Goal: Task Accomplishment & Management: Manage account settings

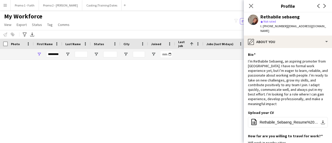
scroll to position [138, 0]
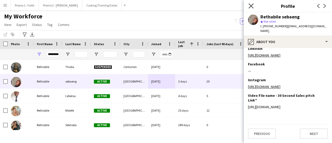
drag, startPoint x: 0, startPoint y: 0, endPoint x: 251, endPoint y: 6, distance: 250.7
click at [251, 6] on icon "Close pop-in" at bounding box center [251, 5] width 5 height 5
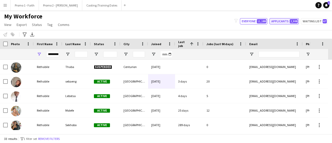
click at [281, 21] on button "Applicants 2,308" at bounding box center [284, 21] width 29 height 6
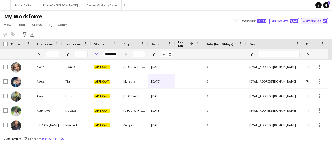
click at [306, 20] on button "Waiting list 67" at bounding box center [314, 21] width 27 height 6
type input "**********"
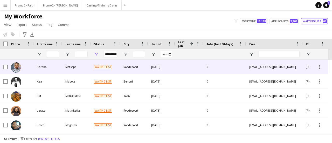
click at [98, 65] on span "Waiting list" at bounding box center [103, 67] width 18 height 4
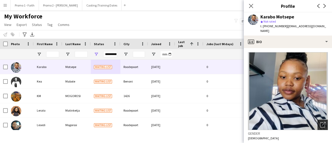
click at [320, 122] on icon "Open photos pop-in" at bounding box center [322, 124] width 5 height 5
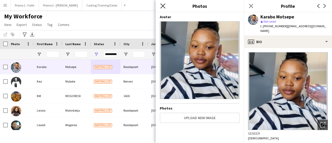
click at [161, 5] on icon at bounding box center [163, 5] width 5 height 5
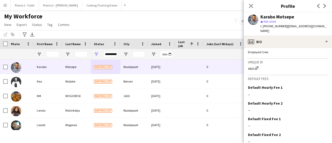
scroll to position [278, 0]
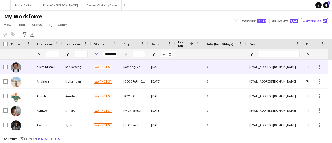
click at [150, 67] on div "[DATE]" at bounding box center [161, 67] width 27 height 14
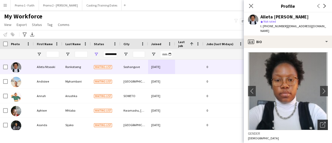
click at [320, 122] on icon "Open photos pop-in" at bounding box center [322, 124] width 5 height 5
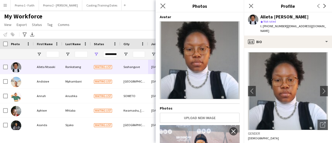
click at [161, 2] on app-icon "Close pop-in" at bounding box center [163, 6] width 8 height 8
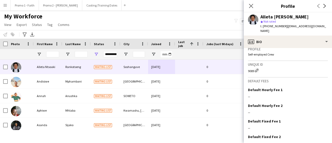
scroll to position [238, 0]
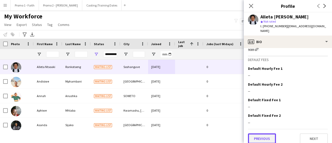
click at [259, 133] on button "Previous" at bounding box center [262, 138] width 28 height 10
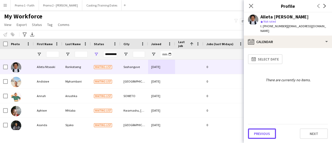
click at [259, 131] on button "Previous" at bounding box center [262, 134] width 28 height 10
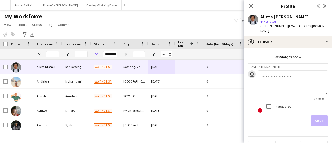
scroll to position [24, 0]
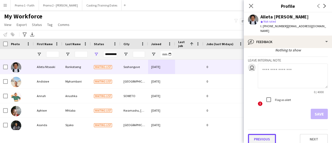
click at [264, 137] on button "Previous" at bounding box center [262, 139] width 28 height 10
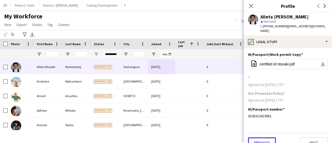
click at [264, 137] on button "Previous" at bounding box center [262, 142] width 28 height 10
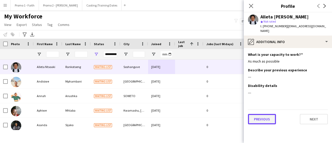
click at [259, 114] on button "Previous" at bounding box center [262, 119] width 28 height 10
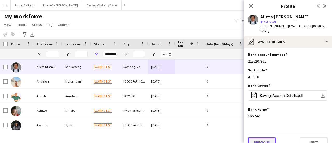
click at [255, 140] on button "Previous" at bounding box center [262, 142] width 28 height 10
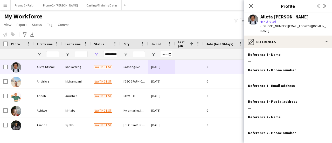
scroll to position [59, 0]
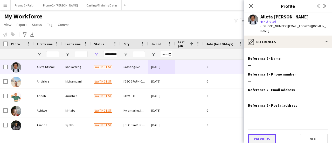
click at [256, 134] on button "Previous" at bounding box center [262, 139] width 28 height 10
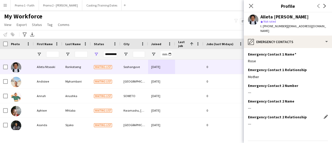
scroll to position [28, 0]
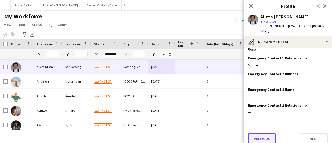
click at [260, 133] on button "Previous" at bounding box center [262, 138] width 28 height 10
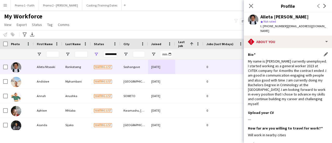
scroll to position [106, 0]
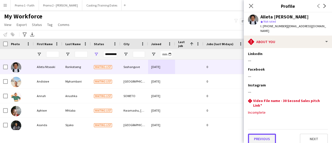
click at [257, 134] on button "Previous" at bounding box center [262, 139] width 28 height 10
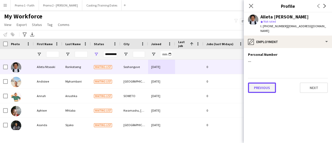
click at [260, 83] on button "Previous" at bounding box center [262, 88] width 28 height 10
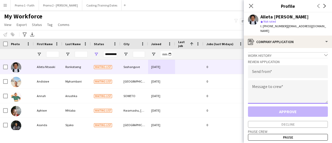
click at [263, 86] on textarea at bounding box center [288, 91] width 80 height 23
paste textarea "**********"
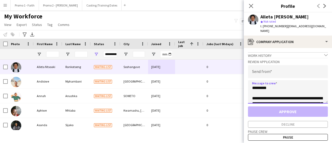
scroll to position [123, 0]
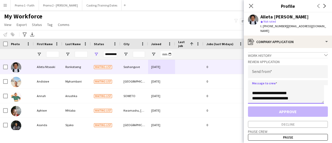
type textarea "**********"
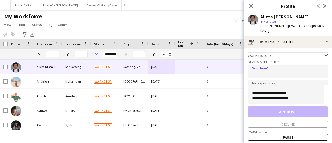
click at [267, 70] on input "email" at bounding box center [288, 71] width 80 height 13
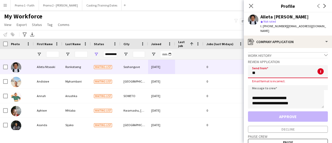
type input "*"
drag, startPoint x: 284, startPoint y: 26, endPoint x: 315, endPoint y: 26, distance: 31.2
click at [315, 26] on div "Alleta Ntsoaki Rankotseng star Not rated t. +27799933784 | alletaranko@gmail.com" at bounding box center [288, 23] width 88 height 23
copy span "alletaranko@gmail.com"
click at [257, 68] on input "email" at bounding box center [288, 71] width 80 height 13
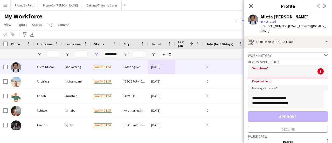
paste input "**********"
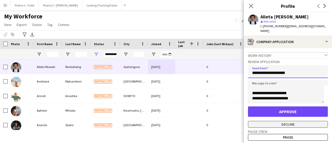
type input "**********"
click at [280, 121] on button "Decline" at bounding box center [288, 124] width 80 height 7
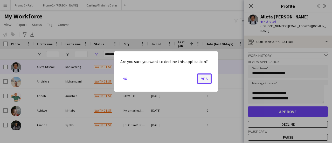
click at [203, 79] on button "Yes" at bounding box center [204, 79] width 15 height 10
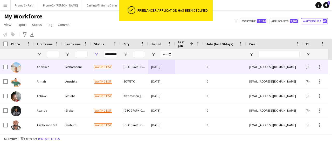
click at [118, 69] on div "Waiting list" at bounding box center [106, 67] width 30 height 14
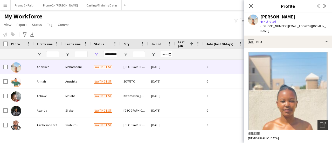
click at [320, 122] on icon "Open photos pop-in" at bounding box center [322, 124] width 5 height 5
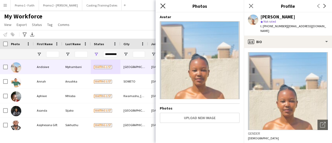
click at [162, 4] on icon "Close pop-in" at bounding box center [163, 5] width 5 height 5
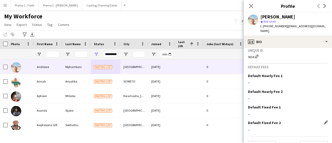
scroll to position [231, 0]
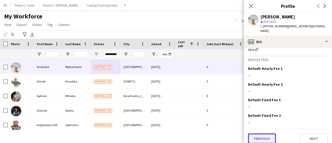
click at [263, 134] on button "Previous" at bounding box center [262, 138] width 28 height 10
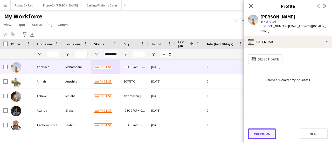
click at [265, 134] on button "Previous" at bounding box center [262, 134] width 28 height 10
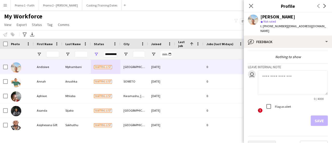
scroll to position [24, 0]
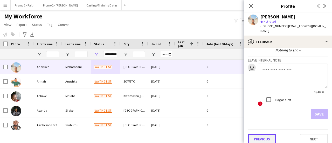
click at [264, 134] on button "Previous" at bounding box center [262, 139] width 28 height 10
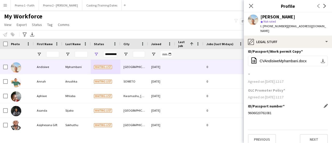
scroll to position [4, 0]
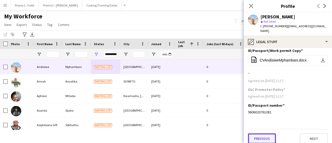
click at [265, 135] on button "Previous" at bounding box center [262, 138] width 28 height 10
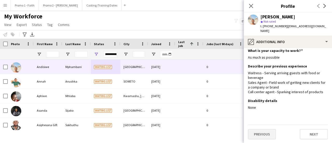
scroll to position [0, 0]
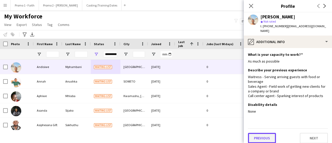
click at [264, 133] on button "Previous" at bounding box center [262, 138] width 28 height 10
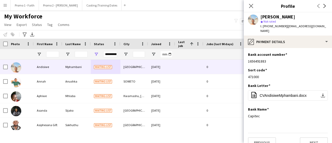
scroll to position [4, 0]
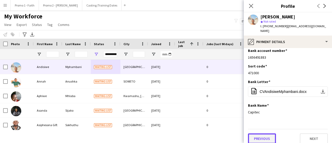
click at [257, 133] on button "Previous" at bounding box center [262, 138] width 28 height 10
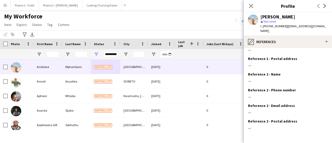
scroll to position [59, 0]
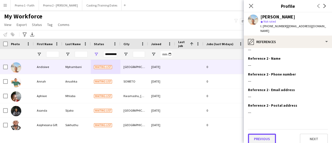
click at [267, 135] on button "Previous" at bounding box center [262, 139] width 28 height 10
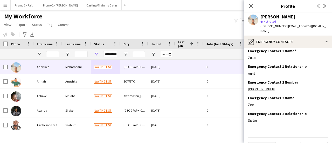
scroll to position [28, 0]
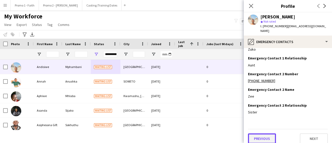
click at [259, 133] on button "Previous" at bounding box center [262, 138] width 28 height 10
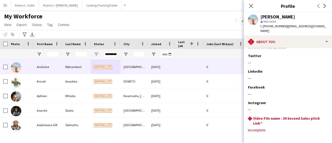
scroll to position [118, 0]
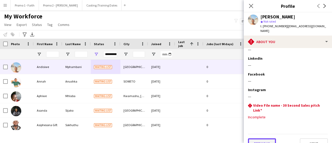
click at [262, 138] on button "Previous" at bounding box center [262, 143] width 28 height 10
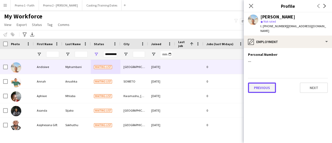
click at [263, 83] on button "Previous" at bounding box center [262, 88] width 28 height 10
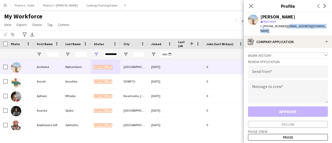
drag, startPoint x: 284, startPoint y: 25, endPoint x: 332, endPoint y: 27, distance: 48.4
click at [332, 27] on app-profile-header "Andisiwe Mphambani star Not rated t. +27783632017 | andisiwemphambani@gmail.com" at bounding box center [288, 23] width 88 height 23
drag, startPoint x: 315, startPoint y: 28, endPoint x: 271, endPoint y: 29, distance: 43.6
click at [271, 29] on div "t. +27783632017 | andisiwemphambani@gmail.com" at bounding box center [295, 28] width 68 height 9
drag, startPoint x: 283, startPoint y: 26, endPoint x: 332, endPoint y: 25, distance: 48.8
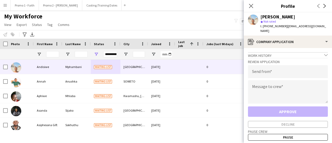
click at [332, 25] on app-profile-header "Andisiwe Mphambani star Not rated t. +27783632017 | andisiwemphambani@gmail.com" at bounding box center [288, 23] width 88 height 23
copy span "andisiwemphambani@gmail.com"
click at [265, 68] on input "email" at bounding box center [288, 71] width 80 height 13
paste input "**********"
type input "**********"
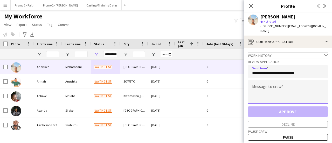
click at [261, 85] on textarea at bounding box center [288, 91] width 80 height 23
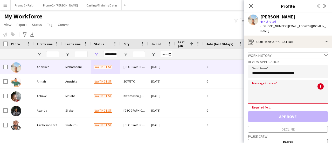
paste textarea "**********"
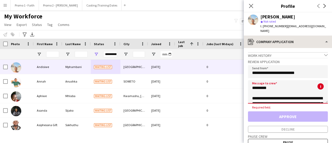
scroll to position [123, 0]
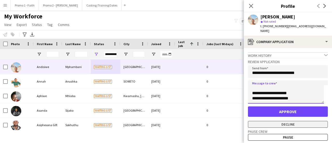
type textarea "**********"
click at [279, 121] on button "Decline" at bounding box center [288, 124] width 80 height 7
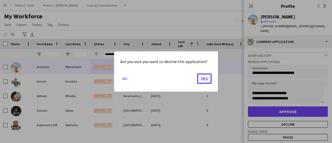
click at [209, 79] on button "Yes" at bounding box center [204, 79] width 15 height 10
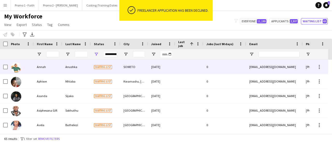
click at [81, 66] on div "Anushka" at bounding box center [76, 67] width 29 height 14
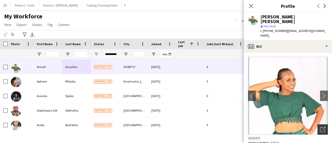
click at [323, 124] on div "Open photos pop-in" at bounding box center [323, 129] width 10 height 10
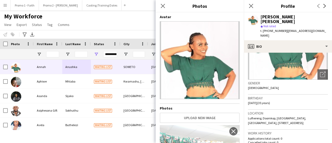
scroll to position [78, 0]
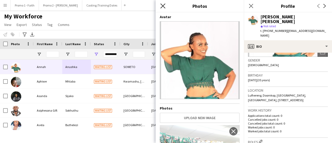
click at [162, 6] on icon at bounding box center [163, 5] width 5 height 5
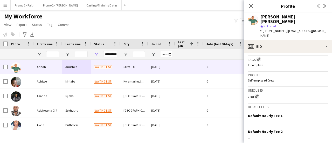
scroll to position [243, 0]
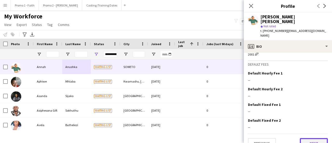
click at [304, 138] on button "Next" at bounding box center [314, 143] width 28 height 10
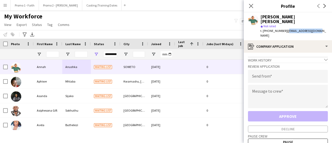
drag, startPoint x: 284, startPoint y: 25, endPoint x: 317, endPoint y: 25, distance: 32.5
click at [317, 25] on div "Annah Anushka star Not rated t. +27747670484 | annahzitha@gmail.com" at bounding box center [288, 26] width 88 height 28
copy span "annahzitha@gmail.com"
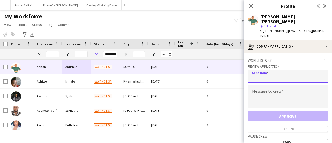
click at [256, 70] on input "email" at bounding box center [288, 76] width 80 height 13
paste input "**********"
type input "**********"
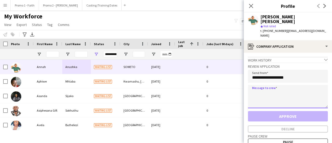
click at [263, 88] on textarea at bounding box center [288, 96] width 80 height 23
paste textarea "**********"
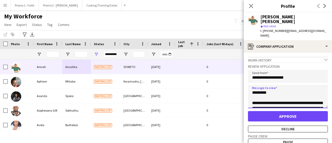
scroll to position [123, 0]
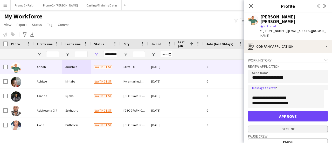
type textarea "**********"
click at [275, 126] on button "Decline" at bounding box center [288, 129] width 80 height 7
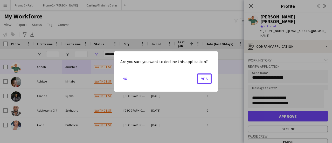
click at [198, 76] on button "Yes" at bounding box center [204, 79] width 15 height 10
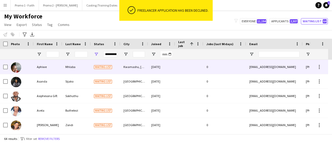
click at [84, 67] on div "Mhlaba" at bounding box center [76, 67] width 29 height 14
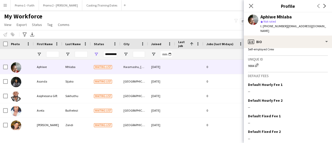
scroll to position [235, 0]
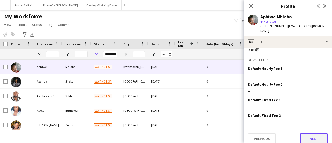
click at [317, 133] on button "Next" at bounding box center [314, 138] width 28 height 10
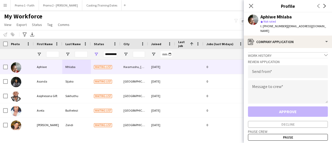
drag, startPoint x: 283, startPoint y: 28, endPoint x: 324, endPoint y: 27, distance: 41.0
click at [324, 27] on div "Aphiwe Mhlaba star Not rated t. +27679713131 | aphiwemhlaba05@gmail.com" at bounding box center [288, 23] width 88 height 23
copy span "aphiwemhlaba05@gmail.com"
click at [250, 71] on input "email" at bounding box center [288, 71] width 80 height 13
paste input "**********"
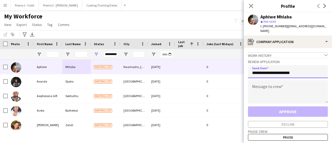
type input "**********"
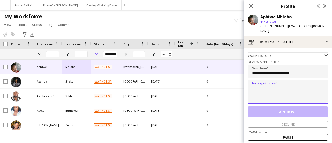
click at [258, 83] on textarea at bounding box center [288, 91] width 80 height 23
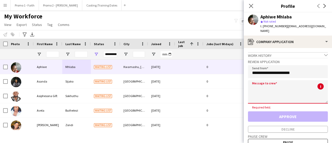
paste textarea "**********"
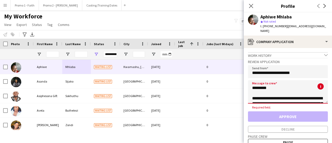
scroll to position [123, 0]
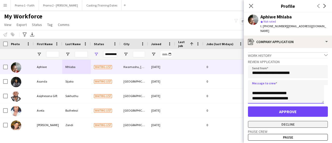
type textarea "**********"
click at [283, 121] on button "Decline" at bounding box center [288, 124] width 80 height 7
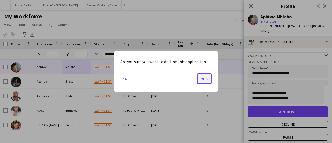
click at [204, 79] on button "Yes" at bounding box center [204, 79] width 15 height 10
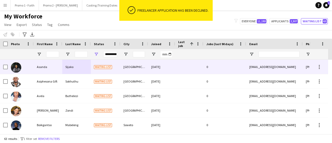
click at [86, 66] on div "Sijako" at bounding box center [76, 67] width 29 height 14
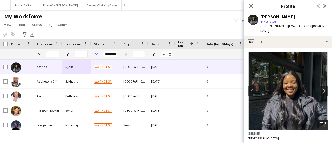
click at [320, 122] on icon "Open photos pop-in" at bounding box center [322, 124] width 5 height 5
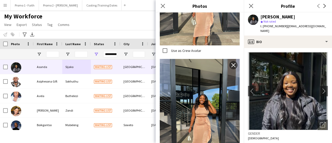
scroll to position [323, 0]
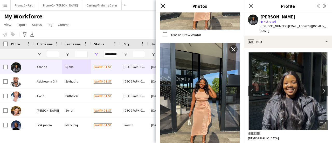
click at [163, 4] on icon "Close pop-in" at bounding box center [163, 5] width 5 height 5
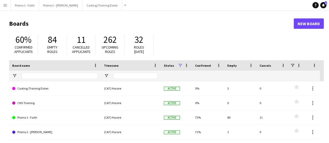
click at [6, 7] on app-icon "Menu" at bounding box center [5, 5] width 4 height 4
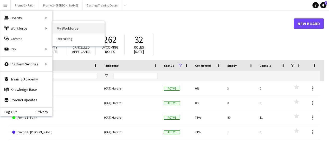
click at [61, 26] on link "My Workforce" at bounding box center [78, 28] width 52 height 10
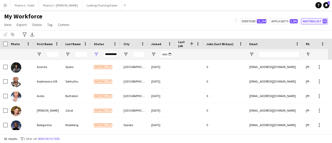
click at [318, 21] on button "Waiting list 63" at bounding box center [314, 21] width 27 height 6
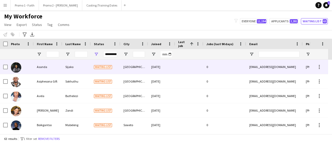
click at [194, 68] on div at bounding box center [189, 67] width 28 height 14
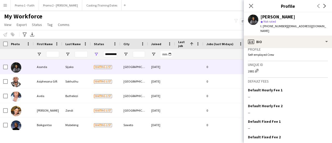
scroll to position [235, 0]
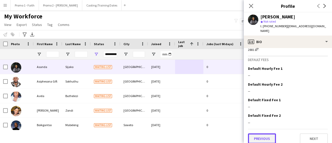
click at [269, 133] on button "Previous" at bounding box center [262, 138] width 28 height 10
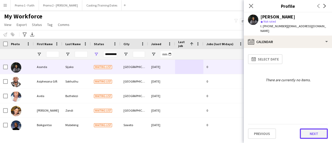
click at [318, 132] on button "Next" at bounding box center [314, 134] width 28 height 10
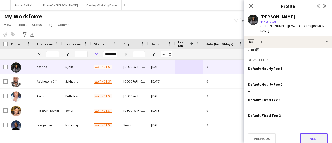
click at [311, 133] on button "Next" at bounding box center [314, 138] width 28 height 10
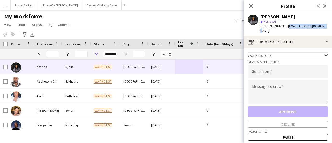
drag, startPoint x: 284, startPoint y: 27, endPoint x: 325, endPoint y: 27, distance: 41.0
click at [325, 27] on app-profile-header "Asanda Sijako star Not rated t. +27659503646 | asandasijako4@gmail.com" at bounding box center [288, 23] width 88 height 23
copy span "asandasijako4@gmail.com"
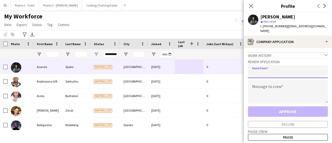
click at [270, 71] on input "email" at bounding box center [288, 71] width 80 height 13
paste input "**********"
type input "**********"
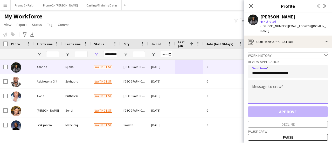
click at [267, 89] on textarea at bounding box center [288, 91] width 80 height 23
paste textarea "**********"
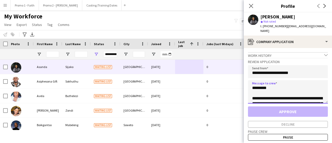
scroll to position [123, 0]
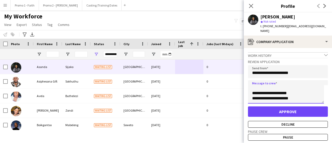
type textarea "**********"
click at [289, 128] on div "Pause crew Pause" at bounding box center [288, 134] width 80 height 13
click at [288, 122] on button "Decline" at bounding box center [288, 124] width 80 height 7
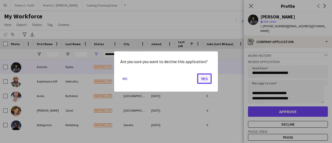
click at [207, 77] on button "Yes" at bounding box center [204, 79] width 15 height 10
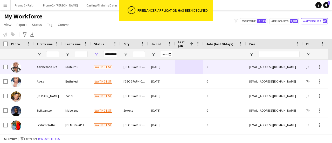
click at [65, 65] on div "Sokhuthu" at bounding box center [76, 67] width 29 height 14
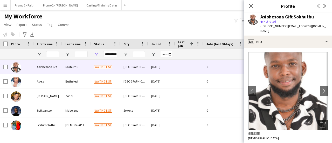
click at [320, 122] on icon "Open photos pop-in" at bounding box center [322, 124] width 5 height 5
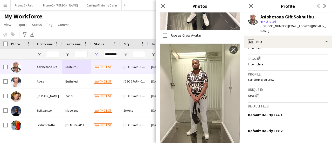
scroll to position [238, 0]
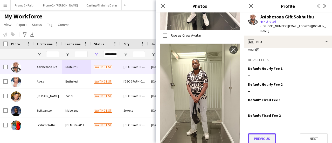
click at [266, 133] on button "Previous" at bounding box center [262, 138] width 28 height 10
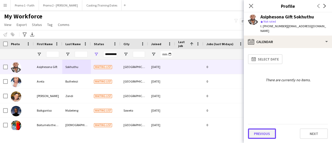
click at [264, 137] on button "Previous" at bounding box center [262, 134] width 28 height 10
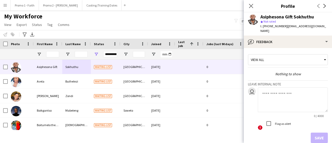
scroll to position [24, 0]
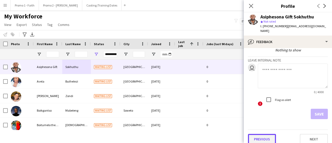
click at [259, 134] on button "Previous" at bounding box center [262, 139] width 28 height 10
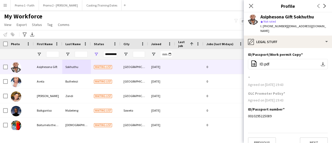
scroll to position [4, 0]
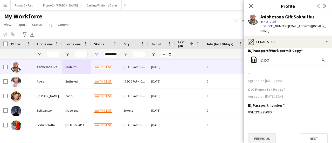
click at [263, 139] on app-section-data-types "ID/Passport/Work permit Copy Edit this field office-file-sheet ID.pdf download-…" at bounding box center [288, 95] width 88 height 95
click at [263, 134] on button "Previous" at bounding box center [262, 138] width 28 height 10
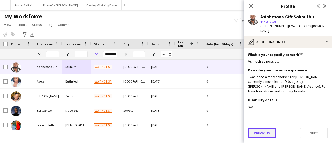
click at [262, 128] on button "Previous" at bounding box center [262, 133] width 28 height 10
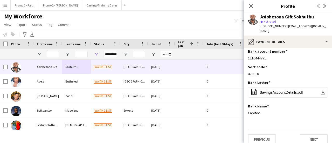
scroll to position [4, 0]
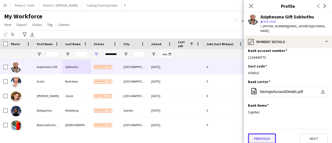
click at [260, 133] on button "Previous" at bounding box center [262, 138] width 28 height 10
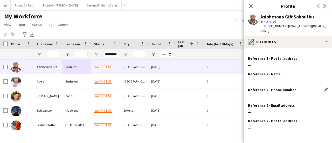
scroll to position [59, 0]
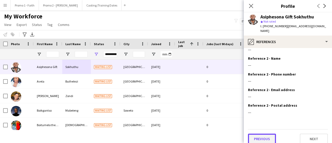
click at [261, 136] on button "Previous" at bounding box center [262, 139] width 28 height 10
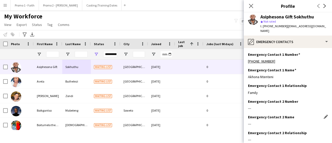
scroll to position [28, 0]
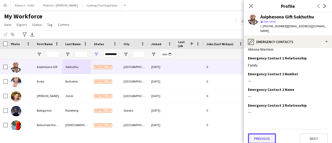
click at [265, 136] on button "Previous" at bounding box center [262, 138] width 28 height 10
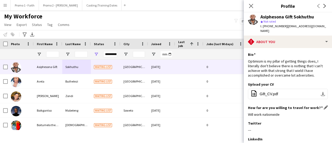
scroll to position [85, 0]
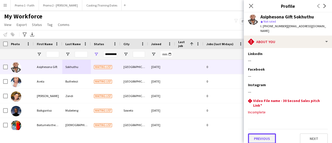
click at [264, 134] on button "Previous" at bounding box center [262, 138] width 28 height 10
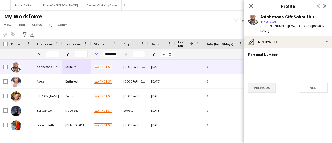
scroll to position [0, 0]
click at [266, 84] on button "Previous" at bounding box center [262, 88] width 28 height 10
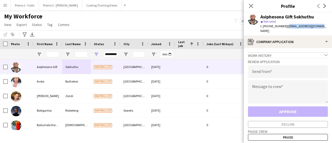
drag, startPoint x: 284, startPoint y: 26, endPoint x: 332, endPoint y: 26, distance: 48.6
click at [332, 26] on app-profile-header "Asiphesona Gift Sokhuthu star Not rated t. +27616100312 | asigiftsiya@gmail.com" at bounding box center [288, 23] width 88 height 23
copy span "asigiftsiya@gmail.com"
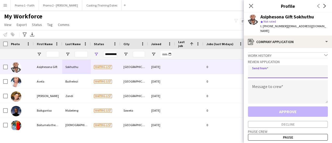
click at [272, 69] on input "email" at bounding box center [288, 71] width 80 height 13
paste input "**********"
type input "**********"
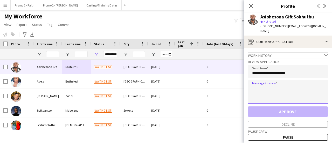
click at [259, 88] on textarea at bounding box center [288, 91] width 80 height 23
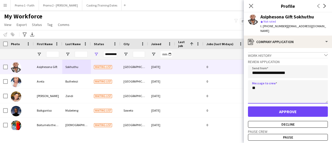
type textarea "*"
type textarea "**********"
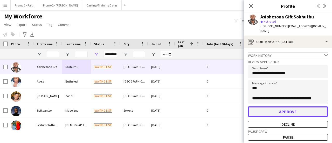
click at [290, 108] on button "Approve" at bounding box center [288, 111] width 80 height 10
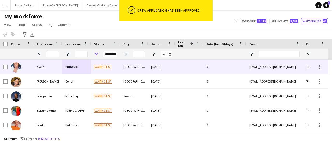
click at [113, 69] on div "Waiting list" at bounding box center [106, 67] width 30 height 14
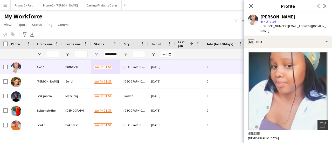
click at [320, 122] on icon "Open photos pop-in" at bounding box center [322, 124] width 5 height 5
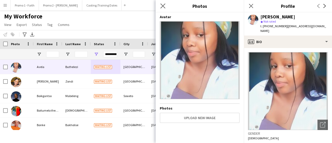
click at [160, 5] on app-icon "Close pop-in" at bounding box center [163, 6] width 8 height 8
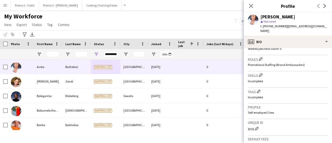
scroll to position [231, 0]
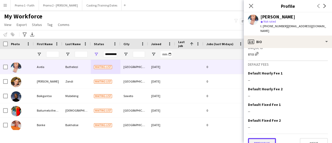
click at [261, 138] on button "Previous" at bounding box center [262, 143] width 28 height 10
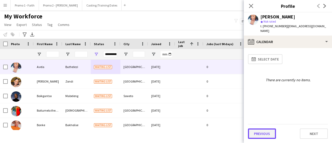
click at [261, 135] on button "Previous" at bounding box center [262, 134] width 28 height 10
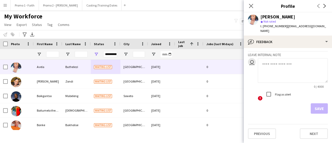
scroll to position [24, 0]
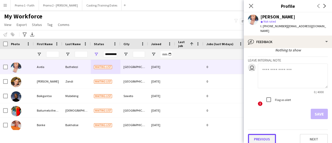
click at [262, 134] on button "Previous" at bounding box center [262, 139] width 28 height 10
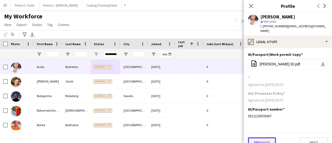
click at [263, 137] on button "Previous" at bounding box center [262, 142] width 28 height 10
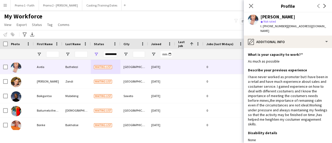
scroll to position [28, 0]
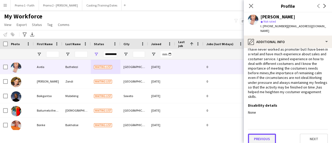
click at [263, 135] on button "Previous" at bounding box center [262, 139] width 28 height 10
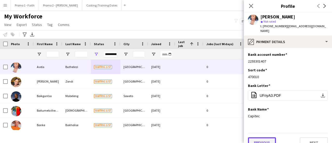
click at [263, 137] on button "Previous" at bounding box center [262, 142] width 28 height 10
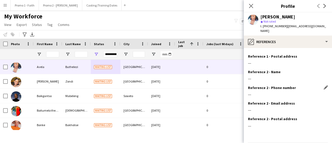
scroll to position [59, 0]
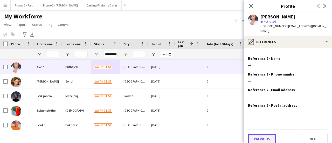
click at [262, 134] on button "Previous" at bounding box center [262, 139] width 28 height 10
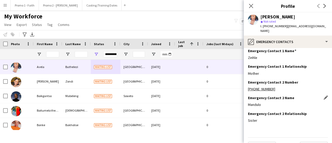
scroll to position [28, 0]
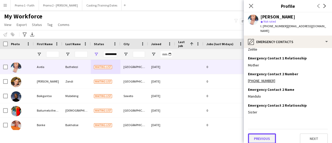
click at [262, 133] on button "Previous" at bounding box center [262, 138] width 28 height 10
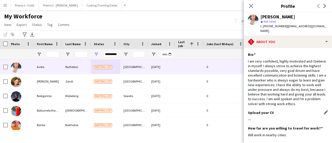
scroll to position [106, 0]
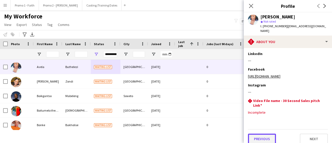
click at [258, 134] on button "Previous" at bounding box center [262, 139] width 28 height 10
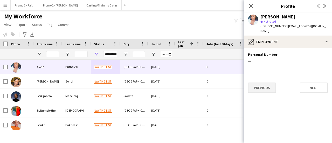
scroll to position [0, 0]
click at [258, 83] on button "Previous" at bounding box center [262, 88] width 28 height 10
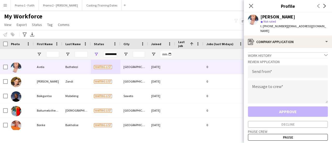
drag, startPoint x: 283, startPoint y: 25, endPoint x: 318, endPoint y: 25, distance: 34.5
click at [318, 25] on app-profile-header "Avela Buthelezi star Not rated t. +27762975820 | bavela182@gmail.com" at bounding box center [288, 23] width 88 height 23
copy span "bavela182@gmail.com"
click at [257, 68] on input "email" at bounding box center [288, 71] width 80 height 13
paste input "**********"
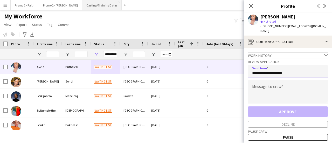
type input "**********"
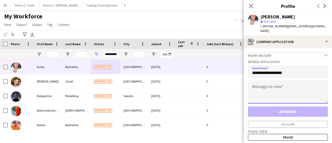
click at [264, 90] on textarea at bounding box center [288, 91] width 80 height 23
paste textarea "**********"
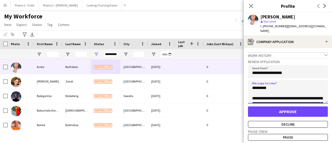
scroll to position [123, 0]
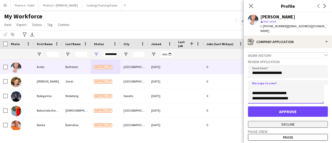
type textarea "**********"
click at [284, 121] on button "Decline" at bounding box center [288, 124] width 80 height 7
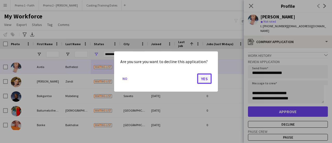
click at [207, 78] on button "Yes" at bounding box center [204, 79] width 15 height 10
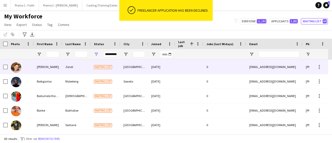
click at [63, 68] on div "Zondi" at bounding box center [76, 67] width 29 height 14
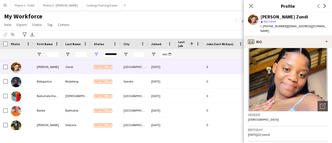
scroll to position [26, 0]
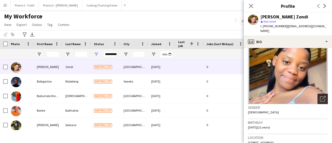
click at [320, 96] on icon "Open photos pop-in" at bounding box center [322, 98] width 5 height 5
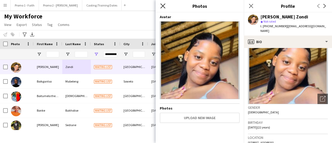
click at [162, 4] on icon "Close pop-in" at bounding box center [163, 5] width 5 height 5
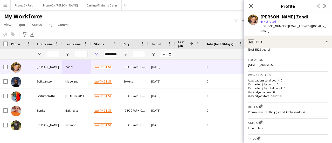
scroll to position [231, 0]
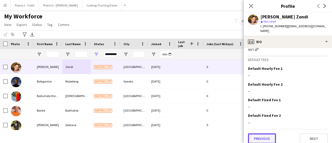
click at [269, 134] on button "Previous" at bounding box center [262, 138] width 28 height 10
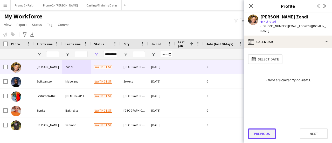
click at [269, 133] on button "Previous" at bounding box center [262, 134] width 28 height 10
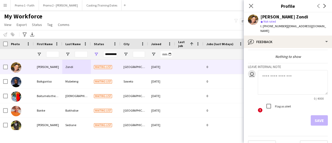
scroll to position [24, 0]
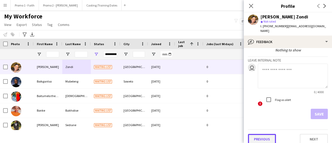
click at [262, 136] on button "Previous" at bounding box center [262, 139] width 28 height 10
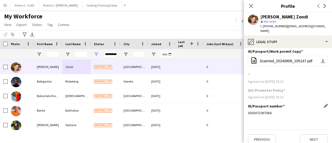
scroll to position [4, 0]
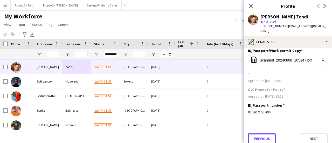
click at [258, 135] on button "Previous" at bounding box center [262, 138] width 28 height 10
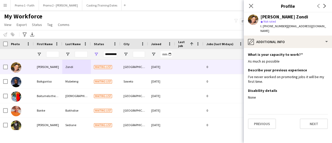
scroll to position [0, 0]
click at [260, 119] on button "Previous" at bounding box center [262, 124] width 28 height 10
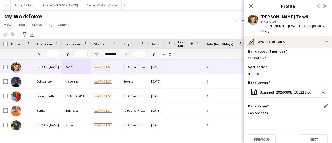
scroll to position [4, 0]
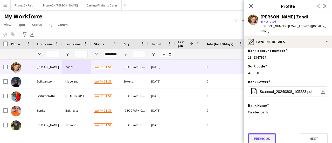
click at [266, 133] on button "Previous" at bounding box center [262, 138] width 28 height 10
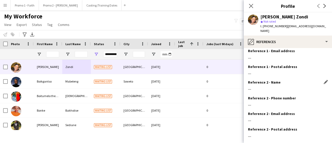
scroll to position [59, 0]
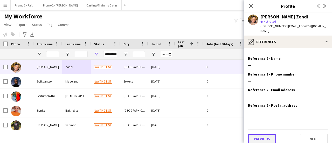
click at [263, 134] on button "Previous" at bounding box center [262, 139] width 28 height 10
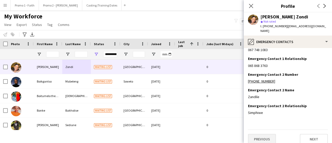
scroll to position [28, 0]
click at [263, 133] on button "Previous" at bounding box center [262, 138] width 28 height 10
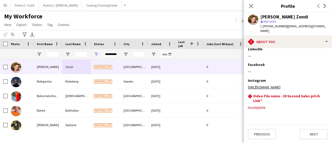
scroll to position [95, 0]
click at [263, 135] on button "Previous" at bounding box center [262, 134] width 28 height 10
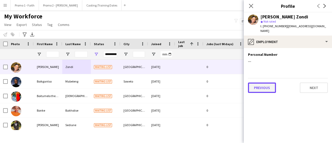
click at [263, 83] on button "Previous" at bounding box center [262, 88] width 28 height 10
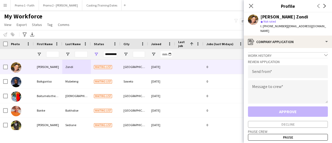
drag, startPoint x: 283, startPoint y: 25, endPoint x: 329, endPoint y: 25, distance: 45.5
click at [329, 25] on div "Ayanda Aphiwe Zondi star Not rated t. +27814472144 | zondiayandaaphiwe@gmail.com" at bounding box center [288, 23] width 88 height 23
copy span "zondiayandaaphiwe@gmail.com"
click at [258, 67] on input "email" at bounding box center [288, 71] width 80 height 13
paste input "**********"
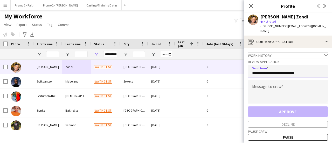
type input "**********"
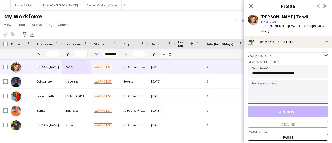
click at [251, 85] on textarea at bounding box center [288, 91] width 80 height 23
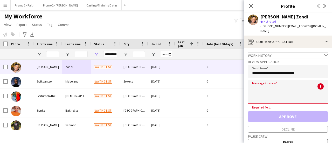
paste textarea "**********"
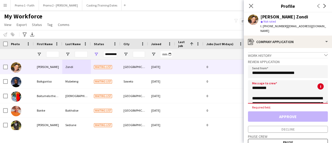
scroll to position [123, 0]
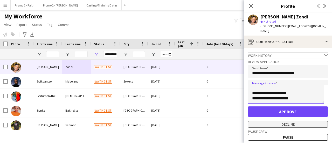
type textarea "**********"
click at [274, 121] on button "Decline" at bounding box center [288, 124] width 80 height 7
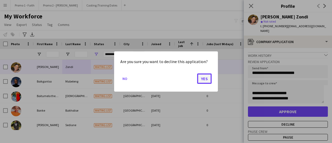
click at [201, 77] on button "Yes" at bounding box center [204, 79] width 15 height 10
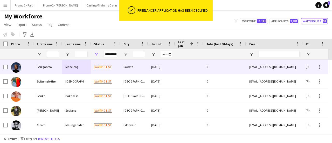
click at [80, 66] on div "Mabeleng" at bounding box center [76, 67] width 29 height 14
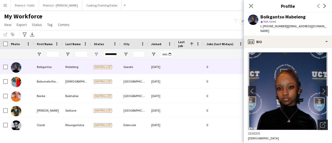
click at [320, 127] on icon "Open photos pop-in" at bounding box center [322, 124] width 5 height 5
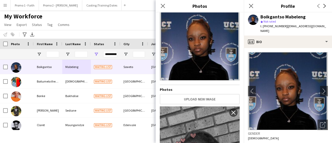
scroll to position [0, 0]
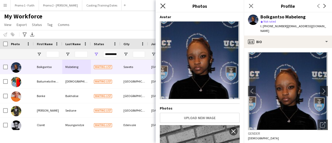
click at [164, 4] on icon "Close pop-in" at bounding box center [163, 5] width 5 height 5
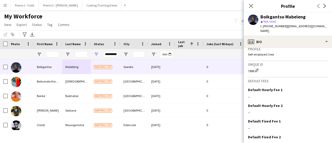
scroll to position [244, 0]
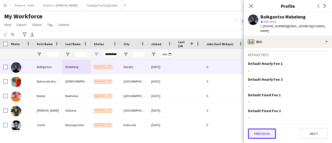
click at [266, 133] on button "Previous" at bounding box center [262, 134] width 28 height 10
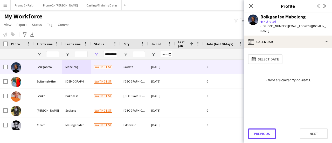
click at [266, 133] on button "Previous" at bounding box center [262, 134] width 28 height 10
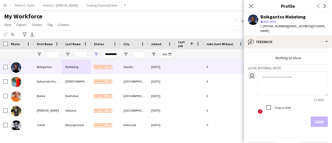
scroll to position [29, 0]
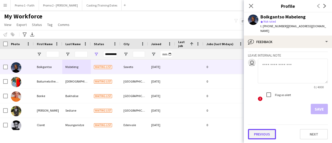
click at [265, 132] on button "Previous" at bounding box center [262, 134] width 28 height 10
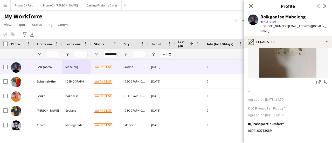
scroll to position [81, 0]
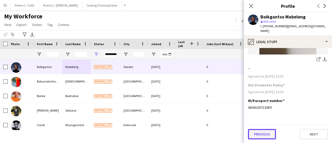
click at [263, 131] on button "Previous" at bounding box center [262, 134] width 28 height 10
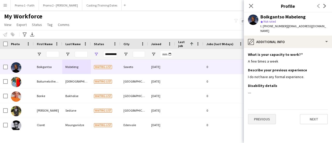
scroll to position [0, 0]
click at [265, 120] on button "Previous" at bounding box center [262, 119] width 28 height 10
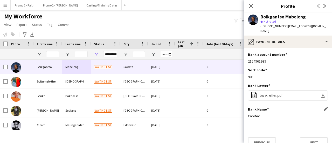
scroll to position [9, 0]
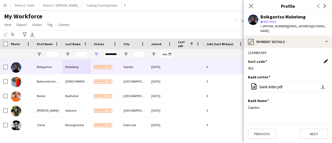
click at [324, 60] on app-icon "Edit this field" at bounding box center [326, 61] width 4 height 4
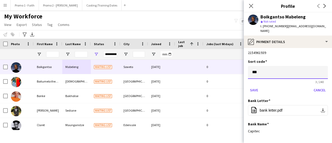
click at [258, 73] on input "***" at bounding box center [288, 72] width 80 height 13
type input "*"
type input "******"
click at [256, 89] on button "Save" at bounding box center [254, 90] width 12 height 8
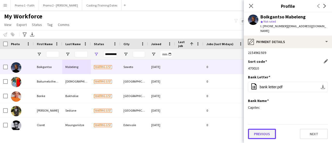
click at [263, 137] on button "Previous" at bounding box center [262, 134] width 28 height 10
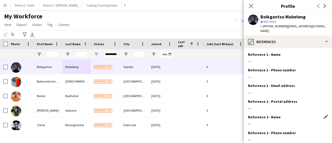
scroll to position [64, 0]
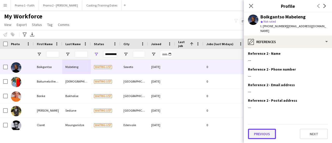
click at [261, 133] on button "Previous" at bounding box center [262, 134] width 28 height 10
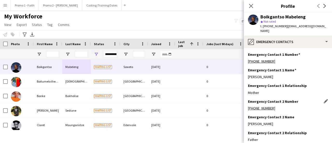
scroll to position [32, 0]
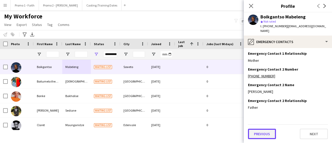
click at [264, 134] on button "Previous" at bounding box center [262, 134] width 28 height 10
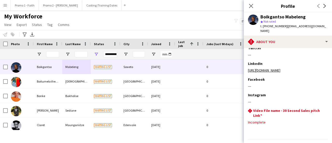
scroll to position [123, 0]
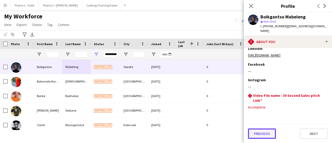
click at [264, 134] on button "Previous" at bounding box center [262, 134] width 28 height 10
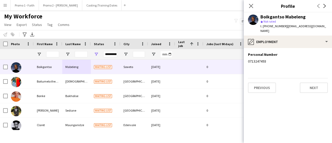
scroll to position [0, 0]
click at [267, 86] on button "Previous" at bounding box center [262, 88] width 28 height 10
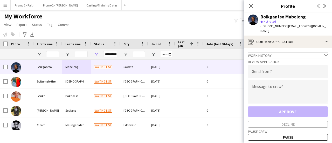
drag, startPoint x: 284, startPoint y: 26, endPoint x: 332, endPoint y: 31, distance: 48.6
click at [332, 31] on div "Boikgantso Mabeleng star Not rated t. +27713247493 | boikgantshopablopride@gmai…" at bounding box center [288, 23] width 88 height 23
copy span "boikgantshopablopride@gmail.com"
click at [257, 71] on input "email" at bounding box center [288, 71] width 80 height 13
paste input "**********"
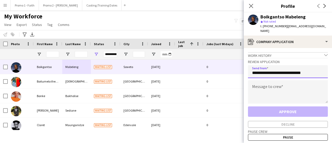
type input "**********"
click at [259, 88] on textarea at bounding box center [288, 91] width 80 height 23
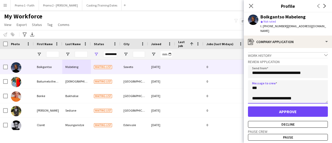
type textarea "**********"
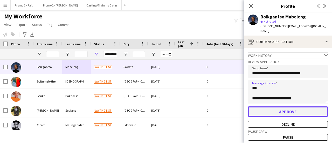
click at [275, 112] on button "Approve" at bounding box center [288, 111] width 80 height 10
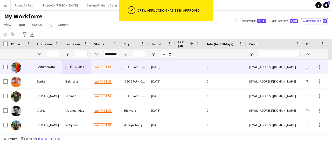
click at [69, 65] on div "MOSOMA" at bounding box center [76, 67] width 29 height 14
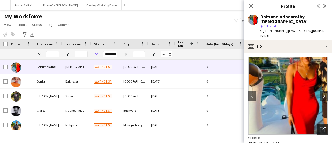
click at [321, 127] on icon "Open photos pop-in" at bounding box center [322, 129] width 5 height 5
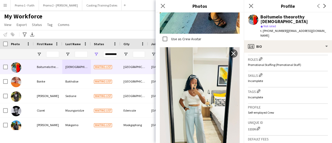
scroll to position [235, 0]
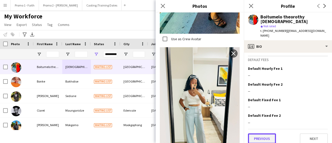
click at [270, 133] on button "Previous" at bounding box center [262, 138] width 28 height 10
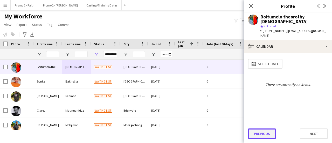
click at [264, 135] on button "Previous" at bounding box center [262, 134] width 28 height 10
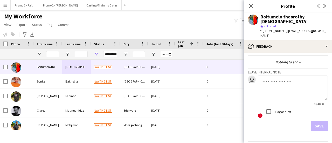
scroll to position [24, 0]
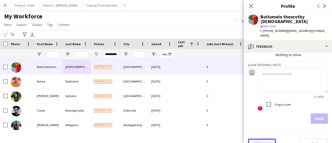
click at [260, 139] on button "Previous" at bounding box center [262, 144] width 28 height 10
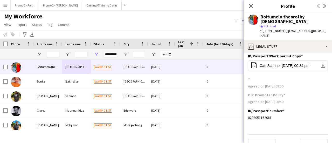
scroll to position [4, 0]
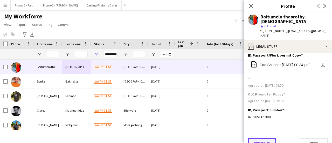
click at [270, 138] on button "Previous" at bounding box center [262, 143] width 28 height 10
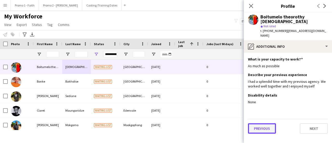
click at [266, 123] on button "Previous" at bounding box center [262, 128] width 28 height 10
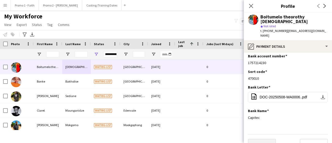
scroll to position [4, 0]
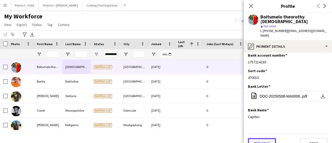
click at [263, 138] on button "Previous" at bounding box center [262, 143] width 28 height 10
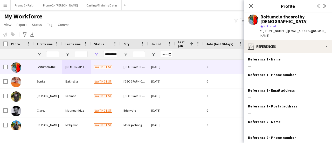
scroll to position [59, 0]
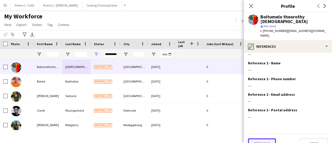
click at [264, 138] on button "Previous" at bounding box center [262, 143] width 28 height 10
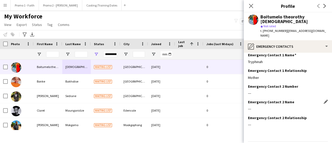
scroll to position [28, 0]
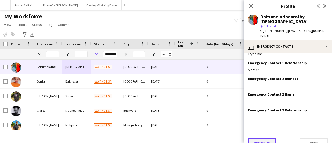
click at [263, 138] on button "Previous" at bounding box center [262, 143] width 28 height 10
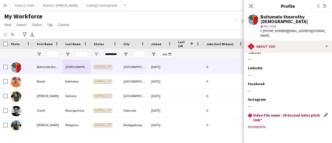
scroll to position [104, 0]
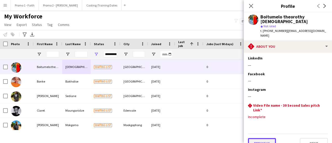
click at [266, 138] on button "Previous" at bounding box center [262, 143] width 28 height 10
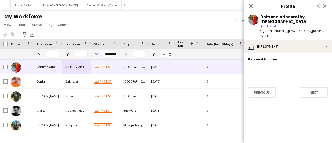
scroll to position [0, 0]
click at [267, 87] on button "Previous" at bounding box center [262, 92] width 28 height 10
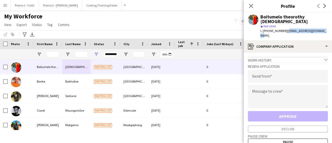
drag, startPoint x: 284, startPoint y: 26, endPoint x: 322, endPoint y: 25, distance: 37.9
click at [322, 29] on div "t. +27796755800 | theboitumelo69@gmail.com" at bounding box center [295, 33] width 68 height 9
copy span "theboitumelo69@gmail.com"
click at [270, 73] on input "email" at bounding box center [288, 76] width 80 height 13
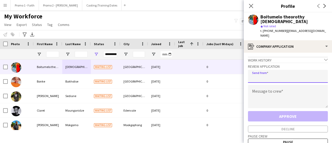
paste input "**********"
type input "**********"
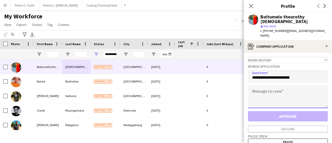
click at [259, 85] on textarea at bounding box center [288, 96] width 80 height 23
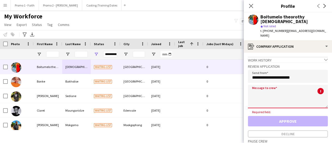
paste textarea "**********"
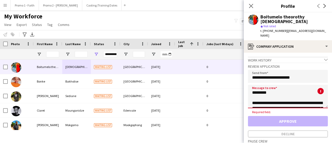
scroll to position [123, 0]
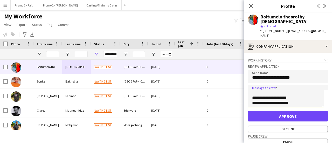
type textarea "**********"
click at [279, 116] on div "Approve Decline" at bounding box center [288, 121] width 80 height 21
click at [278, 126] on button "Decline" at bounding box center [288, 129] width 80 height 7
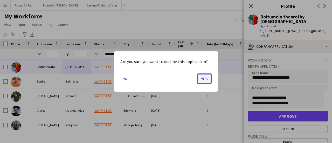
click at [206, 79] on button "Yes" at bounding box center [204, 79] width 15 height 10
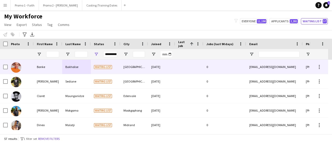
click at [69, 65] on div "Bakholise" at bounding box center [76, 67] width 29 height 14
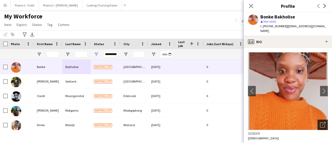
click at [322, 122] on icon at bounding box center [324, 124] width 4 height 4
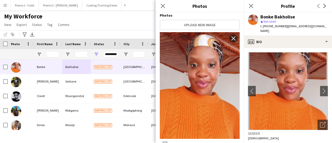
scroll to position [0, 0]
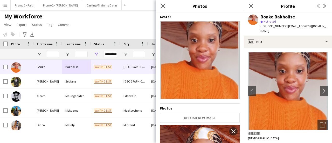
click at [163, 3] on app-icon "Close pop-in" at bounding box center [163, 6] width 8 height 8
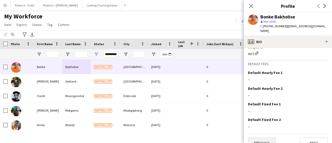
scroll to position [235, 0]
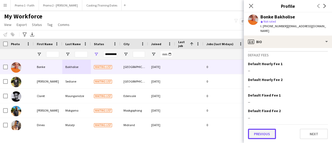
click at [269, 136] on button "Previous" at bounding box center [262, 134] width 28 height 10
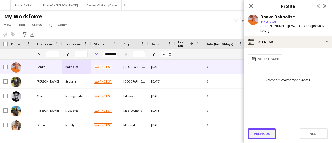
click at [265, 134] on button "Previous" at bounding box center [262, 134] width 28 height 10
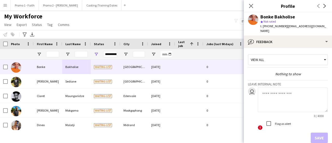
scroll to position [24, 0]
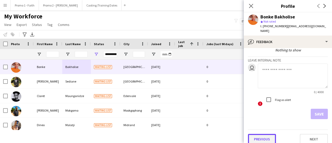
click at [266, 134] on button "Previous" at bounding box center [262, 139] width 28 height 10
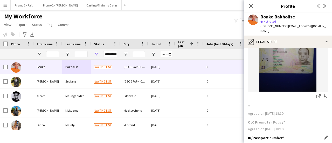
scroll to position [76, 0]
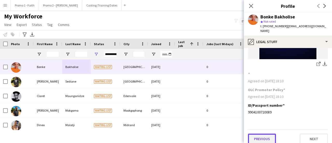
click at [263, 134] on button "Previous" at bounding box center [262, 139] width 28 height 10
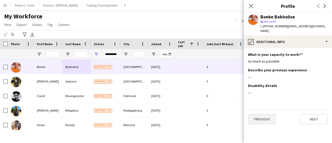
scroll to position [0, 0]
click at [268, 117] on button "Previous" at bounding box center [262, 119] width 28 height 10
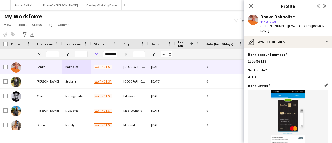
scroll to position [76, 0]
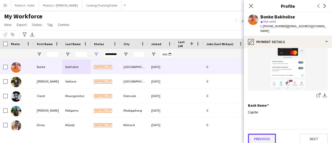
click at [266, 134] on button "Previous" at bounding box center [262, 139] width 28 height 10
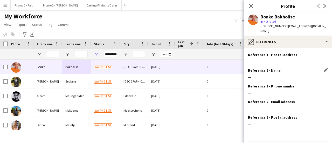
scroll to position [59, 0]
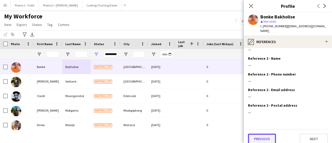
click at [270, 134] on button "Previous" at bounding box center [262, 139] width 28 height 10
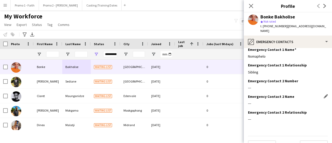
scroll to position [28, 0]
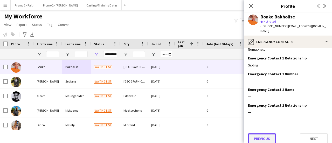
click at [264, 133] on button "Previous" at bounding box center [262, 138] width 28 height 10
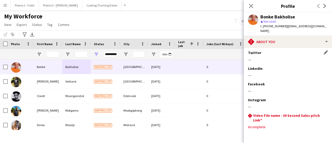
scroll to position [78, 0]
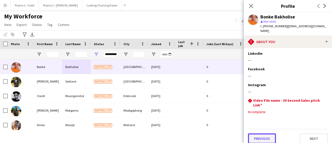
click at [263, 133] on button "Previous" at bounding box center [262, 138] width 28 height 10
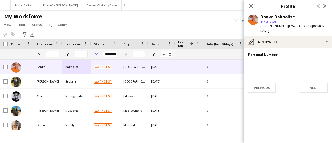
scroll to position [0, 0]
click at [263, 84] on button "Previous" at bounding box center [262, 88] width 28 height 10
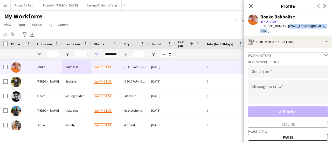
drag, startPoint x: 284, startPoint y: 26, endPoint x: 331, endPoint y: 29, distance: 47.4
click at [331, 29] on app-profile-header "Bonke Bakholise star Not rated t. +27689841420 | kukhanyajumba01@gmail.com" at bounding box center [288, 23] width 88 height 23
copy span "kukhanyajumba01@gmail.com"
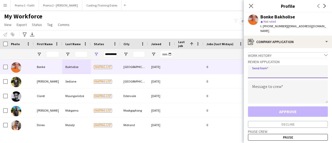
click at [266, 70] on input "email" at bounding box center [288, 71] width 80 height 13
paste input "**********"
type input "**********"
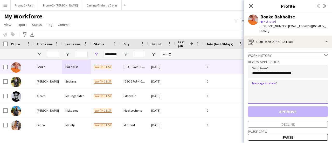
click at [268, 84] on textarea at bounding box center [288, 91] width 80 height 23
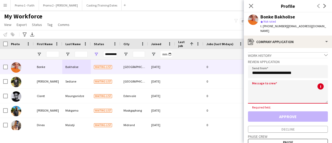
paste textarea "**********"
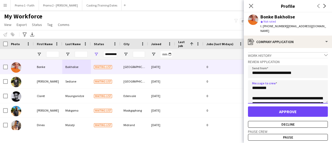
scroll to position [123, 0]
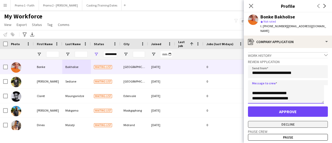
type textarea "**********"
click at [282, 121] on button "Decline" at bounding box center [288, 124] width 80 height 7
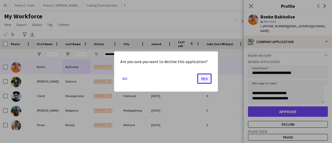
drag, startPoint x: 204, startPoint y: 79, endPoint x: 195, endPoint y: 79, distance: 9.4
click at [204, 79] on button "Yes" at bounding box center [204, 79] width 15 height 10
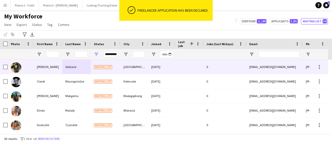
click at [77, 66] on div "Sediane" at bounding box center [76, 67] width 29 height 14
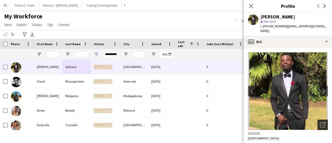
click at [320, 122] on icon "Open photos pop-in" at bounding box center [322, 124] width 5 height 5
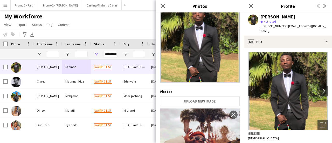
scroll to position [0, 0]
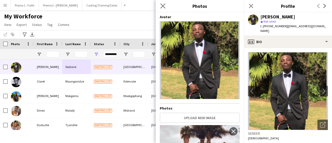
click at [165, 6] on icon "Close pop-in" at bounding box center [163, 5] width 5 height 5
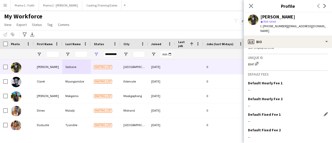
scroll to position [231, 0]
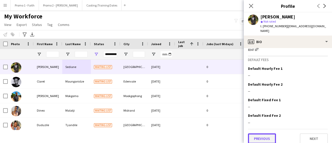
click at [266, 133] on button "Previous" at bounding box center [262, 138] width 28 height 10
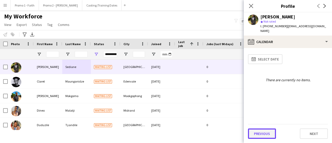
click at [268, 134] on button "Previous" at bounding box center [262, 134] width 28 height 10
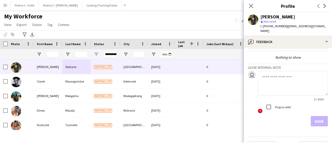
scroll to position [24, 0]
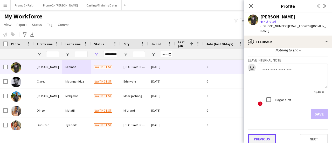
click at [259, 136] on button "Previous" at bounding box center [262, 139] width 28 height 10
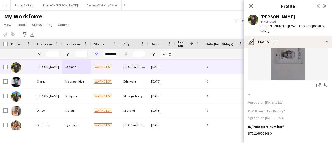
scroll to position [76, 0]
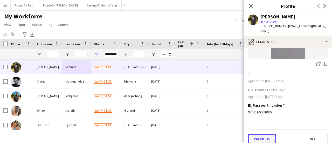
click at [257, 135] on button "Previous" at bounding box center [262, 139] width 28 height 10
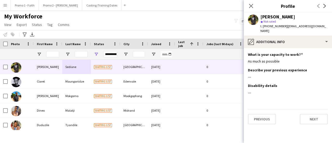
scroll to position [0, 0]
click at [260, 114] on button "Previous" at bounding box center [262, 119] width 28 height 10
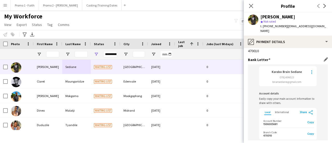
scroll to position [76, 0]
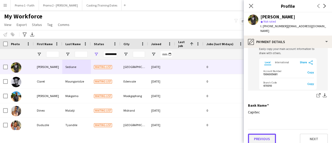
click at [259, 134] on button "Previous" at bounding box center [262, 139] width 28 height 10
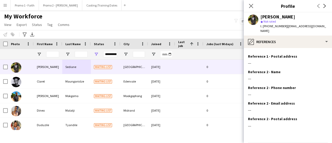
scroll to position [59, 0]
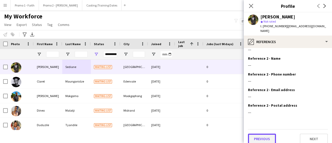
click at [264, 137] on button "Previous" at bounding box center [262, 139] width 28 height 10
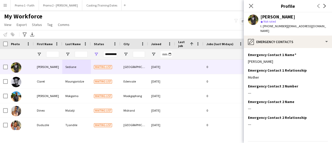
scroll to position [28, 0]
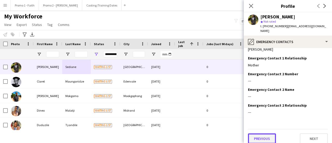
click at [260, 133] on button "Previous" at bounding box center [262, 138] width 28 height 10
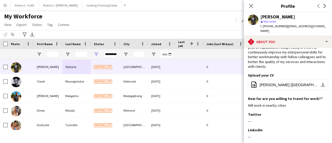
scroll to position [118, 0]
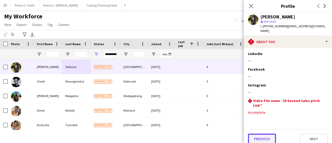
click at [262, 136] on button "Previous" at bounding box center [262, 139] width 28 height 10
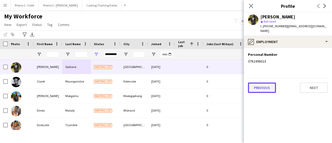
click at [266, 83] on button "Previous" at bounding box center [262, 88] width 28 height 10
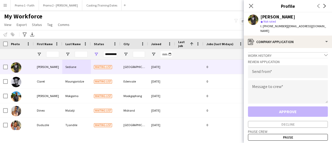
drag, startPoint x: 283, startPoint y: 27, endPoint x: 320, endPoint y: 28, distance: 36.9
click at [320, 28] on div "Brian Sediane star Not rated t. +27782496023 | briansediane@gmail.com" at bounding box center [288, 23] width 88 height 23
copy span "briansediane@gmail.com"
click at [263, 69] on input "email" at bounding box center [288, 71] width 80 height 13
paste input "**********"
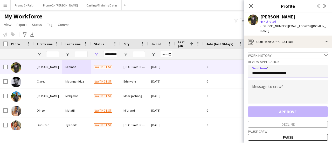
type input "**********"
click at [262, 85] on textarea at bounding box center [288, 91] width 80 height 23
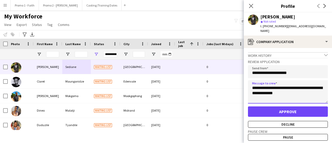
type textarea "**********"
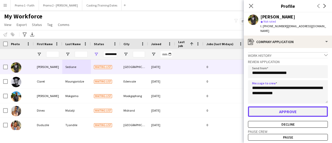
click at [271, 107] on button "Approve" at bounding box center [288, 111] width 80 height 10
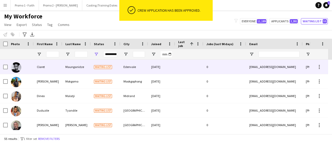
click at [78, 66] on div "Maunganidze" at bounding box center [76, 67] width 29 height 14
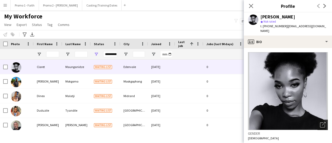
click at [320, 125] on icon "Open photos pop-in" at bounding box center [322, 124] width 5 height 5
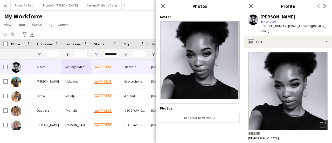
click at [163, 11] on div "Close pop-in" at bounding box center [163, 6] width 15 height 12
click at [161, 6] on icon "Close pop-in" at bounding box center [163, 5] width 5 height 5
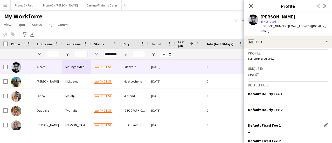
scroll to position [243, 0]
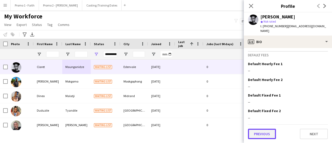
click at [271, 133] on button "Previous" at bounding box center [262, 134] width 28 height 10
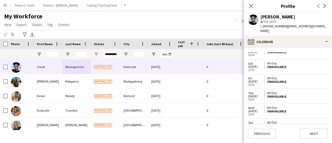
scroll to position [1134, 0]
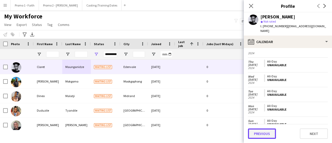
click at [263, 133] on button "Previous" at bounding box center [262, 134] width 28 height 10
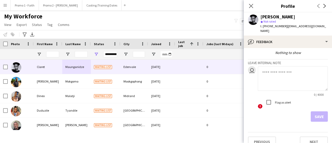
scroll to position [29, 0]
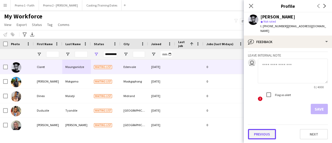
click at [268, 136] on button "Previous" at bounding box center [262, 134] width 28 height 10
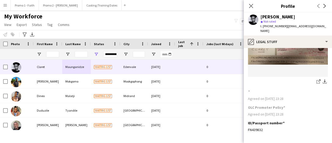
scroll to position [81, 0]
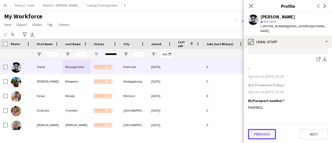
click at [268, 132] on button "Previous" at bounding box center [262, 134] width 28 height 10
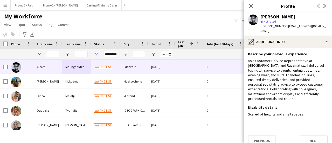
scroll to position [23, 0]
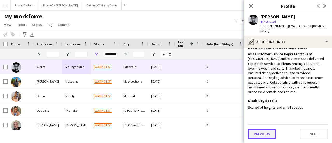
click at [263, 135] on button "Previous" at bounding box center [262, 134] width 28 height 10
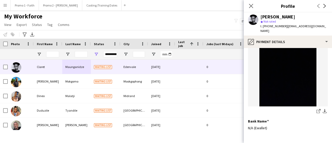
scroll to position [81, 0]
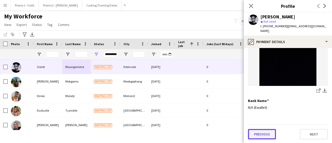
click at [263, 134] on button "Previous" at bounding box center [262, 134] width 28 height 10
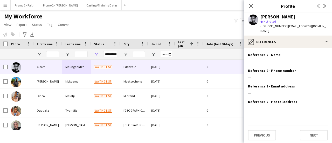
scroll to position [64, 0]
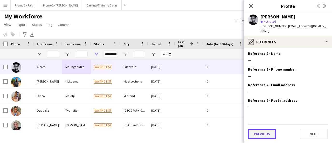
click at [264, 135] on button "Previous" at bounding box center [262, 134] width 28 height 10
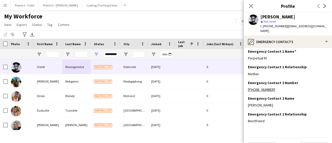
scroll to position [32, 0]
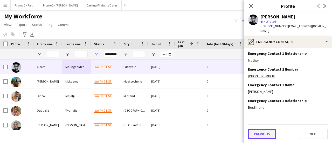
click at [265, 134] on button "Previous" at bounding box center [262, 134] width 28 height 10
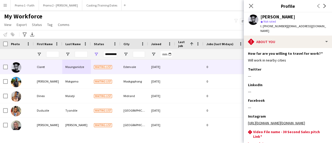
scroll to position [128, 0]
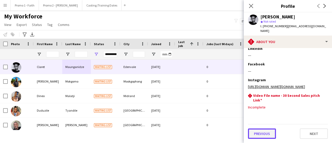
click at [265, 134] on button "Previous" at bounding box center [262, 134] width 28 height 10
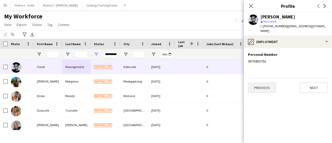
scroll to position [0, 0]
click at [264, 86] on button "Previous" at bounding box center [262, 88] width 28 height 10
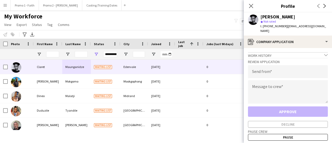
drag, startPoint x: 284, startPoint y: 25, endPoint x: 331, endPoint y: 31, distance: 47.7
click at [331, 31] on div "Claret Maunganidze star Not rated t. +27670483792 | claretmaunganidze13@gmail.c…" at bounding box center [288, 23] width 88 height 23
copy span "claretmaunganidze13@gmail.com"
click at [253, 73] on input "email" at bounding box center [288, 71] width 80 height 13
paste input "**********"
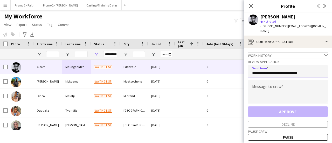
type input "**********"
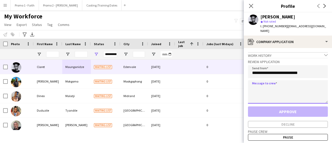
click at [257, 92] on textarea at bounding box center [288, 91] width 80 height 23
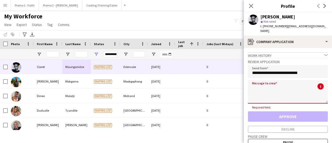
paste textarea "**********"
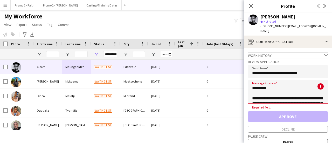
scroll to position [123, 0]
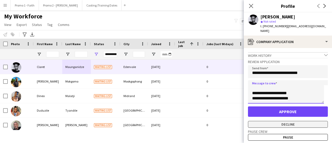
type textarea "**********"
click at [299, 125] on button "Decline" at bounding box center [288, 124] width 80 height 7
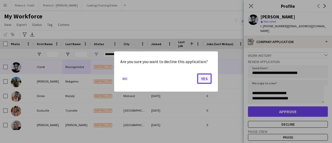
click at [206, 78] on button "Yes" at bounding box center [204, 79] width 15 height 10
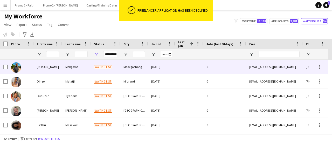
click at [74, 65] on div "Mokgomo" at bounding box center [76, 67] width 29 height 14
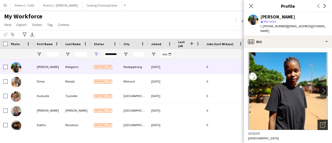
click at [320, 122] on icon "Open photos pop-in" at bounding box center [322, 124] width 5 height 5
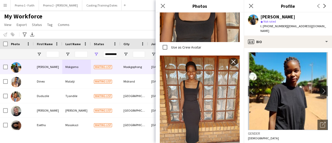
scroll to position [323, 0]
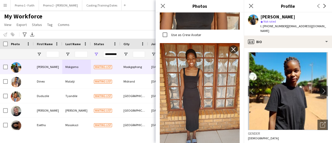
click at [162, 5] on icon "Close pop-in" at bounding box center [163, 6] width 4 height 4
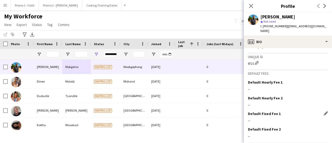
scroll to position [238, 0]
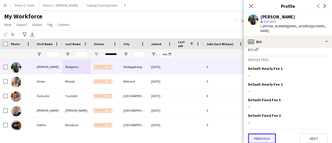
click at [259, 133] on button "Previous" at bounding box center [262, 138] width 28 height 10
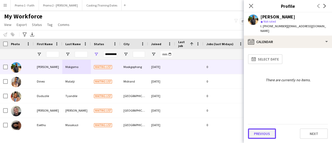
click at [262, 134] on button "Previous" at bounding box center [262, 134] width 28 height 10
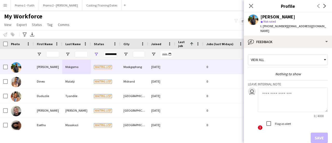
scroll to position [24, 0]
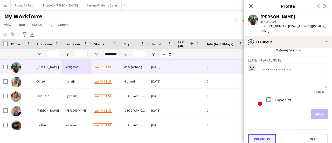
click at [269, 134] on button "Previous" at bounding box center [262, 139] width 28 height 10
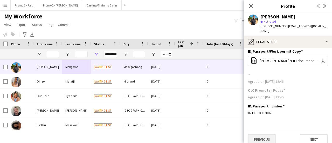
scroll to position [4, 0]
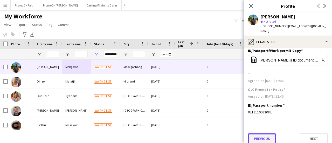
click at [269, 136] on button "Previous" at bounding box center [262, 138] width 28 height 10
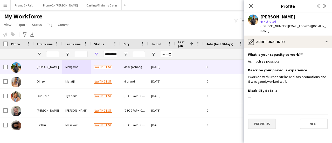
scroll to position [0, 0]
click at [260, 119] on button "Previous" at bounding box center [262, 124] width 28 height 10
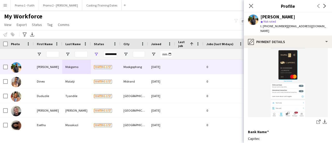
scroll to position [76, 0]
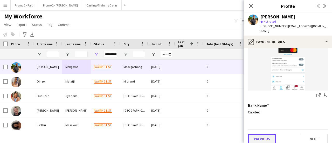
click at [265, 135] on button "Previous" at bounding box center [262, 139] width 28 height 10
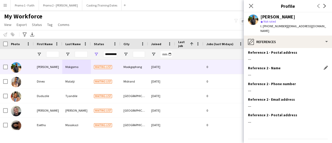
scroll to position [59, 0]
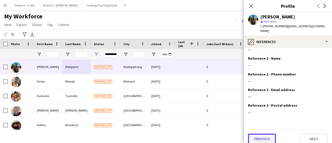
click at [260, 134] on button "Previous" at bounding box center [262, 139] width 28 height 10
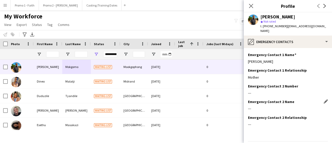
scroll to position [28, 0]
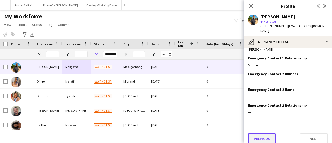
click at [256, 133] on button "Previous" at bounding box center [262, 138] width 28 height 10
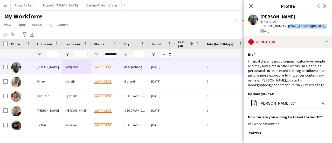
drag, startPoint x: 284, startPoint y: 25, endPoint x: 324, endPoint y: 26, distance: 40.3
click at [324, 26] on div "Cynthia Mokgomo star Not rated t. +27648444607 | mokgomocynthia@gmail.com" at bounding box center [288, 23] width 88 height 23
copy span "mokgomocynthia@gmail.com"
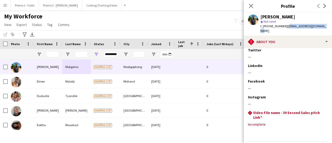
scroll to position [95, 0]
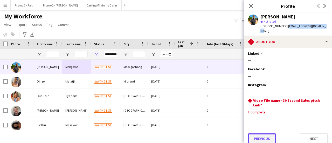
click at [261, 135] on button "Previous" at bounding box center [262, 138] width 28 height 10
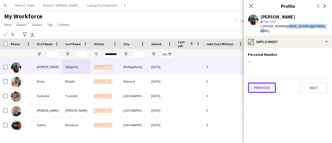
click at [259, 83] on button "Previous" at bounding box center [262, 88] width 28 height 10
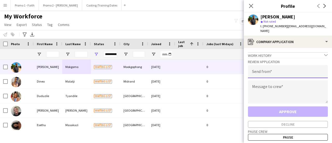
click at [276, 66] on input "email" at bounding box center [288, 71] width 80 height 13
paste input "**********"
type input "**********"
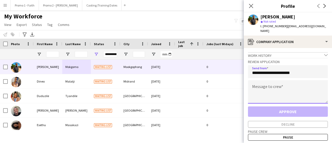
click at [257, 85] on textarea at bounding box center [288, 91] width 80 height 23
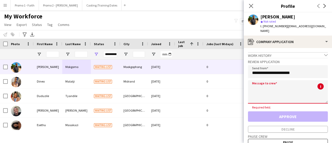
paste textarea "**********"
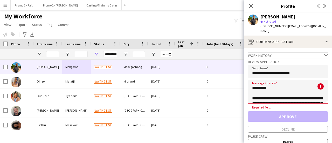
scroll to position [123, 0]
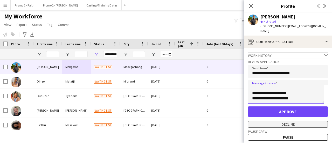
type textarea "**********"
click at [283, 121] on button "Decline" at bounding box center [288, 124] width 80 height 7
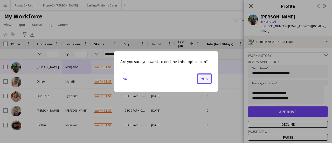
click at [205, 81] on button "Yes" at bounding box center [204, 79] width 15 height 10
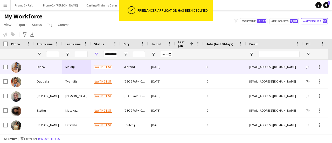
click at [96, 67] on span "Waiting list" at bounding box center [103, 67] width 18 height 4
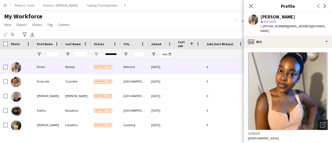
click at [320, 122] on icon "Open photos pop-in" at bounding box center [322, 124] width 5 height 5
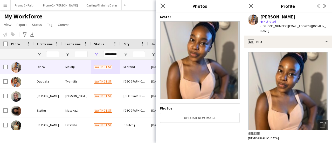
click at [161, 3] on app-icon "Close pop-in" at bounding box center [163, 6] width 8 height 8
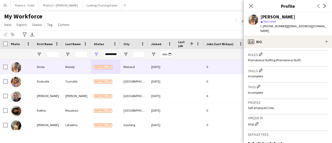
scroll to position [235, 0]
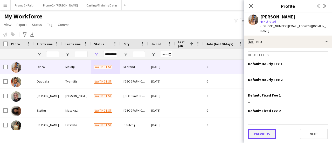
click at [256, 134] on button "Previous" at bounding box center [262, 134] width 28 height 10
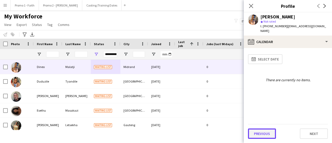
click at [262, 131] on button "Previous" at bounding box center [262, 134] width 28 height 10
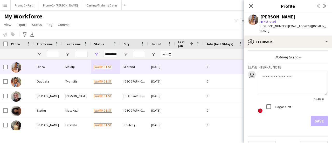
scroll to position [24, 0]
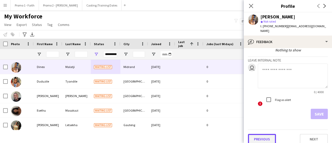
click at [265, 134] on button "Previous" at bounding box center [262, 139] width 28 height 10
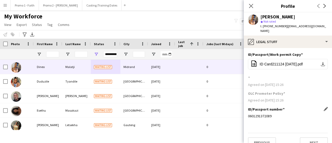
scroll to position [4, 0]
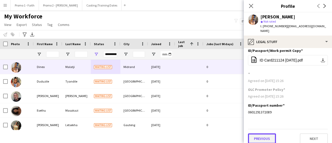
click at [261, 133] on button "Previous" at bounding box center [262, 138] width 28 height 10
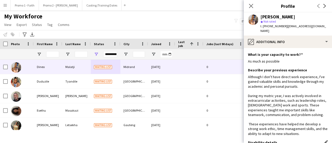
scroll to position [47, 0]
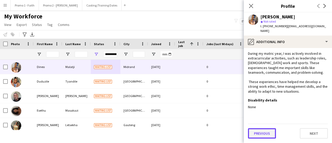
click at [259, 133] on button "Previous" at bounding box center [262, 133] width 28 height 10
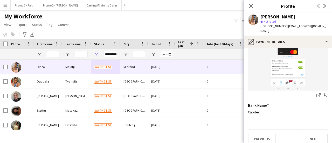
scroll to position [0, 0]
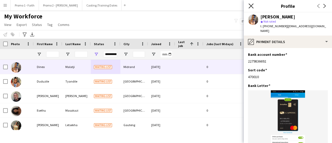
click at [251, 4] on div "Close pop-in" at bounding box center [251, 6] width 15 height 12
click at [251, 4] on icon "Close pop-in" at bounding box center [251, 5] width 5 height 5
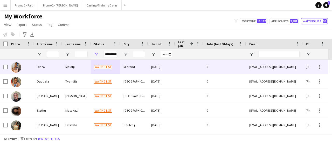
click at [75, 66] on div "Malatji" at bounding box center [76, 67] width 29 height 14
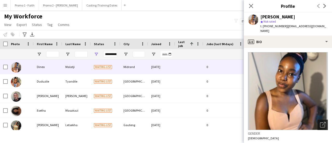
click at [320, 122] on icon "Open photos pop-in" at bounding box center [322, 124] width 5 height 5
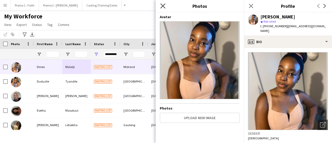
click at [165, 5] on icon "Close pop-in" at bounding box center [163, 5] width 5 height 5
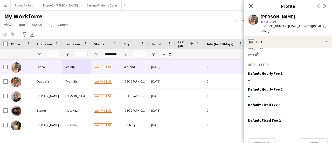
scroll to position [235, 0]
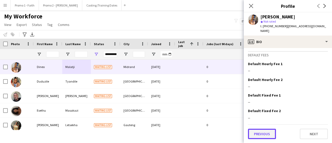
click at [260, 133] on button "Previous" at bounding box center [262, 134] width 28 height 10
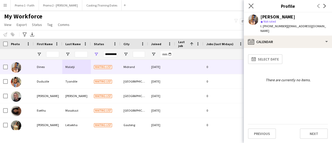
click at [248, 6] on app-icon "Close pop-in" at bounding box center [252, 6] width 8 height 8
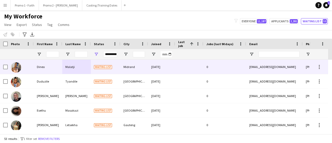
click at [81, 66] on div "Malatji" at bounding box center [76, 67] width 29 height 14
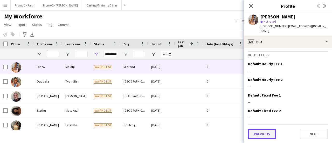
click at [262, 131] on button "Previous" at bounding box center [262, 134] width 28 height 10
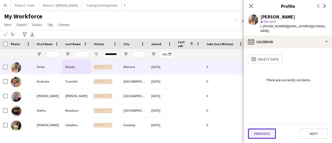
click at [263, 133] on button "Previous" at bounding box center [262, 134] width 28 height 10
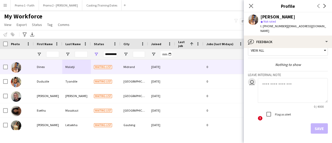
scroll to position [24, 0]
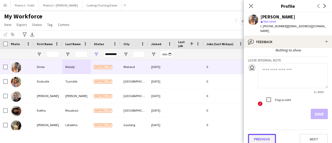
click at [259, 134] on button "Previous" at bounding box center [262, 139] width 28 height 10
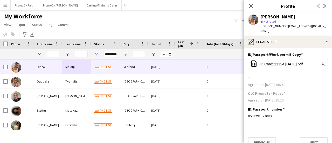
scroll to position [4, 0]
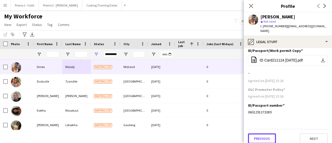
click at [259, 133] on button "Previous" at bounding box center [262, 138] width 28 height 10
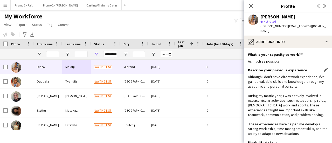
scroll to position [47, 0]
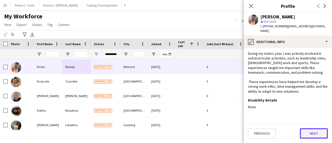
click at [301, 132] on button "Next" at bounding box center [314, 133] width 28 height 10
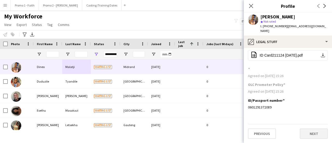
scroll to position [0, 0]
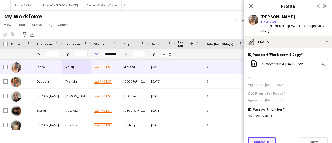
click at [256, 137] on button "Previous" at bounding box center [262, 142] width 28 height 10
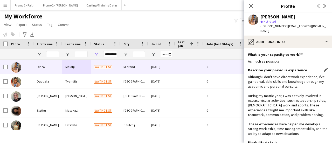
scroll to position [47, 0]
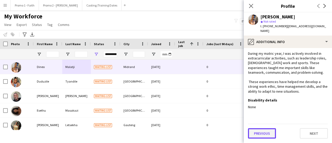
click at [259, 133] on button "Previous" at bounding box center [262, 133] width 28 height 10
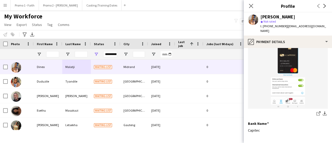
scroll to position [76, 0]
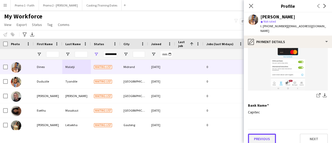
click at [266, 134] on button "Previous" at bounding box center [262, 139] width 28 height 10
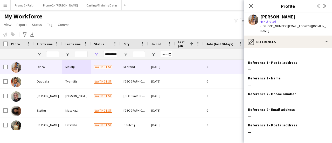
scroll to position [59, 0]
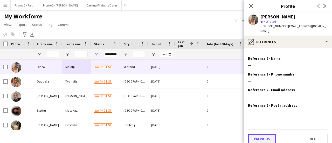
click at [266, 134] on button "Previous" at bounding box center [262, 139] width 28 height 10
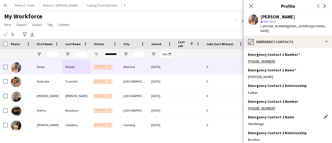
scroll to position [28, 0]
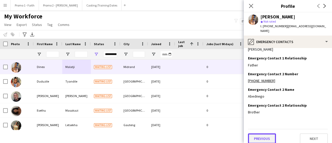
click at [263, 133] on button "Previous" at bounding box center [262, 138] width 28 height 10
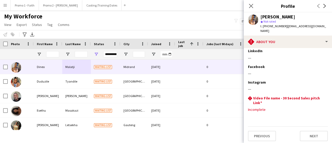
scroll to position [97, 0]
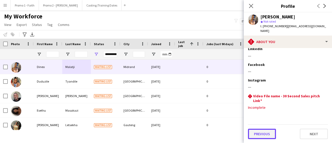
click at [263, 134] on button "Previous" at bounding box center [262, 134] width 28 height 10
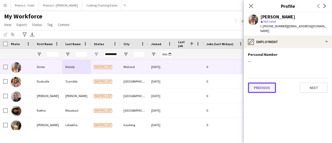
click at [264, 84] on button "Previous" at bounding box center [262, 88] width 28 height 10
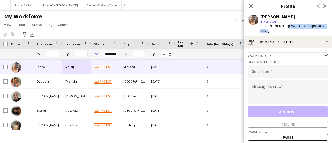
drag, startPoint x: 286, startPoint y: 27, endPoint x: 306, endPoint y: 26, distance: 20.8
click at [332, 25] on app-profile-header "Dineo Malatji star Not rated t. +270733819645 | dineomalatjie417@gmail.com" at bounding box center [288, 23] width 88 height 23
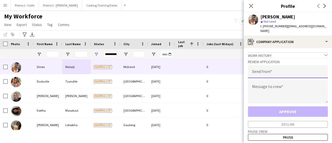
click at [263, 67] on input "email" at bounding box center [288, 71] width 80 height 13
paste input "**********"
type input "**********"
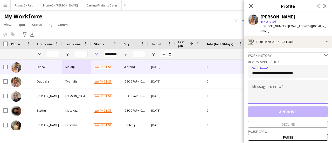
click at [257, 82] on textarea at bounding box center [288, 91] width 80 height 23
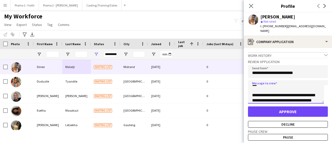
scroll to position [8, 0]
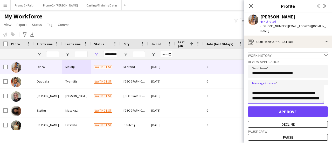
type textarea "**********"
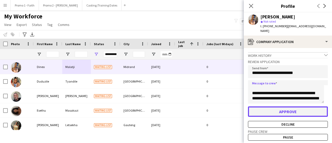
click at [285, 107] on button "Approve" at bounding box center [288, 111] width 80 height 10
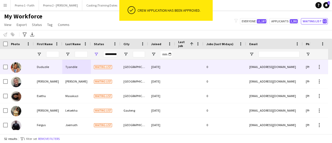
click at [120, 63] on div "Waiting list" at bounding box center [106, 67] width 30 height 14
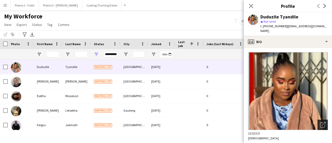
click at [320, 122] on icon "Open photos pop-in" at bounding box center [322, 124] width 5 height 5
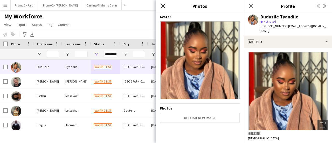
click at [163, 6] on icon at bounding box center [163, 5] width 5 height 5
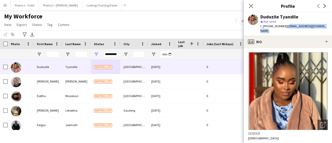
drag, startPoint x: 284, startPoint y: 26, endPoint x: 331, endPoint y: 26, distance: 47.0
click at [331, 26] on app-profile-header "Duduzile Tyandile star Not rated t. +27823431389 | duduziletyandile@gmail.com" at bounding box center [288, 23] width 88 height 23
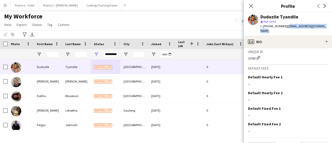
scroll to position [239, 0]
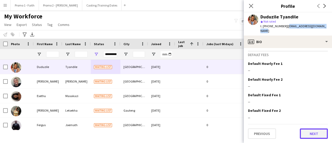
click at [316, 134] on button "Next" at bounding box center [314, 134] width 28 height 10
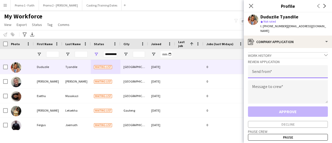
click at [268, 69] on input "email" at bounding box center [288, 71] width 80 height 13
paste input "**********"
type input "**********"
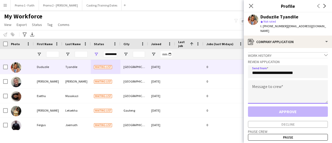
click at [270, 85] on textarea at bounding box center [288, 91] width 80 height 23
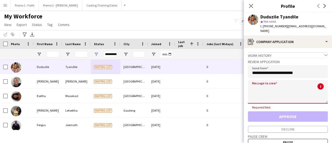
paste textarea "**********"
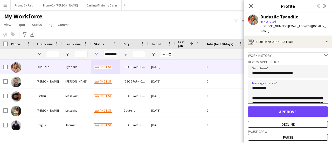
scroll to position [123, 0]
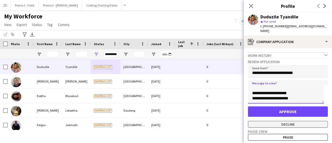
type textarea "**********"
click at [290, 121] on button "Decline" at bounding box center [288, 124] width 80 height 7
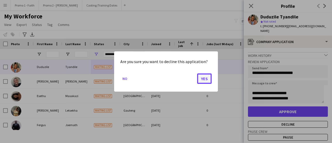
click at [204, 78] on button "Yes" at bounding box center [204, 79] width 15 height 10
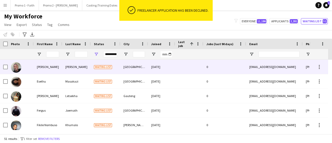
click at [70, 66] on div "Okoro" at bounding box center [76, 67] width 29 height 14
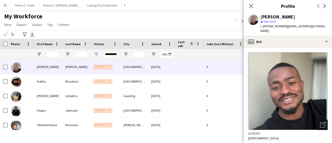
click at [320, 122] on icon "Open photos pop-in" at bounding box center [322, 124] width 5 height 5
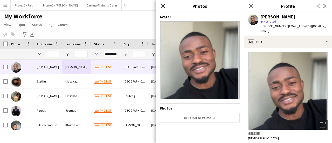
click at [163, 6] on icon at bounding box center [163, 5] width 5 height 5
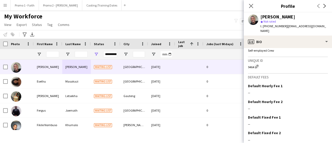
scroll to position [235, 0]
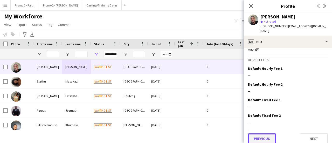
click at [272, 134] on button "Previous" at bounding box center [262, 138] width 28 height 10
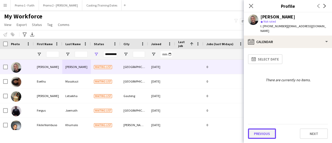
click at [259, 133] on button "Previous" at bounding box center [262, 134] width 28 height 10
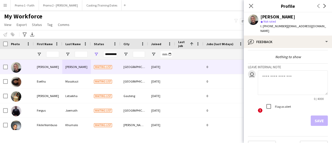
scroll to position [24, 0]
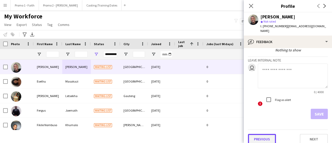
click at [263, 134] on button "Previous" at bounding box center [262, 139] width 28 height 10
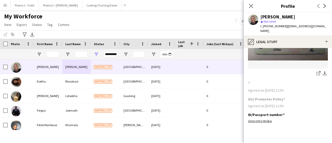
scroll to position [76, 0]
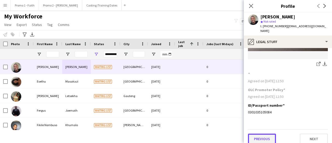
click at [265, 134] on button "Previous" at bounding box center [262, 139] width 28 height 10
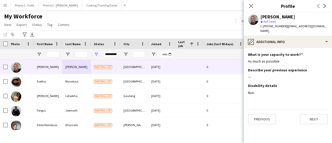
scroll to position [0, 0]
click at [263, 116] on button "Previous" at bounding box center [262, 119] width 28 height 10
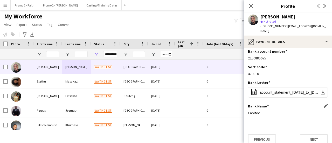
scroll to position [4, 0]
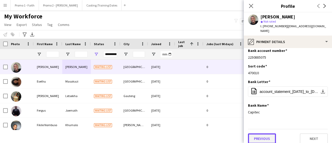
click at [258, 133] on button "Previous" at bounding box center [262, 138] width 28 height 10
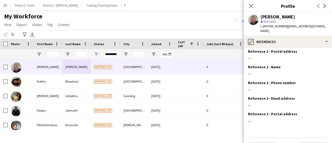
scroll to position [59, 0]
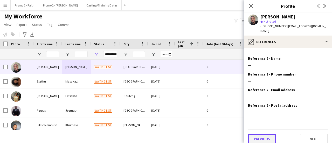
click at [263, 134] on button "Previous" at bounding box center [262, 139] width 28 height 10
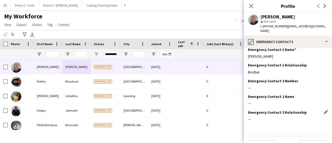
scroll to position [28, 0]
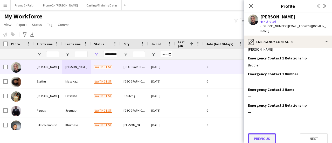
click at [264, 135] on button "Previous" at bounding box center [262, 138] width 28 height 10
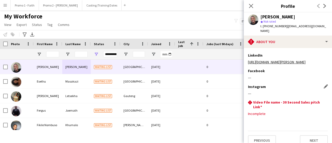
scroll to position [128, 0]
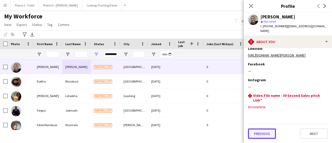
click at [263, 135] on button "Previous" at bounding box center [262, 134] width 28 height 10
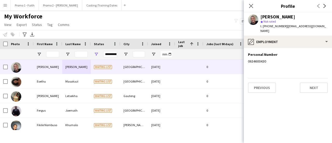
scroll to position [0, 0]
click at [266, 84] on button "Previous" at bounding box center [262, 88] width 28 height 10
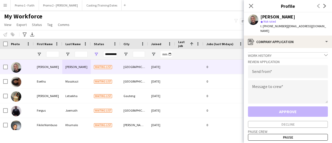
drag, startPoint x: 283, startPoint y: 26, endPoint x: 321, endPoint y: 26, distance: 38.2
click at [321, 26] on div "Emmanuel Okoro star Not rated t. +27634600430 | therealokoro1@gmail.com" at bounding box center [288, 23] width 88 height 23
click at [267, 69] on input "email" at bounding box center [288, 71] width 80 height 13
paste input "**********"
type input "**********"
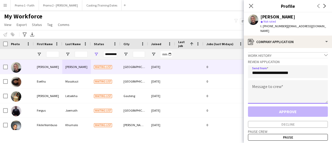
click at [264, 88] on textarea at bounding box center [288, 91] width 80 height 23
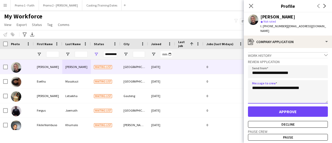
type textarea "**********"
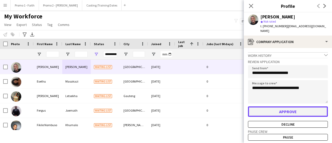
click at [278, 110] on button "Approve" at bounding box center [288, 111] width 80 height 10
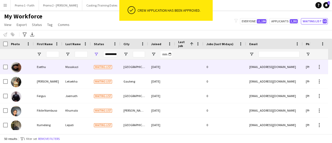
click at [119, 66] on div "Waiting list" at bounding box center [106, 67] width 30 height 14
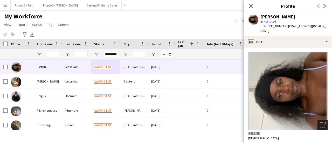
click at [320, 127] on icon "Open photos pop-in" at bounding box center [322, 124] width 5 height 5
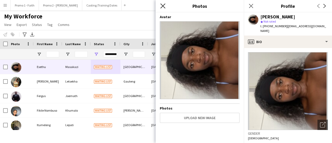
click at [161, 4] on icon at bounding box center [163, 5] width 5 height 5
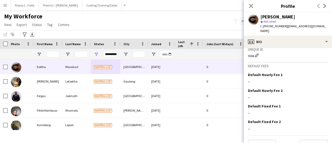
scroll to position [240, 0]
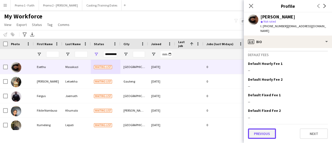
click at [260, 134] on button "Previous" at bounding box center [262, 134] width 28 height 10
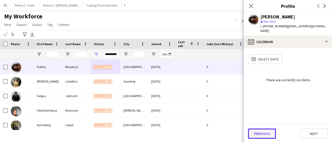
click at [260, 133] on button "Previous" at bounding box center [262, 134] width 28 height 10
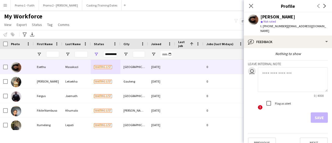
scroll to position [29, 0]
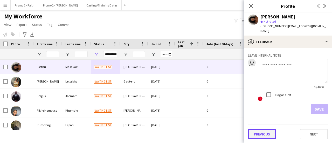
click at [263, 133] on button "Previous" at bounding box center [262, 134] width 28 height 10
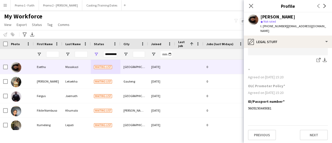
scroll to position [81, 0]
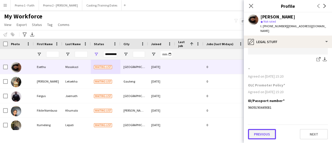
click at [263, 135] on button "Previous" at bounding box center [262, 134] width 28 height 10
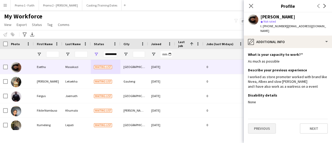
scroll to position [0, 0]
click at [267, 127] on button "Previous" at bounding box center [262, 128] width 28 height 10
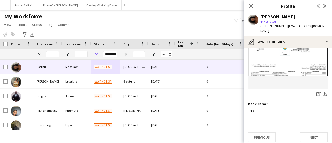
scroll to position [81, 0]
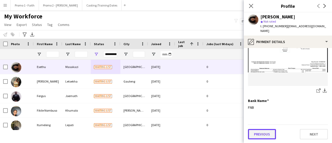
click at [262, 136] on button "Previous" at bounding box center [262, 134] width 28 height 10
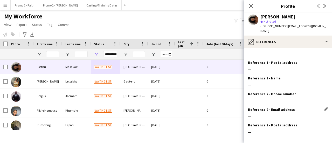
scroll to position [64, 0]
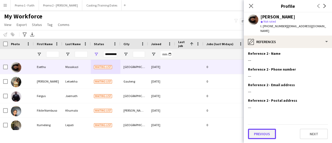
click at [260, 135] on button "Previous" at bounding box center [262, 134] width 28 height 10
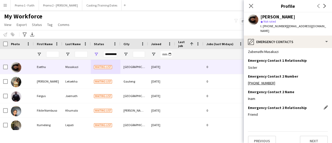
scroll to position [32, 0]
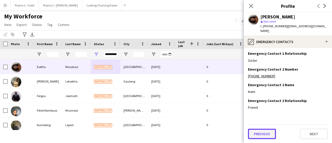
click at [264, 131] on button "Previous" at bounding box center [262, 134] width 28 height 10
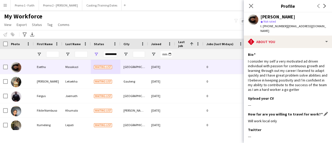
scroll to position [101, 0]
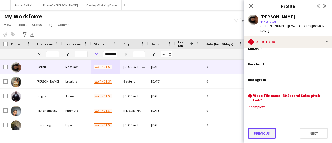
click at [264, 133] on button "Previous" at bounding box center [262, 133] width 28 height 10
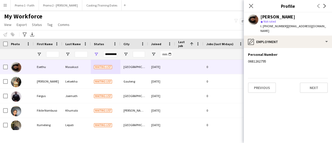
scroll to position [0, 0]
click at [262, 85] on button "Previous" at bounding box center [262, 88] width 28 height 10
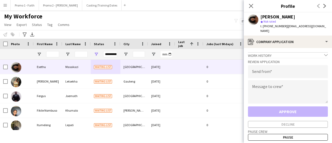
drag, startPoint x: 284, startPoint y: 25, endPoint x: 331, endPoint y: 30, distance: 47.6
click at [331, 30] on div "Esethu Masakazi star Not rated t. +27681262795 | esethumasakazi199609@gmail.com" at bounding box center [288, 23] width 88 height 23
click at [265, 72] on input "email" at bounding box center [288, 71] width 80 height 13
paste input "**********"
type input "**********"
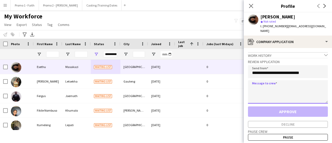
click at [256, 93] on textarea at bounding box center [288, 91] width 80 height 23
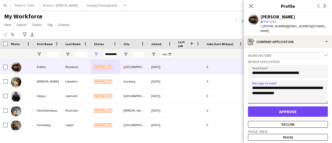
type textarea "**********"
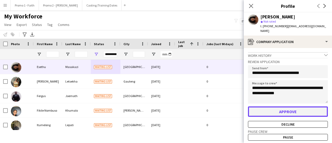
click at [297, 111] on button "Approve" at bounding box center [288, 111] width 80 height 10
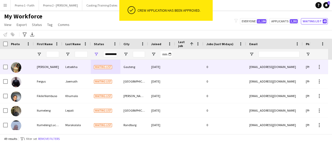
click at [83, 64] on div "Letsekha" at bounding box center [76, 67] width 29 height 14
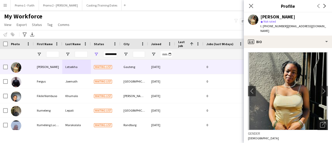
click at [320, 122] on icon "Open photos pop-in" at bounding box center [322, 124] width 5 height 5
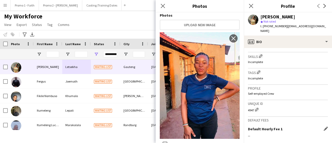
scroll to position [247, 0]
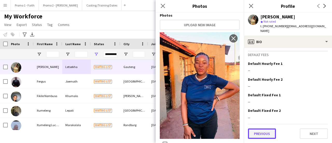
click at [259, 133] on button "Previous" at bounding box center [262, 134] width 28 height 10
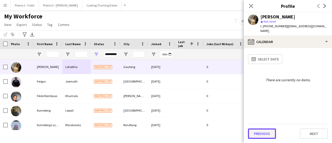
click at [265, 131] on button "Previous" at bounding box center [262, 134] width 28 height 10
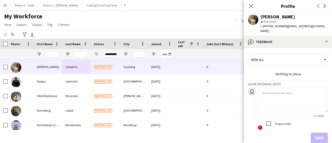
scroll to position [24, 0]
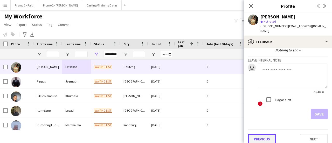
click at [268, 134] on button "Previous" at bounding box center [262, 139] width 28 height 10
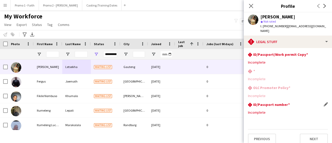
scroll to position [0, 0]
click at [266, 138] on button "Previous" at bounding box center [262, 138] width 28 height 10
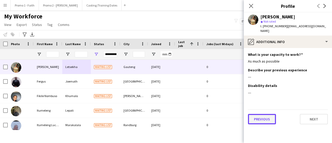
click at [265, 116] on button "Previous" at bounding box center [262, 119] width 28 height 10
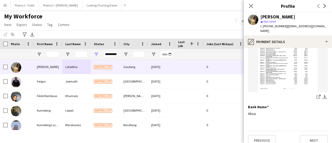
scroll to position [76, 0]
click at [267, 134] on button "Previous" at bounding box center [262, 139] width 28 height 10
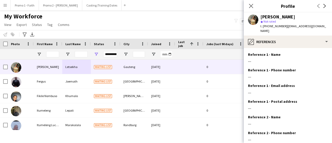
scroll to position [59, 0]
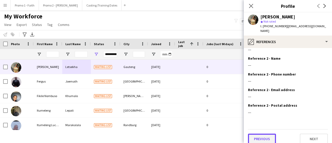
click at [266, 137] on button "Previous" at bounding box center [262, 139] width 28 height 10
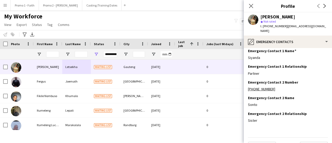
scroll to position [28, 0]
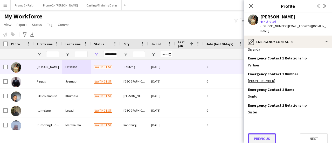
click at [269, 136] on button "Previous" at bounding box center [262, 138] width 28 height 10
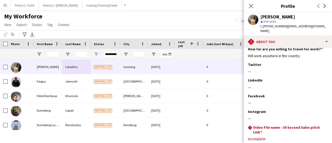
scroll to position [104, 0]
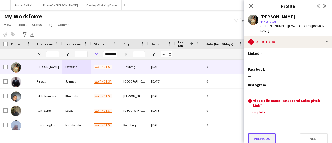
click at [261, 133] on button "Previous" at bounding box center [262, 138] width 28 height 10
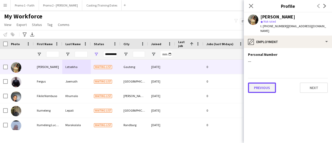
click at [266, 83] on button "Previous" at bounding box center [262, 88] width 28 height 10
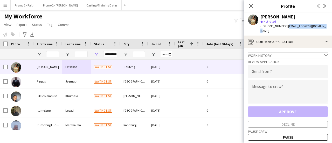
drag, startPoint x: 286, startPoint y: 26, endPoint x: 324, endPoint y: 25, distance: 38.5
click at [324, 25] on div "Esther Letsekha star Not rated t. +270653627963 | mlotshwaswela@gmail.com" at bounding box center [288, 23] width 88 height 23
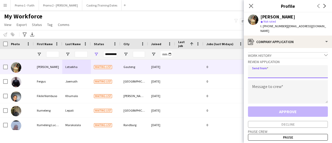
click at [262, 68] on input "email" at bounding box center [288, 71] width 80 height 13
paste input "**********"
type input "**********"
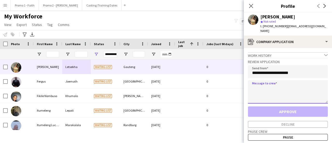
paste textarea "**********"
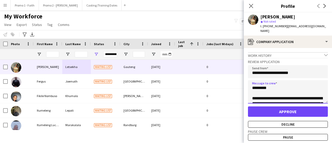
scroll to position [123, 0]
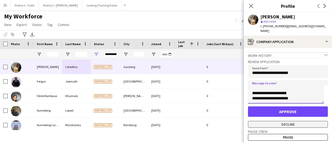
type textarea "**********"
click at [283, 121] on button "Decline" at bounding box center [288, 124] width 80 height 7
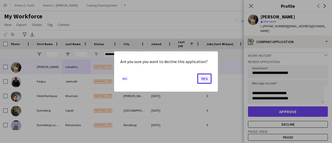
click at [203, 77] on button "Yes" at bounding box center [204, 79] width 15 height 10
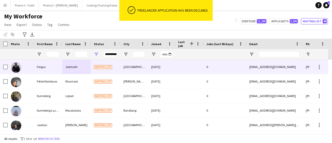
click at [64, 64] on div "Joemath" at bounding box center [76, 67] width 29 height 14
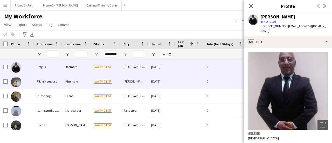
click at [114, 79] on div "Waiting list" at bounding box center [106, 81] width 30 height 14
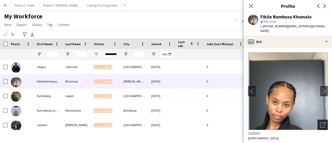
click at [320, 122] on icon "Open photos pop-in" at bounding box center [322, 124] width 5 height 5
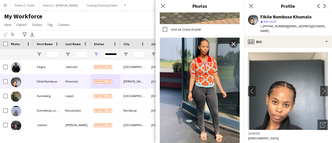
scroll to position [208, 0]
click at [166, 4] on app-icon "Close pop-in" at bounding box center [163, 6] width 8 height 8
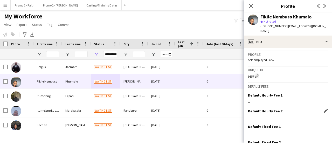
scroll to position [235, 0]
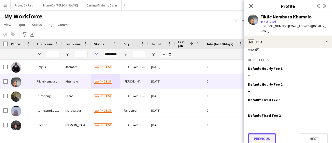
click at [271, 135] on button "Previous" at bounding box center [262, 138] width 28 height 10
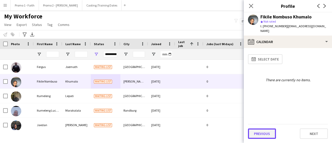
click at [265, 135] on button "Previous" at bounding box center [262, 134] width 28 height 10
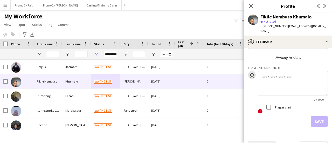
scroll to position [24, 0]
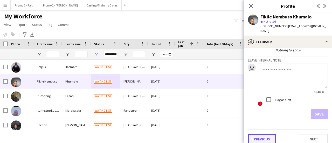
click at [264, 138] on button "Previous" at bounding box center [262, 139] width 28 height 10
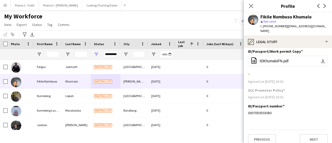
scroll to position [4, 0]
drag, startPoint x: 257, startPoint y: 128, endPoint x: 255, endPoint y: 132, distance: 4.4
click at [256, 131] on div "Previous Next" at bounding box center [288, 136] width 80 height 15
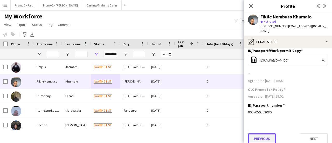
click at [255, 133] on button "Previous" at bounding box center [262, 138] width 28 height 10
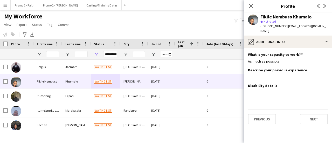
scroll to position [0, 0]
click at [260, 115] on button "Previous" at bounding box center [262, 119] width 28 height 10
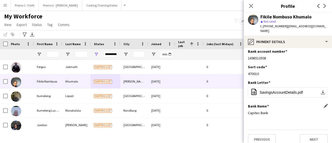
scroll to position [4, 0]
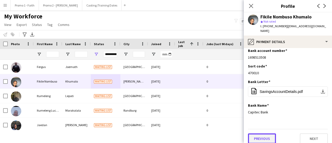
click at [255, 134] on button "Previous" at bounding box center [262, 138] width 28 height 10
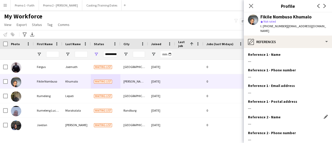
scroll to position [59, 0]
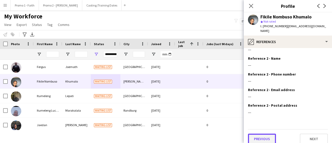
click at [259, 136] on button "Previous" at bounding box center [262, 139] width 28 height 10
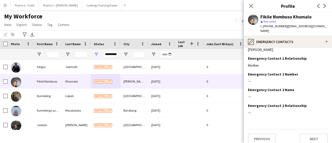
scroll to position [28, 0]
click at [263, 133] on button "Previous" at bounding box center [262, 138] width 28 height 10
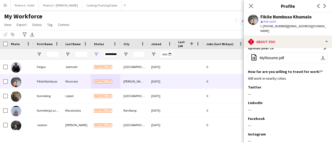
scroll to position [100, 0]
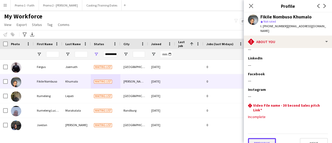
click at [267, 138] on button "Previous" at bounding box center [262, 143] width 28 height 10
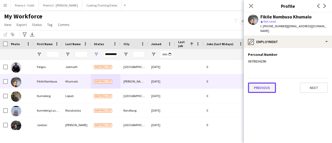
click at [264, 83] on button "Previous" at bounding box center [262, 88] width 28 height 10
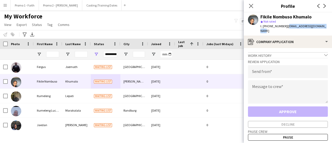
drag, startPoint x: 284, startPoint y: 26, endPoint x: 314, endPoint y: 26, distance: 29.9
click at [330, 26] on app-profile-header "Fikile Nombuso Khumalo star Not rated t. +27678834296 | nombusofikile83@gmail.c…" at bounding box center [288, 23] width 88 height 23
click at [271, 70] on input "email" at bounding box center [288, 71] width 80 height 13
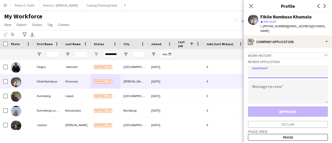
paste input "**********"
type input "**********"
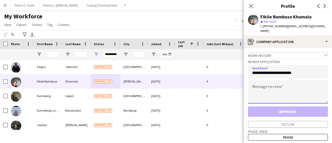
click at [275, 86] on textarea at bounding box center [288, 91] width 80 height 23
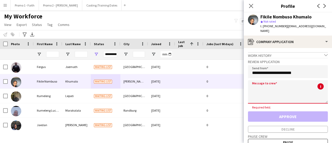
paste textarea "**********"
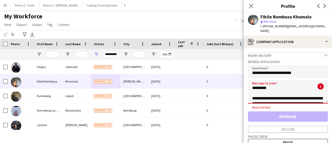
scroll to position [123, 0]
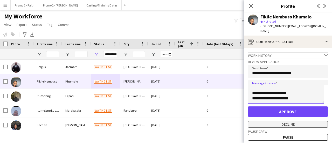
type textarea "**********"
click at [286, 121] on button "Decline" at bounding box center [288, 124] width 80 height 7
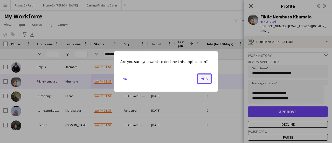
click at [204, 79] on button "Yes" at bounding box center [204, 79] width 15 height 10
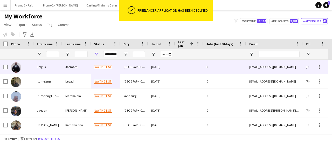
click at [137, 67] on div "[GEOGRAPHIC_DATA]" at bounding box center [135, 67] width 28 height 14
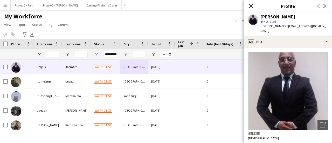
click at [252, 7] on icon at bounding box center [251, 5] width 5 height 5
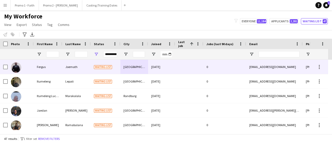
click at [107, 68] on span "Waiting list" at bounding box center [103, 67] width 18 height 4
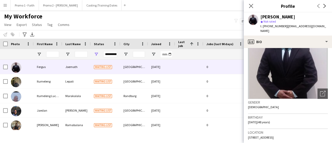
scroll to position [0, 0]
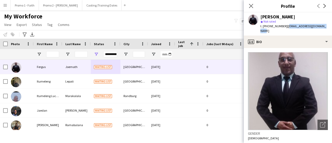
drag, startPoint x: 284, startPoint y: 26, endPoint x: 329, endPoint y: 25, distance: 44.9
click at [329, 25] on app-profile-header "Fergus Joemath star Not rated t. +27767029006 | fergusmaluco132@gmail.com" at bounding box center [288, 23] width 88 height 23
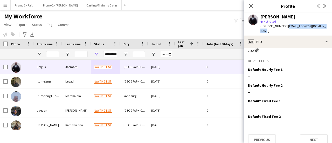
scroll to position [239, 0]
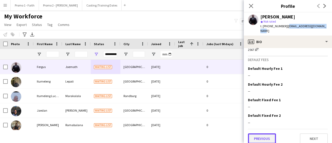
click at [272, 134] on button "Previous" at bounding box center [262, 138] width 28 height 10
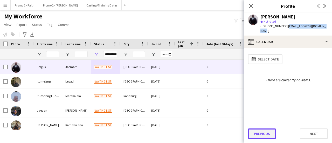
click at [261, 135] on button "Previous" at bounding box center [262, 134] width 28 height 10
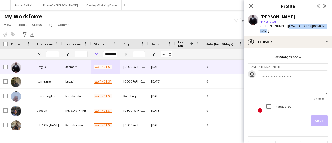
scroll to position [24, 0]
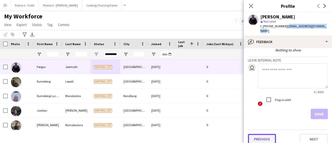
click at [258, 134] on button "Previous" at bounding box center [262, 139] width 28 height 10
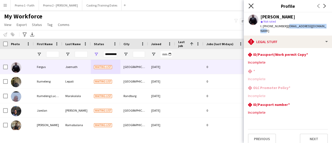
click at [251, 4] on icon "Close pop-in" at bounding box center [251, 5] width 5 height 5
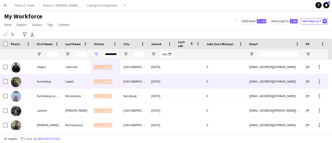
click at [40, 81] on div "Itumeleng" at bounding box center [48, 81] width 29 height 14
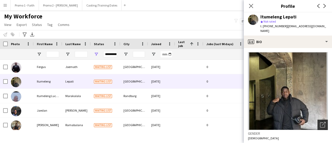
click at [320, 126] on icon "Open photos pop-in" at bounding box center [322, 124] width 5 height 5
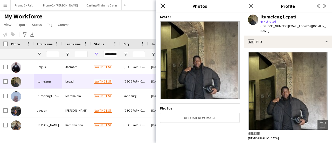
click at [162, 4] on icon "Close pop-in" at bounding box center [163, 5] width 5 height 5
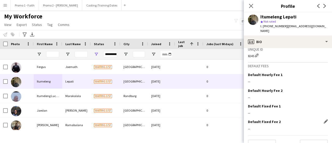
scroll to position [244, 0]
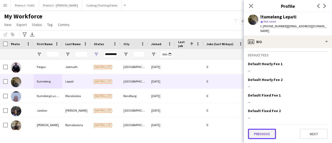
click at [270, 133] on button "Previous" at bounding box center [262, 134] width 28 height 10
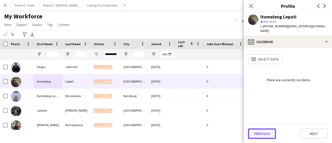
click at [262, 132] on button "Previous" at bounding box center [262, 134] width 28 height 10
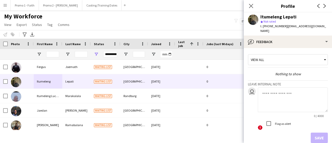
scroll to position [29, 0]
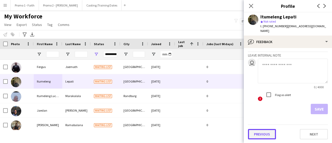
click at [263, 134] on button "Previous" at bounding box center [262, 134] width 28 height 10
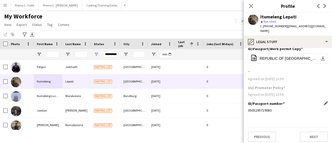
scroll to position [9, 0]
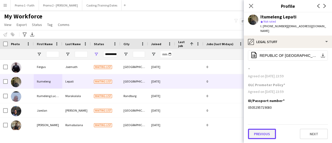
click at [261, 136] on button "Previous" at bounding box center [262, 134] width 28 height 10
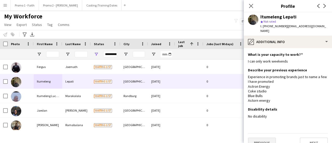
scroll to position [9, 0]
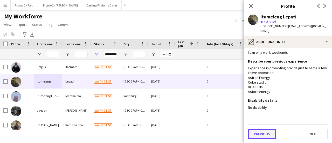
click at [264, 133] on button "Previous" at bounding box center [262, 134] width 28 height 10
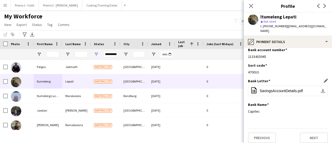
scroll to position [9, 0]
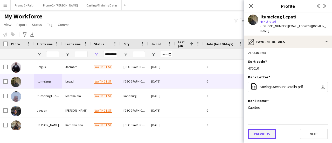
click at [267, 131] on button "Previous" at bounding box center [262, 134] width 28 height 10
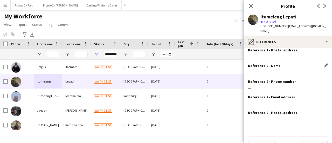
scroll to position [64, 0]
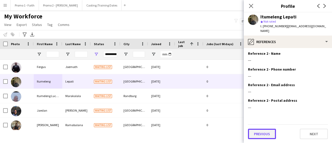
click at [265, 131] on button "Previous" at bounding box center [262, 134] width 28 height 10
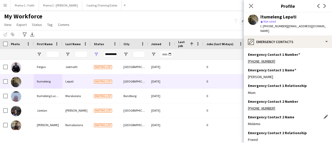
scroll to position [32, 0]
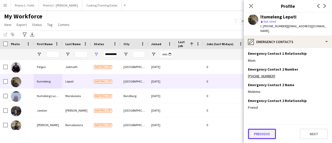
click at [264, 133] on button "Previous" at bounding box center [262, 134] width 28 height 10
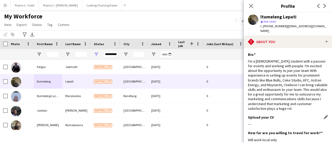
scroll to position [116, 0]
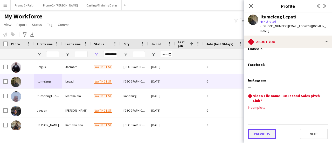
click at [263, 133] on button "Previous" at bounding box center [262, 134] width 28 height 10
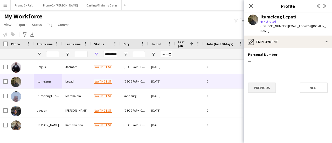
scroll to position [0, 0]
click at [260, 88] on button "Previous" at bounding box center [262, 88] width 28 height 10
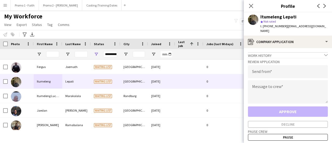
drag, startPoint x: 283, startPoint y: 26, endPoint x: 331, endPoint y: 30, distance: 47.7
click at [331, 30] on div "Itumeleng Lepati star Not rated t. +27670557031 | itumelenggaupalelwe@icloud.com" at bounding box center [288, 23] width 88 height 23
click at [269, 74] on input "email" at bounding box center [288, 71] width 80 height 13
paste input "**********"
type input "**********"
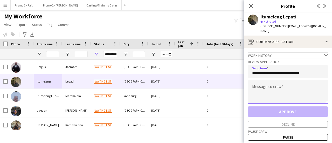
click at [273, 91] on textarea at bounding box center [288, 91] width 80 height 23
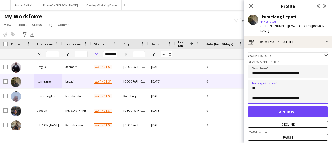
type textarea "**********"
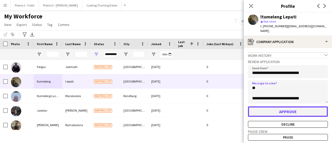
click at [283, 112] on button "Approve" at bounding box center [288, 111] width 80 height 10
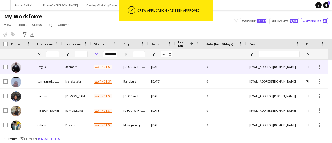
click at [77, 68] on div "Joemath" at bounding box center [76, 67] width 29 height 14
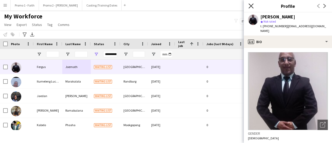
click at [249, 6] on icon "Close pop-in" at bounding box center [251, 5] width 5 height 5
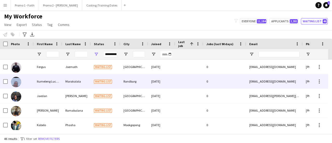
click at [71, 84] on div "Marakalala" at bounding box center [76, 81] width 29 height 14
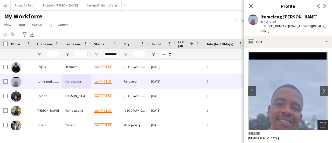
click at [318, 120] on div "Open photos pop-in" at bounding box center [323, 125] width 10 height 10
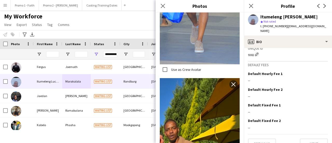
scroll to position [239, 0]
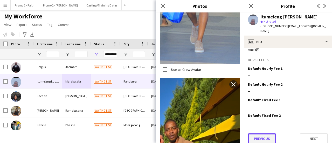
click at [267, 133] on button "Previous" at bounding box center [262, 138] width 28 height 10
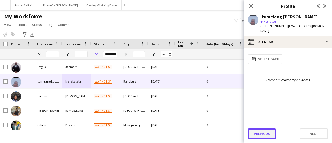
click at [259, 136] on button "Previous" at bounding box center [262, 134] width 28 height 10
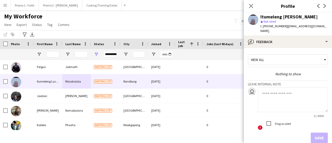
scroll to position [24, 0]
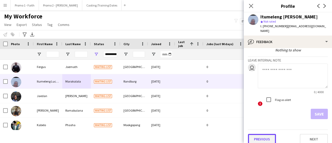
click at [263, 134] on button "Previous" at bounding box center [262, 139] width 28 height 10
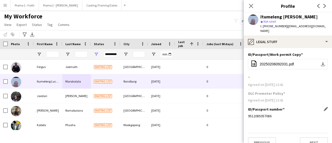
scroll to position [4, 0]
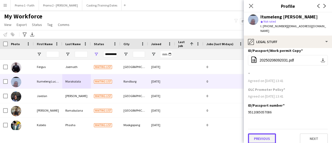
click at [262, 133] on button "Previous" at bounding box center [262, 138] width 28 height 10
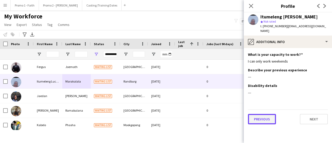
click at [259, 114] on button "Previous" at bounding box center [262, 119] width 28 height 10
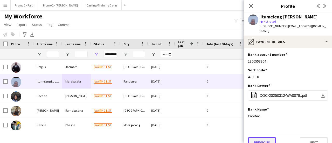
click at [263, 137] on button "Previous" at bounding box center [262, 142] width 28 height 10
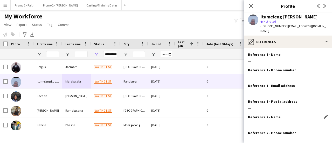
scroll to position [59, 0]
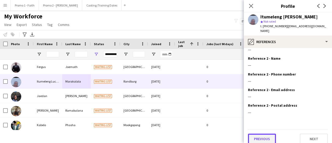
click at [265, 134] on button "Previous" at bounding box center [262, 139] width 28 height 10
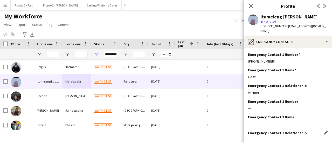
scroll to position [28, 0]
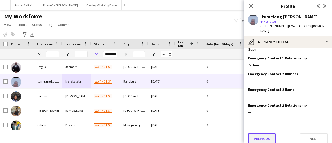
click at [264, 133] on button "Previous" at bounding box center [262, 138] width 28 height 10
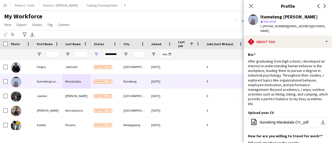
scroll to position [114, 0]
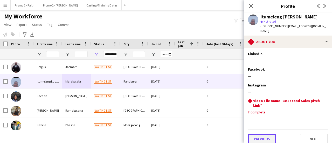
click at [264, 134] on button "Previous" at bounding box center [262, 139] width 28 height 10
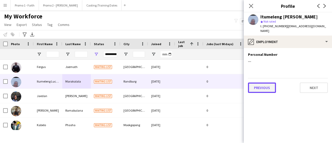
click at [262, 83] on button "Previous" at bounding box center [262, 88] width 28 height 10
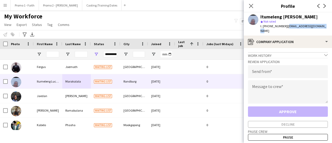
drag, startPoint x: 284, startPoint y: 27, endPoint x: 332, endPoint y: 26, distance: 48.3
click at [332, 26] on app-profile-header "Itumeleng Luciag Marakalala star Not rated t. +27659842250 | tumimarakalala@gma…" at bounding box center [288, 23] width 88 height 23
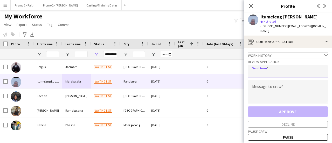
click at [262, 67] on input "email" at bounding box center [288, 71] width 80 height 13
paste input "**********"
type input "**********"
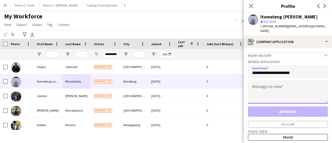
click at [257, 85] on textarea at bounding box center [288, 91] width 80 height 23
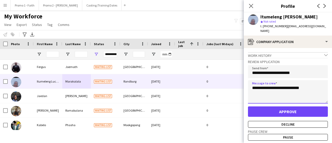
type textarea "**********"
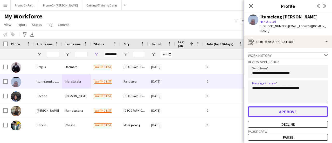
click at [276, 106] on button "Approve" at bounding box center [288, 111] width 80 height 10
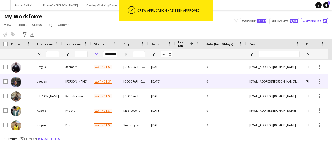
click at [99, 80] on span "Waiting list" at bounding box center [103, 82] width 18 height 4
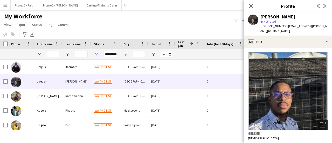
click at [320, 122] on icon "Open photos pop-in" at bounding box center [322, 124] width 5 height 5
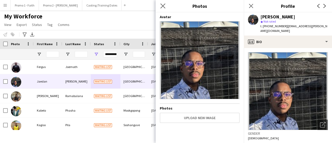
click at [162, 3] on icon "Close pop-in" at bounding box center [163, 5] width 5 height 5
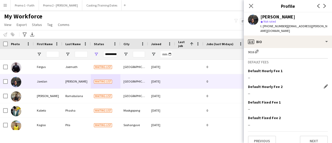
scroll to position [239, 0]
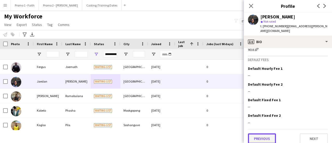
click at [264, 133] on button "Previous" at bounding box center [262, 138] width 28 height 10
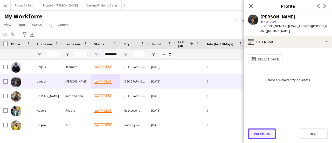
click at [264, 135] on button "Previous" at bounding box center [262, 134] width 28 height 10
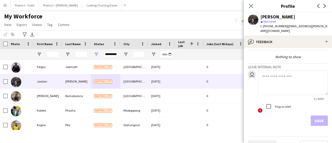
scroll to position [24, 0]
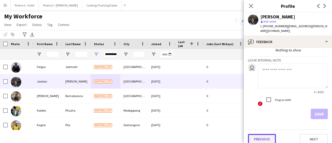
click at [266, 136] on button "Previous" at bounding box center [262, 139] width 28 height 10
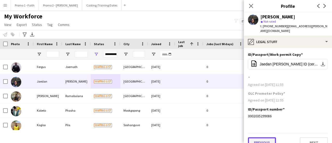
click at [261, 137] on button "Previous" at bounding box center [262, 142] width 28 height 10
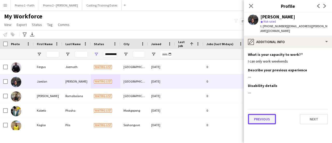
click at [256, 114] on button "Previous" at bounding box center [262, 119] width 28 height 10
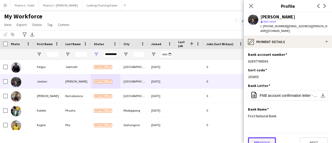
click at [263, 138] on button "Previous" at bounding box center [262, 142] width 28 height 10
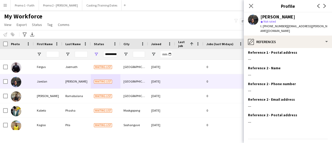
scroll to position [59, 0]
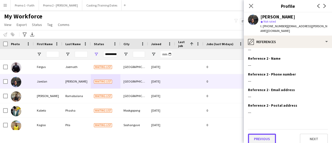
click at [260, 134] on button "Previous" at bounding box center [262, 139] width 28 height 10
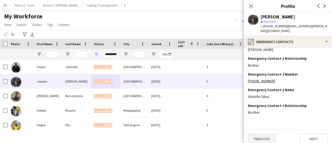
scroll to position [28, 0]
click at [268, 136] on button "Previous" at bounding box center [262, 138] width 28 height 10
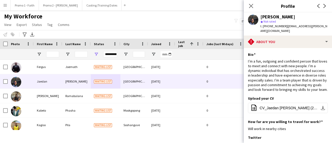
scroll to position [114, 0]
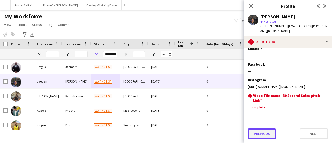
click at [263, 133] on button "Previous" at bounding box center [262, 134] width 28 height 10
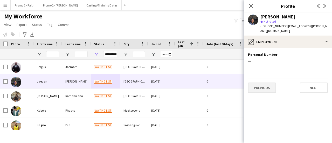
scroll to position [0, 0]
click at [260, 83] on button "Previous" at bounding box center [262, 88] width 28 height 10
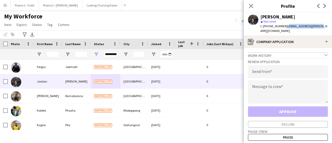
drag, startPoint x: 284, startPoint y: 27, endPoint x: 315, endPoint y: 26, distance: 31.2
click at [315, 26] on div "Jaedan Lotz star Not rated t. +27712606520 | jaedan.lotz@gmail.com" at bounding box center [288, 23] width 88 height 23
click at [257, 69] on input "email" at bounding box center [288, 71] width 80 height 13
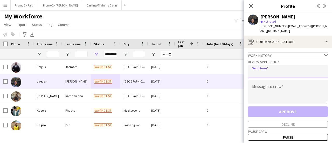
paste input "**********"
type input "**********"
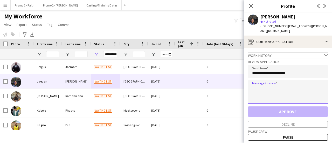
click at [259, 87] on textarea at bounding box center [288, 91] width 80 height 23
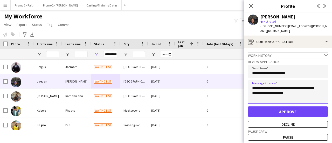
type textarea "**********"
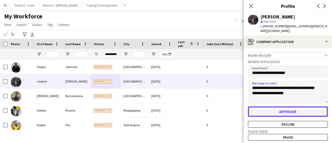
click at [286, 106] on button "Approve" at bounding box center [288, 111] width 80 height 10
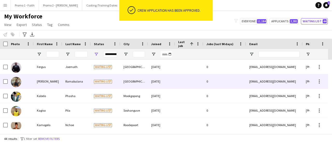
click at [64, 82] on div "Ramabulana" at bounding box center [76, 81] width 29 height 14
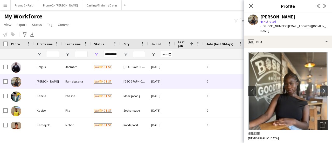
click at [322, 122] on icon at bounding box center [324, 124] width 4 height 4
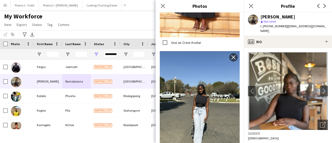
scroll to position [221, 0]
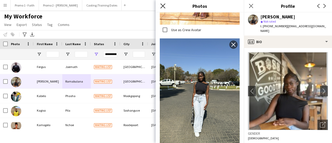
click at [163, 4] on icon "Close pop-in" at bounding box center [163, 5] width 5 height 5
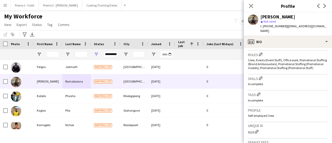
scroll to position [242, 0]
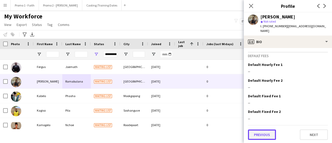
click at [271, 132] on button "Previous" at bounding box center [262, 135] width 28 height 10
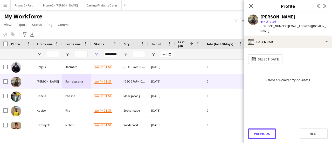
click at [271, 132] on button "Previous" at bounding box center [262, 134] width 28 height 10
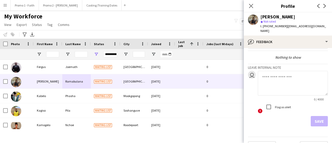
scroll to position [24, 0]
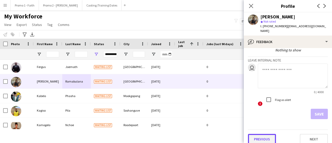
click at [264, 134] on button "Previous" at bounding box center [262, 139] width 28 height 10
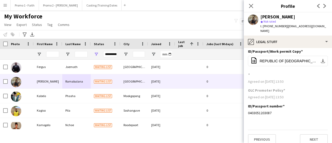
scroll to position [4, 0]
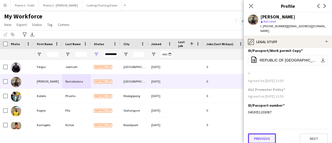
click at [261, 133] on button "Previous" at bounding box center [262, 138] width 28 height 10
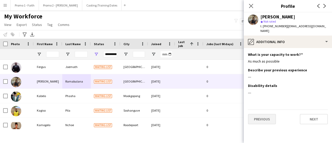
scroll to position [0, 0]
click at [258, 114] on button "Previous" at bounding box center [262, 119] width 28 height 10
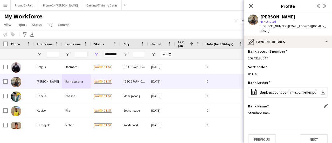
scroll to position [4, 0]
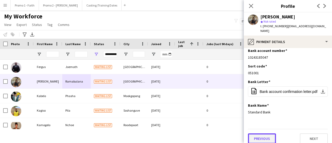
click at [261, 134] on button "Previous" at bounding box center [262, 138] width 28 height 10
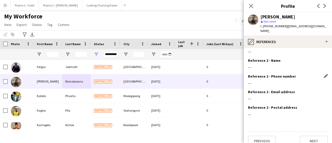
scroll to position [59, 0]
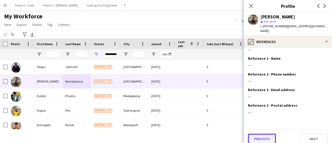
click at [259, 135] on button "Previous" at bounding box center [262, 139] width 28 height 10
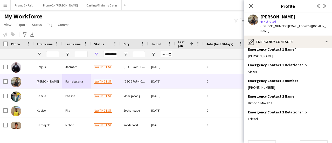
scroll to position [28, 0]
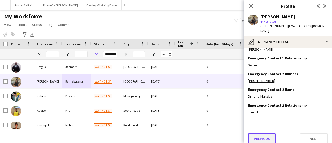
click at [264, 137] on button "Previous" at bounding box center [262, 138] width 28 height 10
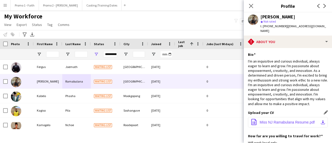
scroll to position [128, 0]
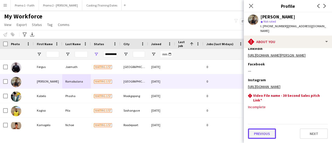
click at [260, 133] on button "Previous" at bounding box center [262, 134] width 28 height 10
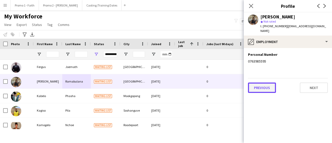
click at [263, 83] on button "Previous" at bounding box center [262, 88] width 28 height 10
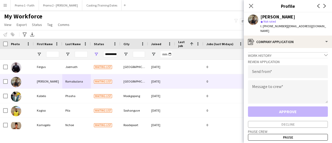
drag, startPoint x: 283, startPoint y: 26, endPoint x: 324, endPoint y: 26, distance: 41.0
click at [324, 26] on span "| ndaliramabulana01@gmail.com" at bounding box center [294, 28] width 66 height 9
click at [265, 71] on input "email" at bounding box center [288, 71] width 80 height 13
paste input "**********"
type input "**********"
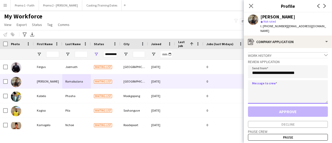
click at [265, 86] on textarea at bounding box center [288, 91] width 80 height 23
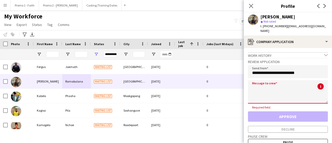
paste textarea "**********"
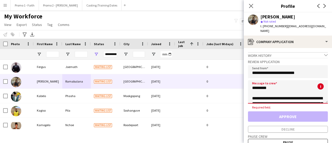
scroll to position [123, 0]
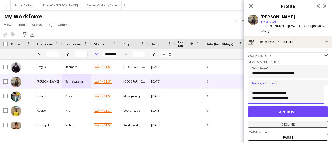
type textarea "**********"
click at [280, 121] on button "Decline" at bounding box center [288, 124] width 80 height 7
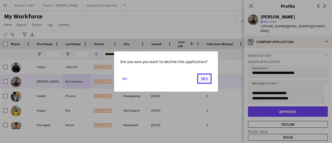
click at [201, 77] on button "Yes" at bounding box center [204, 79] width 15 height 10
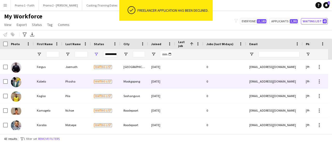
click at [85, 83] on div "Phasha" at bounding box center [76, 81] width 29 height 14
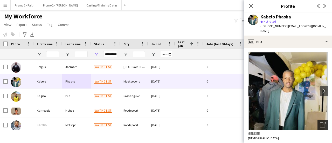
click at [320, 122] on icon "Open photos pop-in" at bounding box center [322, 124] width 5 height 5
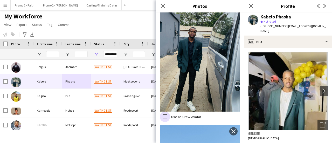
scroll to position [158, 0]
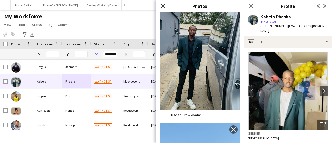
click at [165, 5] on icon at bounding box center [163, 5] width 5 height 5
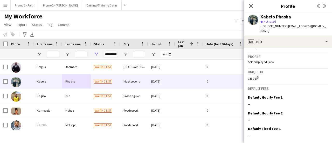
scroll to position [243, 0]
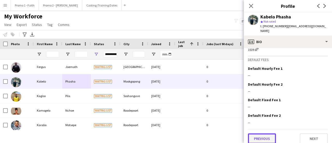
click at [265, 136] on button "Previous" at bounding box center [262, 138] width 28 height 10
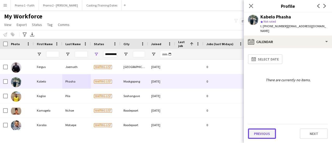
click at [265, 134] on button "Previous" at bounding box center [262, 134] width 28 height 10
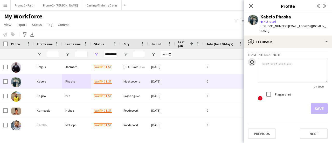
scroll to position [24, 0]
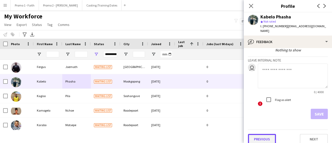
click at [256, 137] on button "Previous" at bounding box center [262, 139] width 28 height 10
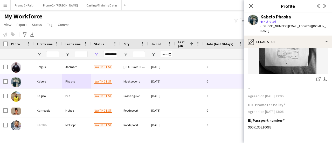
scroll to position [76, 0]
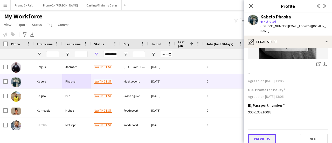
click at [262, 134] on button "Previous" at bounding box center [262, 139] width 28 height 10
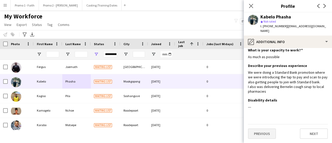
scroll to position [0, 0]
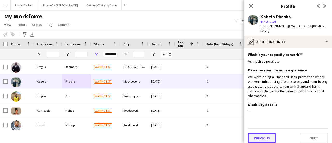
click at [265, 134] on button "Previous" at bounding box center [262, 138] width 28 height 10
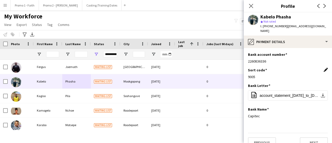
click at [324, 68] on app-icon "Edit this field" at bounding box center [326, 70] width 4 height 4
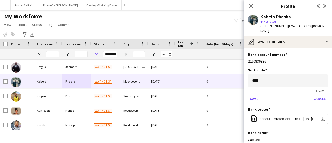
click at [265, 75] on input "****" at bounding box center [288, 81] width 80 height 13
type input "*"
type input "******"
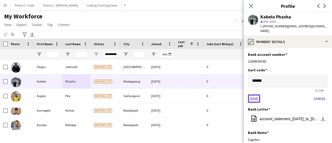
click at [250, 95] on button "Save" at bounding box center [254, 99] width 12 height 8
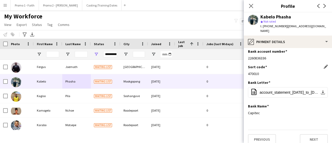
scroll to position [4, 0]
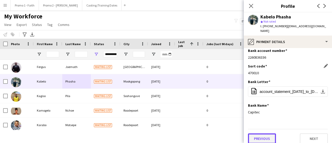
click at [265, 135] on button "Previous" at bounding box center [262, 138] width 28 height 10
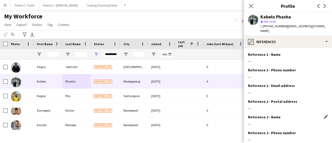
scroll to position [59, 0]
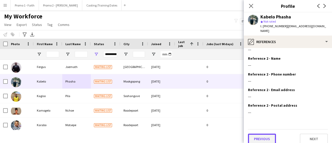
click at [264, 135] on button "Previous" at bounding box center [262, 139] width 28 height 10
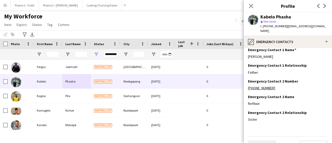
scroll to position [28, 0]
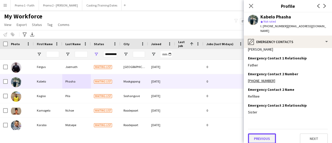
click at [257, 136] on button "Previous" at bounding box center [262, 138] width 28 height 10
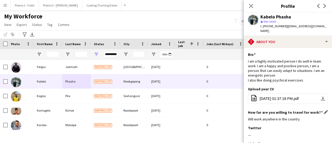
scroll to position [90, 0]
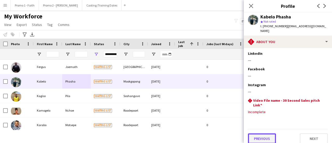
click at [258, 133] on button "Previous" at bounding box center [262, 138] width 28 height 10
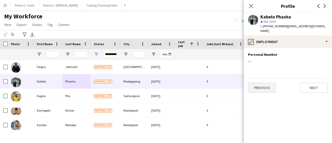
scroll to position [0, 0]
click at [264, 83] on button "Previous" at bounding box center [262, 88] width 28 height 10
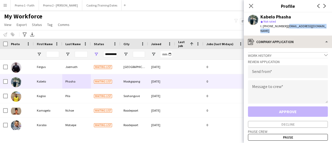
drag, startPoint x: 284, startPoint y: 25, endPoint x: 332, endPoint y: 32, distance: 49.1
click at [332, 32] on app-crew-profile "Close pop-in Profile Previous Next Kabelo Phasha star Not rated t. +27640366520…" at bounding box center [288, 71] width 88 height 143
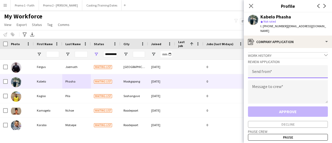
click at [265, 70] on input "email" at bounding box center [288, 71] width 80 height 13
paste input "**********"
type input "**********"
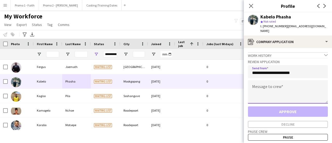
click at [257, 93] on textarea at bounding box center [288, 91] width 80 height 23
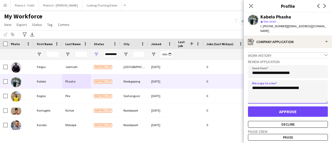
type textarea "**********"
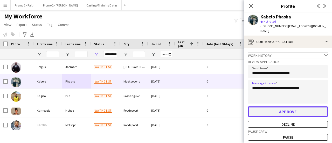
click at [282, 106] on button "Approve" at bounding box center [288, 111] width 80 height 10
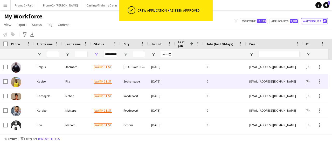
click at [81, 81] on div "Pila" at bounding box center [76, 81] width 29 height 14
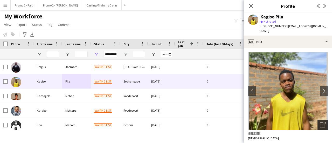
click at [321, 122] on icon "Open photos pop-in" at bounding box center [322, 124] width 5 height 5
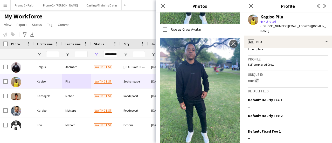
scroll to position [239, 0]
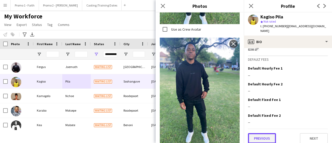
click at [255, 134] on button "Previous" at bounding box center [262, 138] width 28 height 10
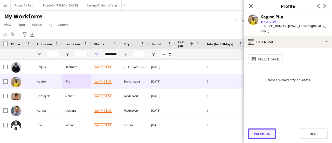
click at [260, 132] on button "Previous" at bounding box center [262, 134] width 28 height 10
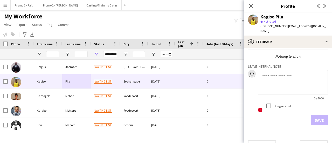
scroll to position [24, 0]
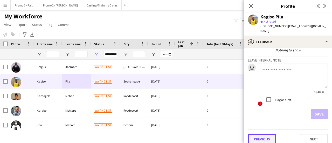
click at [261, 134] on button "Previous" at bounding box center [262, 139] width 28 height 10
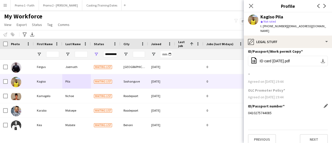
scroll to position [4, 0]
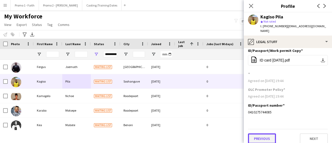
click at [259, 133] on button "Previous" at bounding box center [262, 138] width 28 height 10
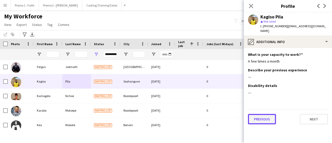
click at [258, 114] on button "Previous" at bounding box center [262, 119] width 28 height 10
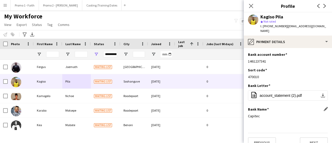
scroll to position [4, 0]
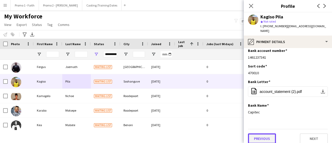
click at [261, 135] on button "Previous" at bounding box center [262, 138] width 28 height 10
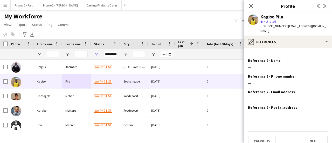
scroll to position [59, 0]
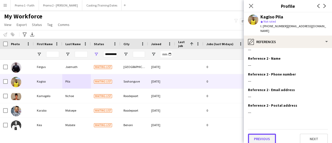
click at [260, 134] on button "Previous" at bounding box center [262, 139] width 28 height 10
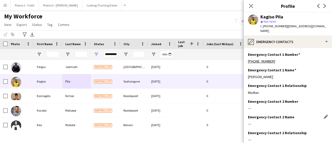
scroll to position [28, 0]
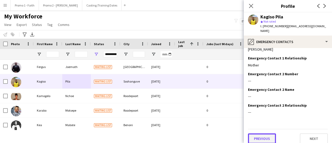
click at [261, 133] on button "Previous" at bounding box center [262, 138] width 28 height 10
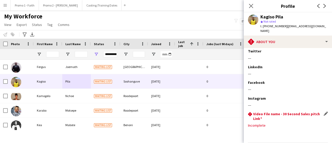
scroll to position [90, 0]
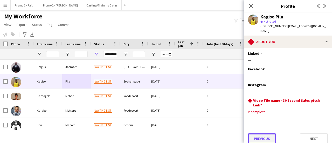
click at [262, 134] on button "Previous" at bounding box center [262, 138] width 28 height 10
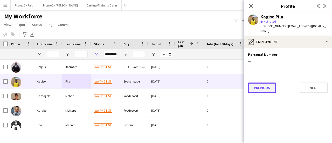
click at [260, 84] on button "Previous" at bounding box center [262, 88] width 28 height 10
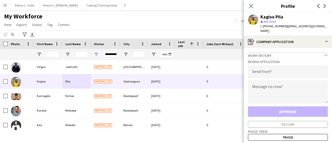
drag, startPoint x: 283, startPoint y: 24, endPoint x: 327, endPoint y: 27, distance: 44.5
click at [327, 27] on app-profile-header "Kagiso Pila star Not rated t. +27633913950 | kagisocasi27@gmail.com" at bounding box center [288, 23] width 88 height 23
click at [272, 72] on input "email" at bounding box center [288, 71] width 80 height 13
paste input "**********"
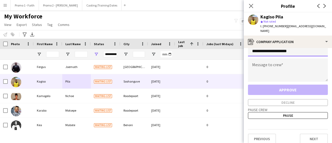
type input "**********"
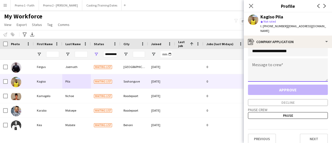
click at [266, 62] on textarea at bounding box center [288, 69] width 80 height 23
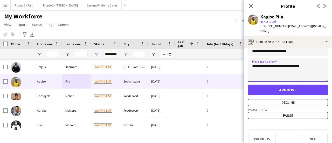
type textarea "**********"
drag, startPoint x: 266, startPoint y: 4, endPoint x: 201, endPoint y: 6, distance: 65.5
click at [201, 6] on body "Menu Boards Boards Boards All jobs Status Workforce Workforce My Workforce Recr…" at bounding box center [166, 71] width 332 height 143
click at [253, 4] on icon at bounding box center [251, 5] width 5 height 5
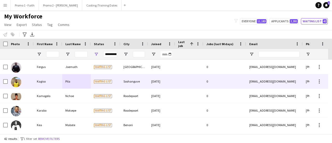
click at [37, 80] on div "Kagiso" at bounding box center [48, 81] width 29 height 14
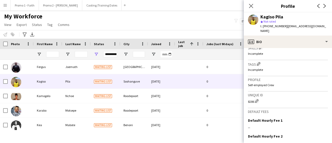
scroll to position [239, 0]
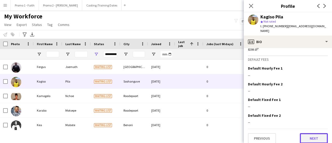
click at [309, 133] on button "Next" at bounding box center [314, 138] width 28 height 10
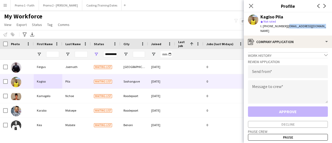
drag, startPoint x: 284, startPoint y: 27, endPoint x: 322, endPoint y: 24, distance: 38.5
click at [322, 24] on app-profile-header "Kagiso Pila star Not rated t. +27633913950 | kagisocasi27@gmail.com" at bounding box center [288, 23] width 88 height 23
drag, startPoint x: 299, startPoint y: 23, endPoint x: 318, endPoint y: 26, distance: 19.1
click at [319, 26] on div "Kagiso Pila star Not rated t. +27633913950 | kagisocasi27@gmail.com" at bounding box center [288, 23] width 88 height 23
drag, startPoint x: 283, startPoint y: 26, endPoint x: 321, endPoint y: 25, distance: 37.9
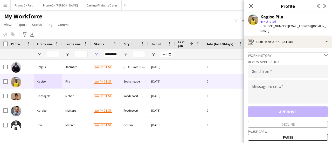
click at [321, 25] on app-profile-header "Kagiso Pila star Not rated t. +27633913950 | kagisocasi27@gmail.com" at bounding box center [288, 23] width 88 height 23
drag, startPoint x: 302, startPoint y: 24, endPoint x: 315, endPoint y: 23, distance: 13.3
click at [316, 23] on div "star Not rated" at bounding box center [295, 21] width 68 height 5
drag, startPoint x: 284, startPoint y: 27, endPoint x: 319, endPoint y: 27, distance: 35.3
click at [319, 27] on div "Kagiso Pila star Not rated t. +27633913950 | kagisocasi27@gmail.com" at bounding box center [288, 23] width 88 height 23
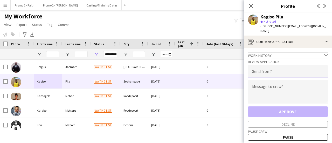
click at [271, 69] on input "email" at bounding box center [288, 71] width 80 height 13
paste input "**********"
type input "**********"
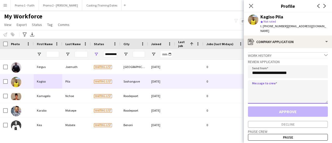
click at [266, 85] on textarea at bounding box center [288, 91] width 80 height 23
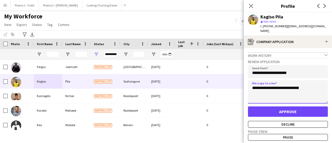
click at [272, 82] on textarea "**********" at bounding box center [288, 91] width 80 height 23
click at [274, 83] on textarea "**********" at bounding box center [288, 91] width 80 height 23
type textarea "**********"
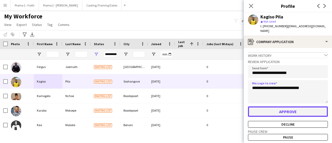
click at [286, 107] on button "Approve" at bounding box center [288, 111] width 80 height 10
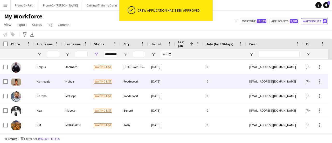
click at [104, 81] on span "Waiting list" at bounding box center [103, 82] width 18 height 4
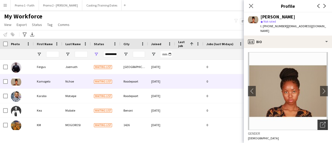
click at [320, 122] on icon "Open photos pop-in" at bounding box center [322, 124] width 5 height 5
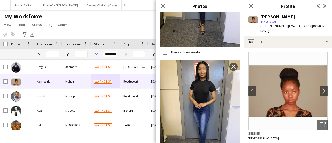
scroll to position [193, 0]
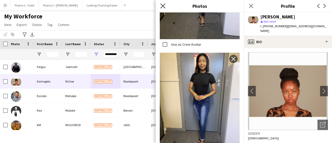
click at [163, 6] on icon at bounding box center [163, 5] width 5 height 5
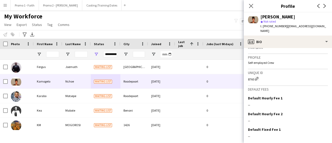
scroll to position [242, 0]
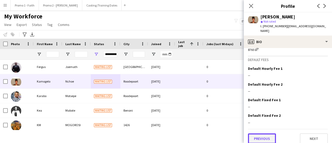
click at [263, 133] on button "Previous" at bounding box center [262, 138] width 28 height 10
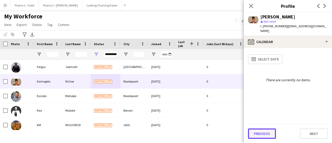
click at [264, 131] on button "Previous" at bounding box center [262, 134] width 28 height 10
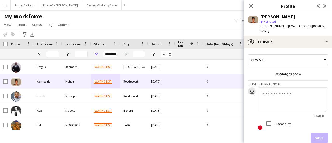
scroll to position [24, 0]
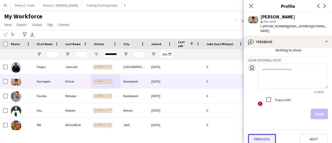
click at [263, 134] on button "Previous" at bounding box center [262, 139] width 28 height 10
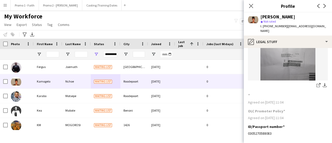
scroll to position [76, 0]
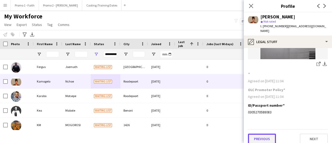
click at [262, 136] on button "Previous" at bounding box center [262, 139] width 28 height 10
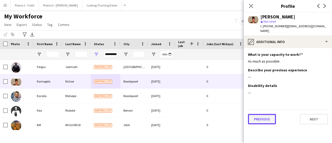
click at [262, 114] on button "Previous" at bounding box center [262, 119] width 28 height 10
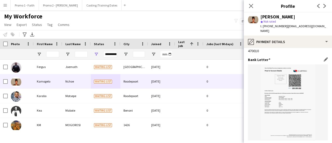
scroll to position [76, 0]
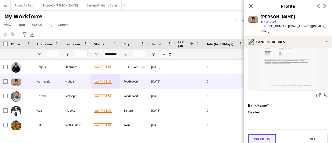
click at [265, 134] on button "Previous" at bounding box center [262, 139] width 28 height 10
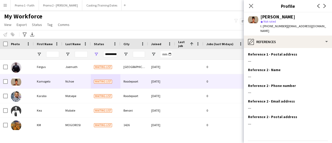
scroll to position [59, 0]
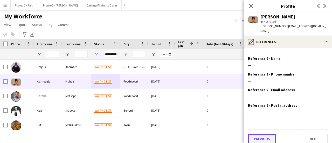
click at [270, 134] on button "Previous" at bounding box center [262, 139] width 28 height 10
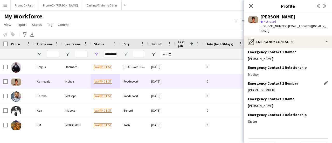
scroll to position [28, 0]
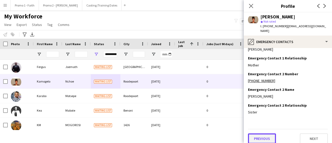
click at [272, 135] on button "Previous" at bounding box center [262, 138] width 28 height 10
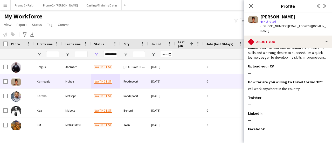
scroll to position [106, 0]
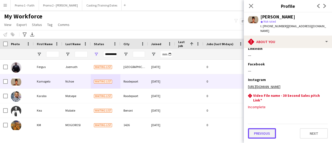
click at [265, 132] on button "Previous" at bounding box center [262, 133] width 28 height 10
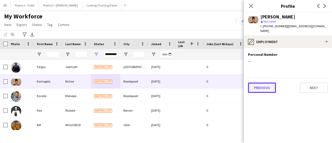
click at [268, 85] on button "Previous" at bounding box center [262, 88] width 28 height 10
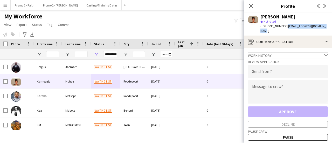
drag, startPoint x: 284, startPoint y: 25, endPoint x: 326, endPoint y: 29, distance: 41.7
click at [326, 29] on div "Kamogelo Nchoe star Not rated t. +270677609846 | kamogelonchoe47@gmail.com" at bounding box center [288, 23] width 88 height 23
click at [319, 29] on div "Kamogelo Nchoe star Not rated t. +270677609846 | kamogelonchoe47@gmail.com" at bounding box center [288, 23] width 88 height 23
drag, startPoint x: 284, startPoint y: 26, endPoint x: 326, endPoint y: 30, distance: 41.4
click at [326, 30] on div "Kamogelo Nchoe star Not rated t. +270677609846 | kamogelonchoe47@gmail.com" at bounding box center [288, 23] width 88 height 23
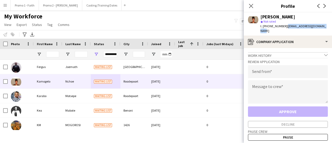
drag, startPoint x: 308, startPoint y: 25, endPoint x: 291, endPoint y: 28, distance: 16.4
click at [291, 28] on span "| kamogelonchoe47@gmail.com" at bounding box center [294, 28] width 66 height 9
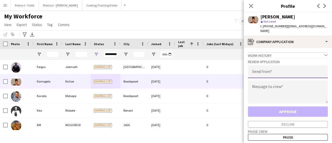
click at [269, 66] on input "email" at bounding box center [288, 71] width 80 height 13
paste input "**********"
type input "**********"
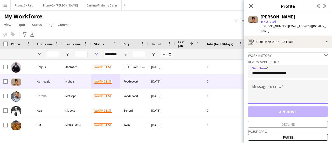
click at [272, 85] on textarea at bounding box center [288, 91] width 80 height 23
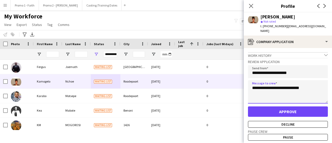
type textarea "**********"
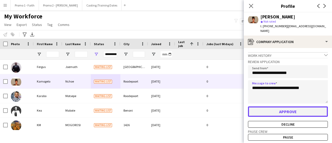
click at [277, 111] on button "Approve" at bounding box center [288, 111] width 80 height 10
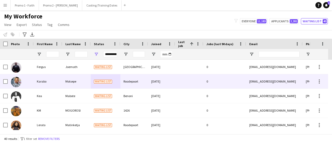
click at [49, 80] on div "Karabo" at bounding box center [48, 81] width 29 height 14
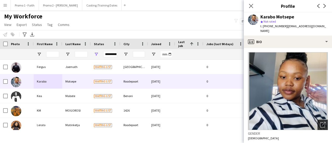
click at [320, 122] on icon "Open photos pop-in" at bounding box center [322, 124] width 5 height 5
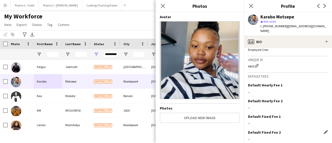
scroll to position [278, 0]
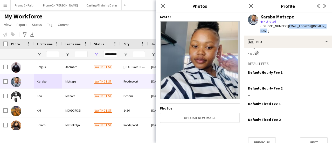
drag, startPoint x: 284, startPoint y: 26, endPoint x: 331, endPoint y: 26, distance: 47.0
click at [331, 26] on app-profile-header "Karabo Motsepe star Not rated t. +27794298668 | karabomotsepe41@gmail.com" at bounding box center [288, 23] width 88 height 23
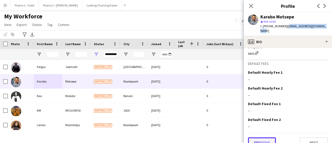
click at [270, 137] on button "Previous" at bounding box center [262, 142] width 28 height 10
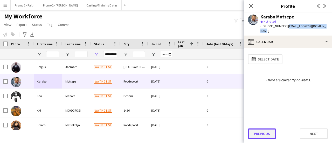
click at [262, 132] on button "Previous" at bounding box center [262, 134] width 28 height 10
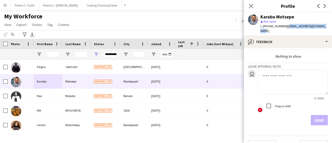
scroll to position [24, 0]
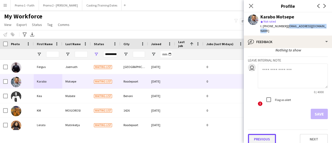
click at [264, 134] on button "Previous" at bounding box center [262, 139] width 28 height 10
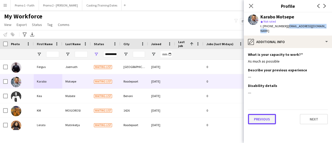
click at [262, 114] on button "Previous" at bounding box center [262, 119] width 28 height 10
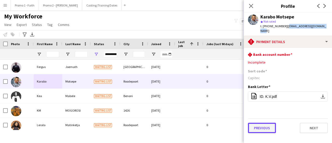
click at [263, 124] on button "Previous" at bounding box center [262, 128] width 28 height 10
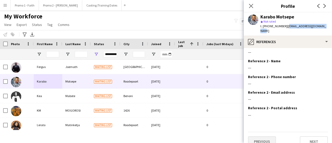
scroll to position [59, 0]
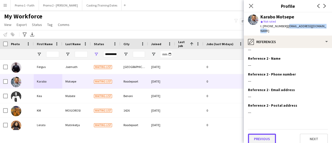
click at [258, 134] on button "Previous" at bounding box center [262, 139] width 28 height 10
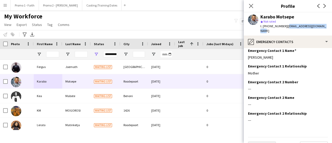
scroll to position [28, 0]
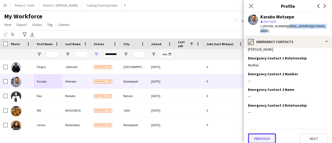
click at [260, 135] on button "Previous" at bounding box center [262, 138] width 28 height 10
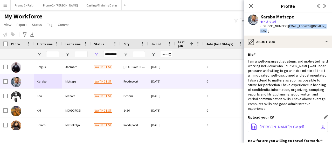
scroll to position [98, 0]
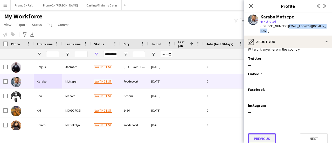
click at [260, 133] on button "Previous" at bounding box center [262, 138] width 28 height 10
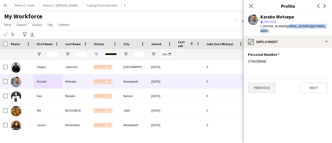
scroll to position [0, 0]
click at [266, 84] on button "Previous" at bounding box center [262, 88] width 28 height 10
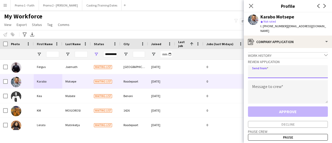
paste input "**********"
type input "**********"
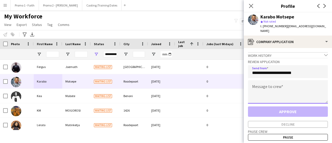
click at [262, 85] on textarea at bounding box center [288, 91] width 80 height 23
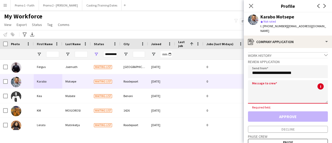
paste textarea "**********"
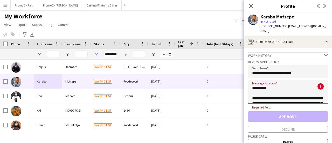
scroll to position [123, 0]
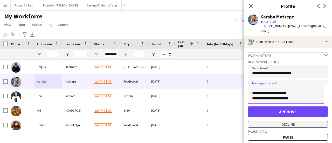
type textarea "**********"
click at [283, 121] on button "Decline" at bounding box center [288, 124] width 80 height 7
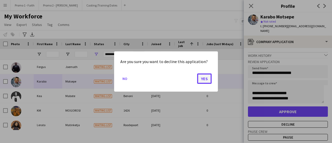
click at [206, 76] on button "Yes" at bounding box center [204, 79] width 15 height 10
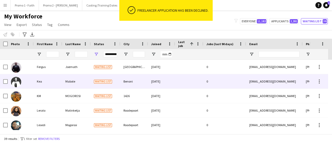
click at [54, 81] on div "Kea" at bounding box center [48, 81] width 29 height 14
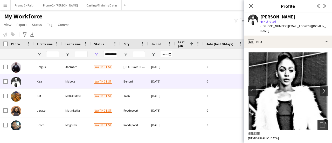
click at [322, 122] on icon at bounding box center [324, 124] width 4 height 4
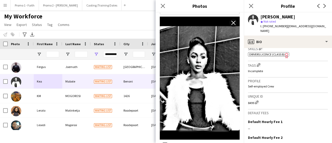
scroll to position [235, 0]
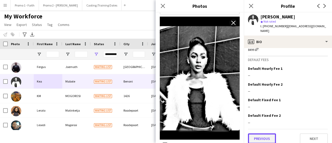
click at [258, 135] on button "Previous" at bounding box center [262, 138] width 28 height 10
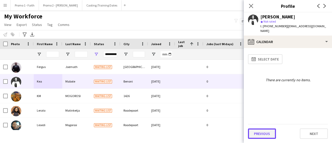
click at [263, 132] on button "Previous" at bounding box center [262, 134] width 28 height 10
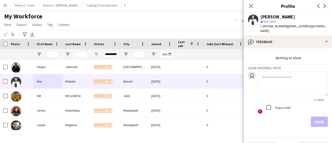
scroll to position [24, 0]
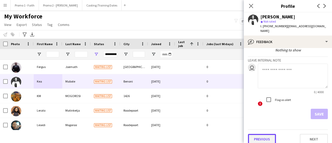
click at [264, 134] on button "Previous" at bounding box center [262, 139] width 28 height 10
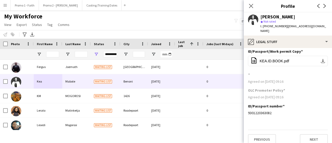
scroll to position [4, 0]
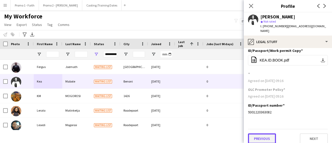
click at [262, 133] on button "Previous" at bounding box center [262, 138] width 28 height 10
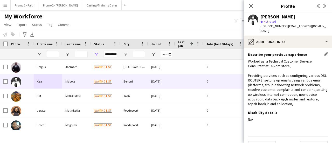
scroll to position [23, 0]
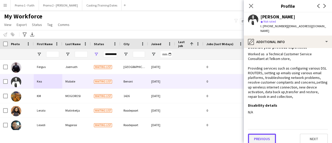
click at [264, 134] on button "Previous" at bounding box center [262, 139] width 28 height 10
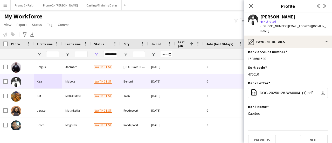
scroll to position [4, 0]
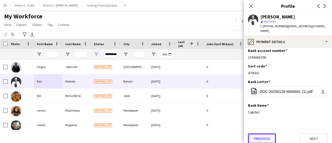
click at [259, 135] on button "Previous" at bounding box center [262, 138] width 28 height 10
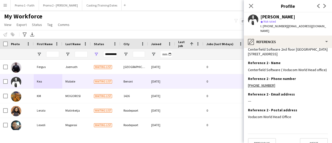
scroll to position [68, 0]
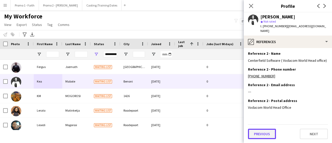
click at [265, 133] on button "Previous" at bounding box center [262, 134] width 28 height 10
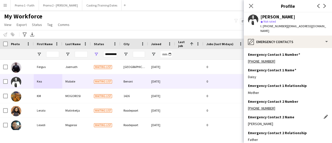
scroll to position [28, 0]
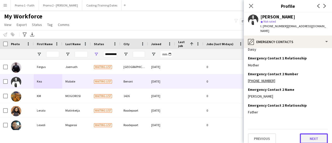
click at [311, 135] on button "Next" at bounding box center [314, 138] width 28 height 10
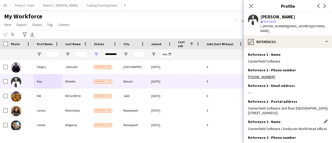
scroll to position [68, 0]
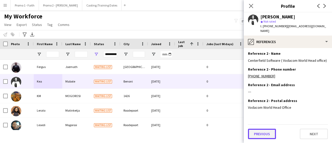
click at [265, 136] on button "Previous" at bounding box center [262, 134] width 28 height 10
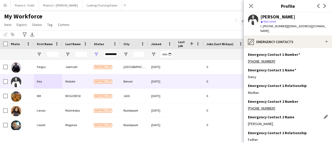
scroll to position [28, 0]
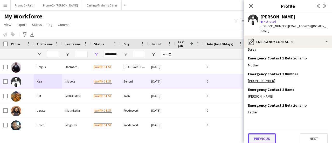
click at [262, 133] on button "Previous" at bounding box center [262, 138] width 28 height 10
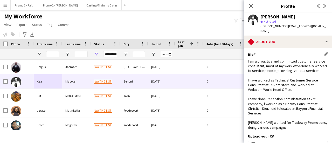
scroll to position [138, 0]
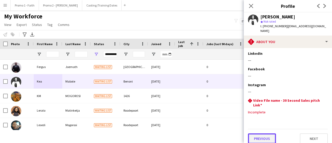
click at [261, 133] on button "Previous" at bounding box center [262, 138] width 28 height 10
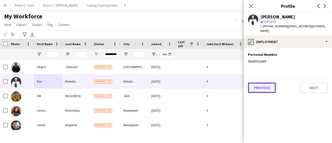
click at [270, 83] on button "Previous" at bounding box center [262, 88] width 28 height 10
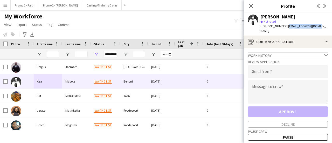
drag, startPoint x: 284, startPoint y: 26, endPoint x: 319, endPoint y: 26, distance: 34.8
click at [319, 26] on div "Kea Mabote star Not rated t. +27643502449 | keamabote@gmail.com" at bounding box center [288, 23] width 88 height 23
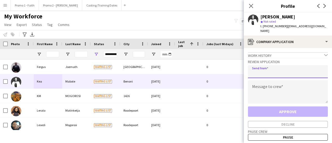
click at [269, 70] on input "email" at bounding box center [288, 71] width 80 height 13
paste input "**********"
type input "**********"
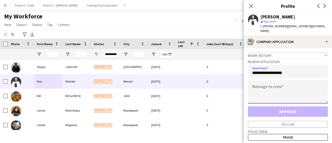
click at [262, 84] on textarea at bounding box center [288, 91] width 80 height 23
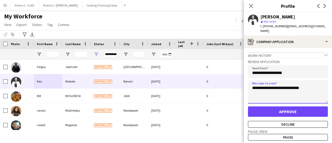
type textarea "**********"
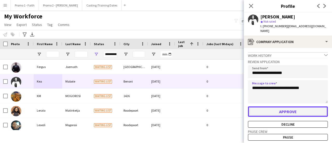
click at [293, 107] on button "Approve" at bounding box center [288, 111] width 80 height 10
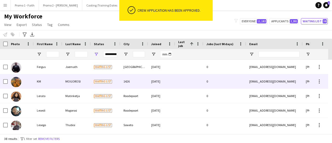
click at [113, 83] on div "Waiting list" at bounding box center [106, 81] width 30 height 14
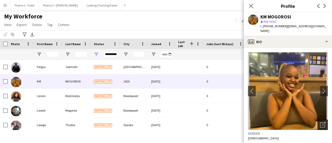
click at [322, 122] on icon at bounding box center [324, 124] width 4 height 4
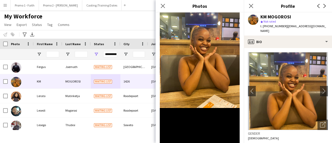
scroll to position [161, 0]
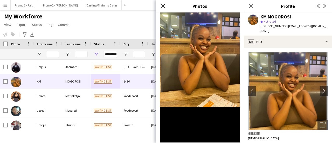
click at [163, 6] on icon at bounding box center [163, 5] width 5 height 5
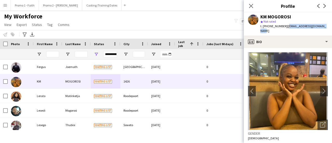
drag, startPoint x: 284, startPoint y: 26, endPoint x: 324, endPoint y: 28, distance: 39.5
click at [324, 28] on span "| khumzamogorosi1@gmail.com" at bounding box center [294, 28] width 66 height 9
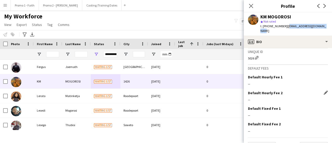
scroll to position [239, 0]
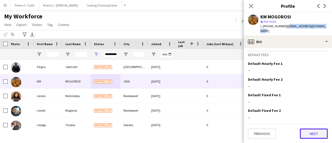
click at [310, 137] on button "Next" at bounding box center [314, 134] width 28 height 10
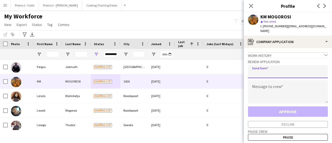
paste input "**********"
type input "**********"
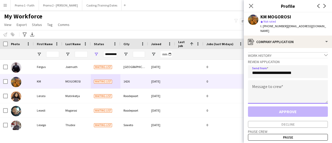
click at [264, 86] on textarea at bounding box center [288, 91] width 80 height 23
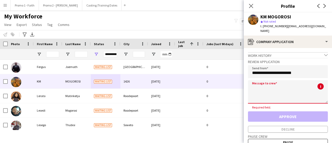
paste textarea "**********"
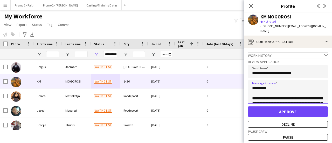
scroll to position [123, 0]
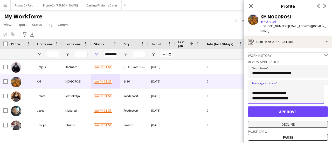
type textarea "**********"
click at [286, 121] on button "Decline" at bounding box center [288, 124] width 80 height 7
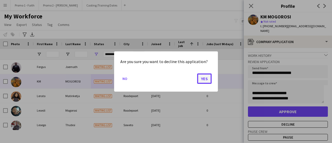
click at [208, 80] on button "Yes" at bounding box center [204, 79] width 15 height 10
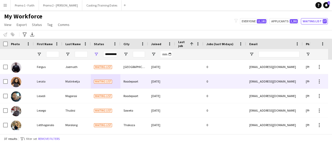
click at [81, 82] on div "Matinketja" at bounding box center [76, 81] width 29 height 14
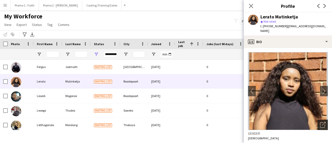
click at [322, 122] on div "Open photos pop-in" at bounding box center [323, 125] width 10 height 10
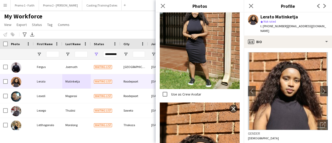
scroll to position [438, 0]
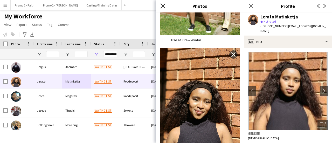
click at [163, 5] on icon at bounding box center [163, 5] width 5 height 5
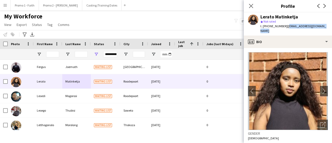
drag, startPoint x: 284, startPoint y: 26, endPoint x: 328, endPoint y: 26, distance: 44.2
click at [328, 26] on app-profile-header "Lerato Matinketja star Not rated t. +27636106409 | matinketjacecilia@gmail.com" at bounding box center [288, 23] width 88 height 23
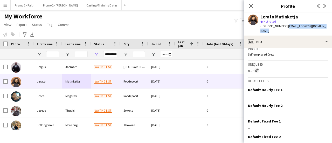
scroll to position [238, 0]
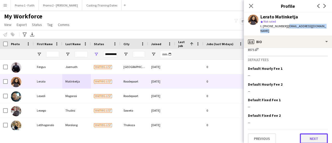
click at [312, 133] on button "Next" at bounding box center [314, 138] width 28 height 10
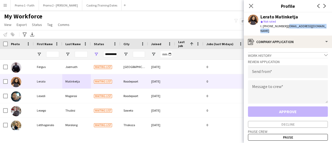
scroll to position [22, 0]
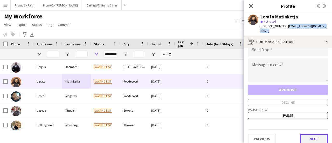
click at [311, 136] on button "Next" at bounding box center [314, 139] width 28 height 10
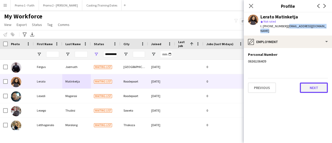
click at [315, 85] on button "Next" at bounding box center [314, 88] width 28 height 10
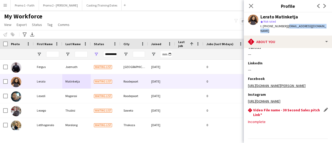
scroll to position [123, 0]
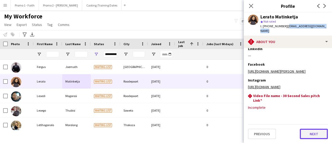
click at [320, 137] on button "Next" at bounding box center [314, 134] width 28 height 10
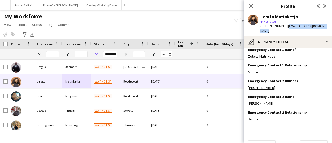
scroll to position [28, 0]
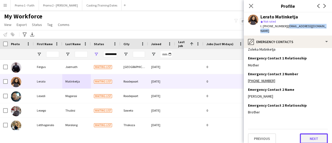
click at [310, 136] on button "Next" at bounding box center [314, 138] width 28 height 10
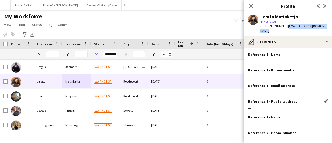
scroll to position [59, 0]
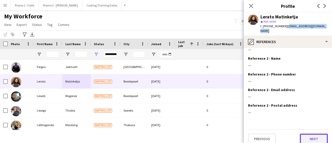
click at [307, 136] on button "Next" at bounding box center [314, 139] width 28 height 10
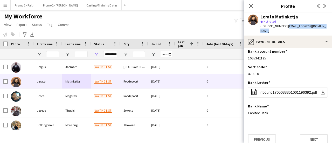
scroll to position [4, 0]
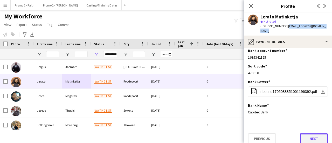
click at [314, 135] on button "Next" at bounding box center [314, 138] width 28 height 10
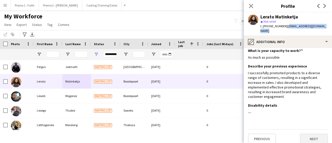
scroll to position [0, 0]
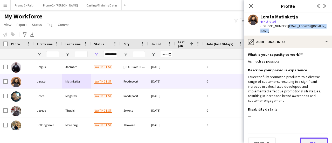
click at [312, 138] on button "Next" at bounding box center [314, 143] width 28 height 10
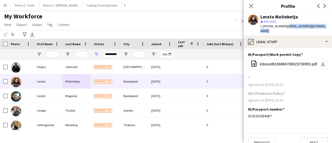
scroll to position [4, 0]
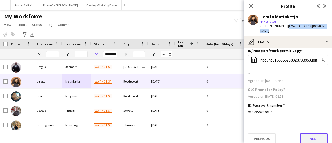
click at [315, 137] on button "Next" at bounding box center [314, 138] width 28 height 10
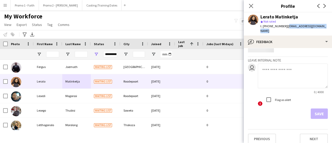
scroll to position [24, 0]
click at [309, 134] on button "Next" at bounding box center [314, 139] width 28 height 10
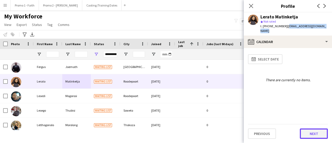
click at [318, 138] on button "Next" at bounding box center [314, 134] width 28 height 10
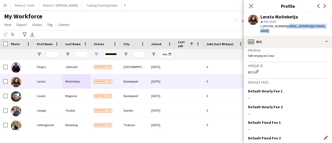
scroll to position [238, 0]
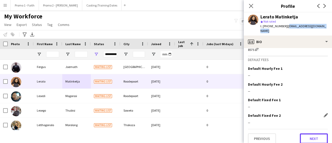
click at [312, 133] on button "Next" at bounding box center [314, 138] width 28 height 10
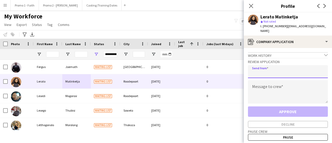
paste input "**********"
type input "**********"
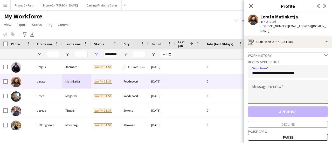
click at [260, 85] on textarea at bounding box center [288, 91] width 80 height 23
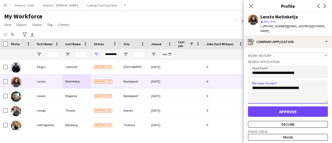
type textarea "**********"
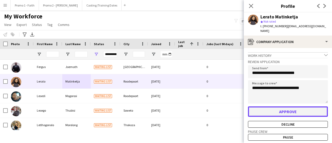
click at [291, 109] on button "Approve" at bounding box center [288, 111] width 80 height 10
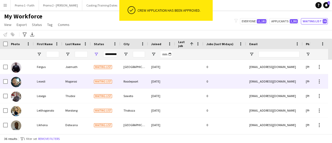
click at [120, 81] on div "Waiting list" at bounding box center [106, 81] width 30 height 14
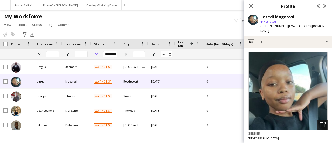
click at [320, 122] on icon "Open photos pop-in" at bounding box center [322, 124] width 5 height 5
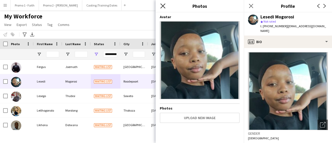
click at [165, 7] on icon "Close pop-in" at bounding box center [163, 5] width 5 height 5
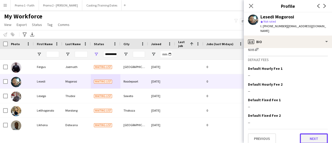
click at [315, 133] on button "Next" at bounding box center [314, 138] width 28 height 10
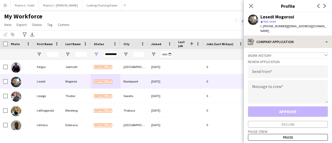
drag, startPoint x: 283, startPoint y: 27, endPoint x: 332, endPoint y: 31, distance: 49.2
click at [332, 31] on app-crew-profile "Close pop-in Profile Previous Next Lesedi Mogorosi star Not rated t. +277329036…" at bounding box center [288, 71] width 88 height 143
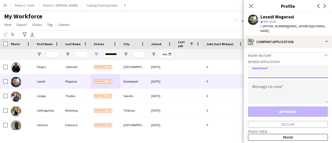
click at [266, 68] on input "email" at bounding box center [288, 71] width 80 height 13
paste input "**********"
type input "**********"
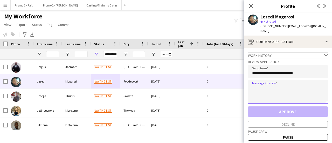
click at [258, 85] on textarea at bounding box center [288, 91] width 80 height 23
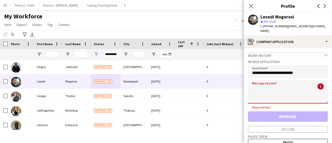
paste textarea "**********"
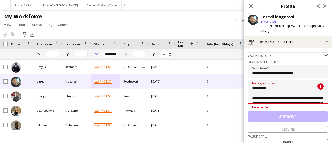
scroll to position [123, 0]
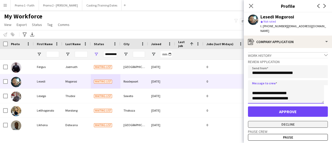
type textarea "**********"
click at [283, 121] on button "Decline" at bounding box center [288, 124] width 80 height 7
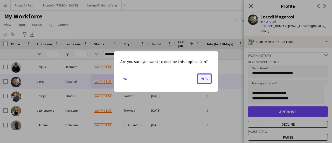
click at [208, 78] on button "Yes" at bounding box center [204, 79] width 15 height 10
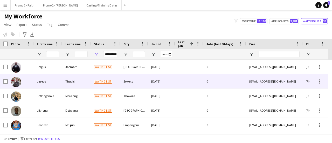
click at [76, 82] on div "Thubisi" at bounding box center [76, 81] width 29 height 14
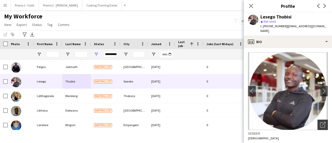
click at [320, 122] on icon "Open photos pop-in" at bounding box center [322, 124] width 5 height 5
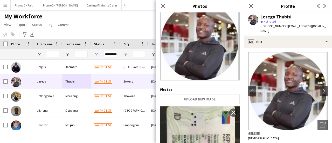
scroll to position [0, 0]
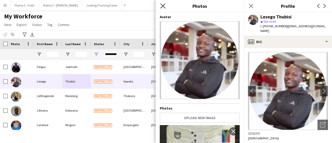
click at [162, 5] on icon at bounding box center [163, 5] width 5 height 5
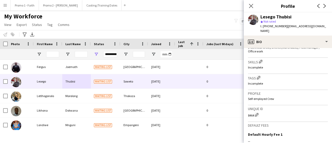
scroll to position [243, 0]
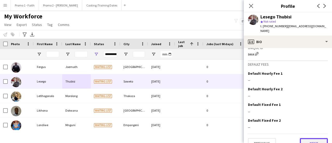
click at [316, 138] on button "Next" at bounding box center [314, 143] width 28 height 10
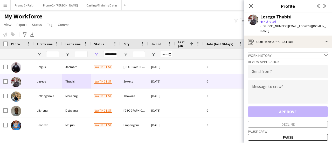
drag, startPoint x: 283, startPoint y: 25, endPoint x: 330, endPoint y: 29, distance: 47.4
click at [330, 29] on app-profile-header "Lesego Thubisi star Not rated t. +27681563810 | lsg2bc99@gmail.com" at bounding box center [288, 23] width 88 height 23
drag, startPoint x: 302, startPoint y: 28, endPoint x: 317, endPoint y: 26, distance: 15.1
click at [317, 26] on app-profile-header "Lesego Thubisi star Not rated t. +27681563810 | lsg2bc99@gmail.com" at bounding box center [288, 23] width 88 height 23
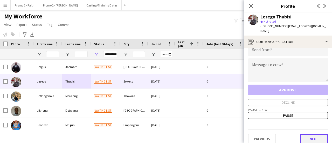
click at [314, 137] on button "Next" at bounding box center [314, 139] width 28 height 10
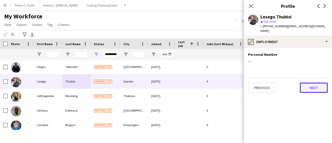
click at [314, 83] on button "Next" at bounding box center [314, 88] width 28 height 10
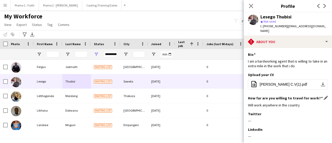
scroll to position [76, 0]
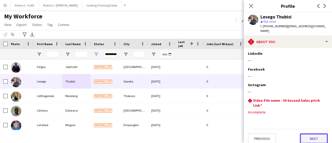
click at [315, 137] on button "Next" at bounding box center [314, 138] width 28 height 10
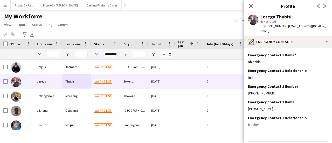
scroll to position [28, 0]
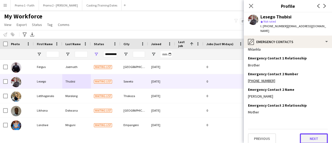
click at [312, 135] on button "Next" at bounding box center [314, 138] width 28 height 10
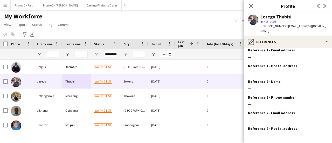
scroll to position [59, 0]
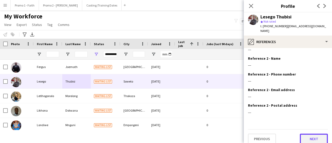
click at [312, 134] on button "Next" at bounding box center [314, 139] width 28 height 10
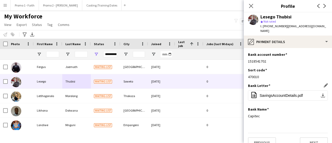
scroll to position [4, 0]
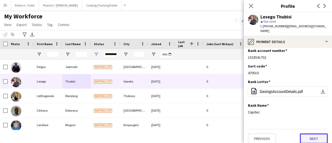
click at [315, 134] on button "Next" at bounding box center [314, 138] width 28 height 10
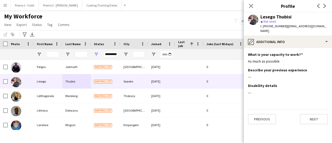
scroll to position [0, 0]
click at [313, 114] on button "Next" at bounding box center [314, 119] width 28 height 10
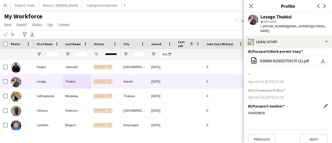
scroll to position [4, 0]
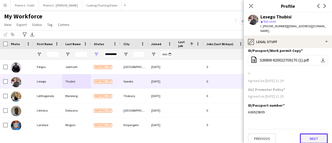
click at [317, 133] on button "Next" at bounding box center [314, 138] width 28 height 10
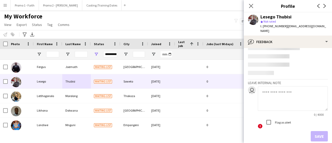
scroll to position [24, 0]
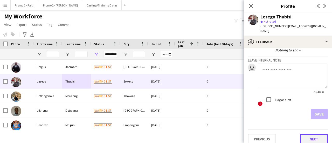
click at [313, 134] on button "Next" at bounding box center [314, 139] width 28 height 10
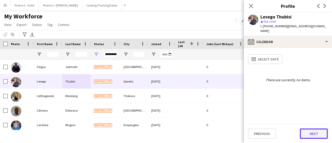
click at [313, 132] on button "Next" at bounding box center [314, 134] width 28 height 10
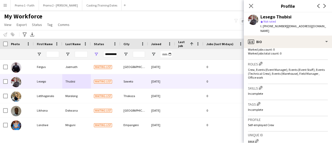
scroll to position [243, 0]
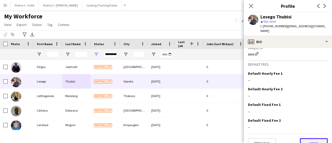
click at [318, 138] on button "Next" at bounding box center [314, 143] width 28 height 10
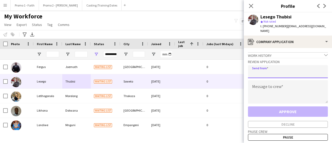
paste input "**********"
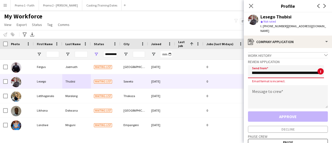
scroll to position [0, 741]
type input "**********"
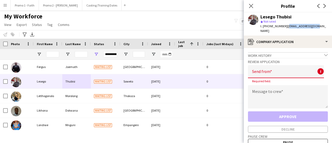
drag, startPoint x: 284, startPoint y: 26, endPoint x: 310, endPoint y: 26, distance: 26.8
click at [310, 26] on span "| lsg2bc99@gmail.com" at bounding box center [294, 28] width 66 height 9
click at [268, 69] on input "email" at bounding box center [286, 71] width 76 height 13
paste input "**********"
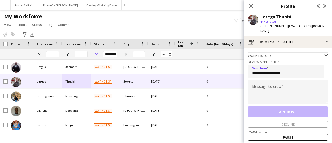
type input "**********"
click at [269, 88] on textarea at bounding box center [288, 91] width 80 height 23
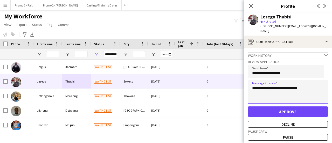
type textarea "**********"
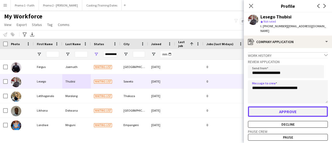
click at [282, 106] on button "Approve" at bounding box center [288, 111] width 80 height 10
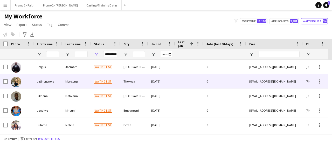
click at [85, 82] on div "Morolong" at bounding box center [76, 81] width 29 height 14
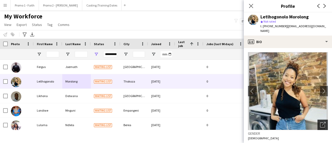
click at [320, 122] on icon "Open photos pop-in" at bounding box center [322, 124] width 5 height 5
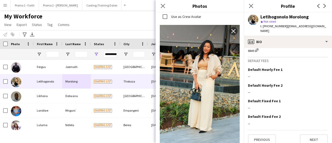
scroll to position [238, 0]
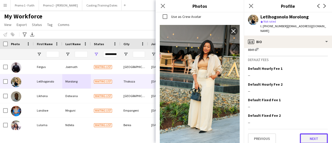
click at [304, 133] on button "Next" at bounding box center [314, 138] width 28 height 10
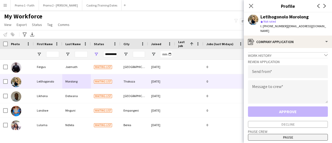
scroll to position [22, 0]
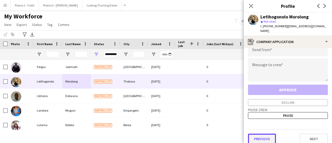
click at [269, 134] on button "Previous" at bounding box center [262, 139] width 28 height 10
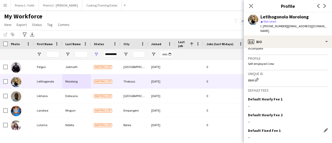
scroll to position [238, 0]
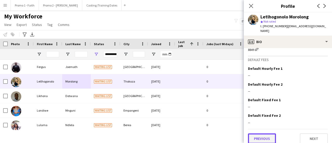
click at [264, 135] on button "Previous" at bounding box center [262, 138] width 28 height 10
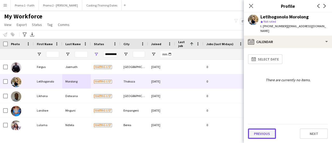
click at [264, 133] on button "Previous" at bounding box center [262, 134] width 28 height 10
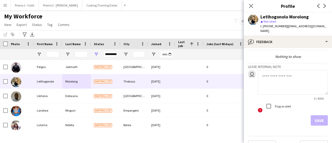
scroll to position [24, 0]
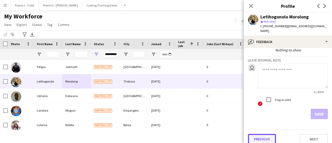
click at [263, 134] on button "Previous" at bounding box center [262, 139] width 28 height 10
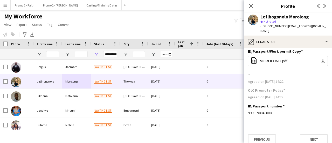
scroll to position [4, 0]
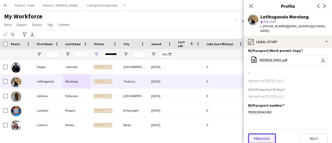
click at [260, 135] on button "Previous" at bounding box center [262, 138] width 28 height 10
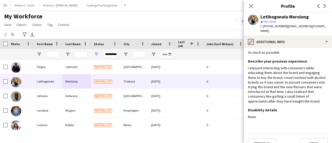
scroll to position [14, 0]
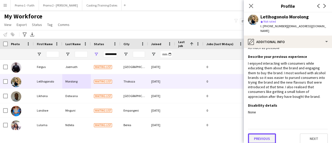
click at [259, 137] on button "Previous" at bounding box center [262, 138] width 28 height 10
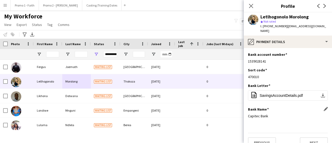
scroll to position [4, 0]
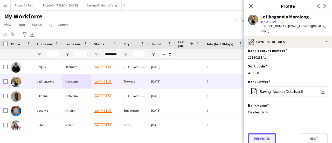
click at [260, 133] on button "Previous" at bounding box center [262, 138] width 28 height 10
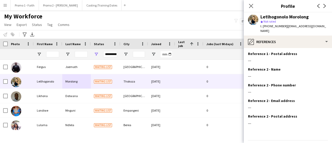
scroll to position [59, 0]
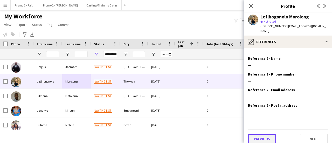
click at [264, 134] on button "Previous" at bounding box center [262, 139] width 28 height 10
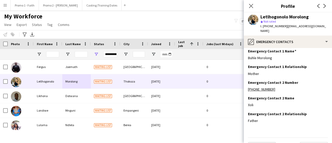
scroll to position [28, 0]
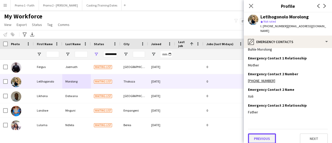
click at [261, 135] on button "Previous" at bounding box center [262, 138] width 28 height 10
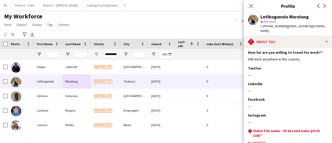
scroll to position [114, 0]
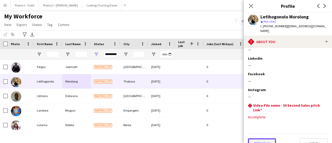
click at [261, 138] on button "Previous" at bounding box center [262, 143] width 28 height 10
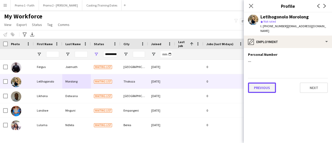
click at [261, 83] on button "Previous" at bounding box center [262, 88] width 28 height 10
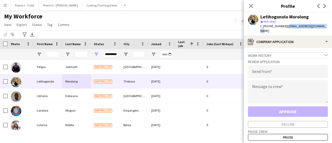
drag, startPoint x: 284, startPoint y: 25, endPoint x: 332, endPoint y: 30, distance: 48.8
click at [332, 30] on app-profile-header "Letlhogonolo Morolong star Not rated t. +27747573543 | hlonimorolong@icloud.com" at bounding box center [288, 23] width 88 height 23
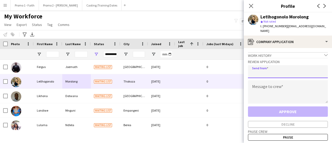
click at [264, 67] on input "email" at bounding box center [288, 71] width 80 height 13
paste input "**********"
type input "**********"
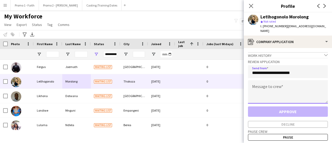
click at [266, 85] on textarea at bounding box center [288, 91] width 80 height 23
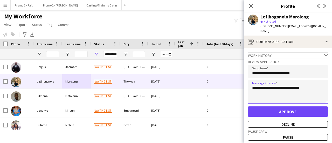
type textarea "**********"
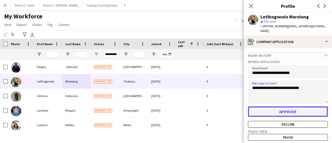
click at [298, 109] on button "Approve" at bounding box center [288, 111] width 80 height 10
